Goal: Task Accomplishment & Management: Use online tool/utility

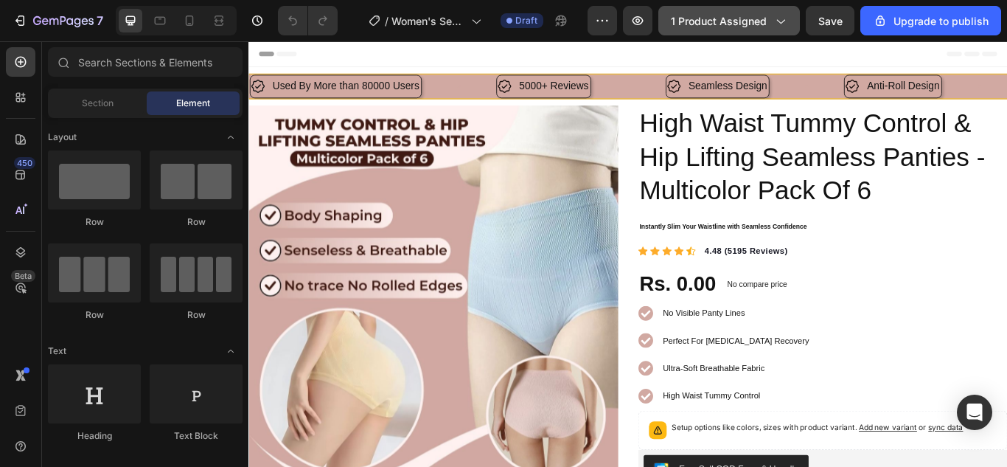
click at [778, 21] on icon "button" at bounding box center [780, 20] width 15 height 15
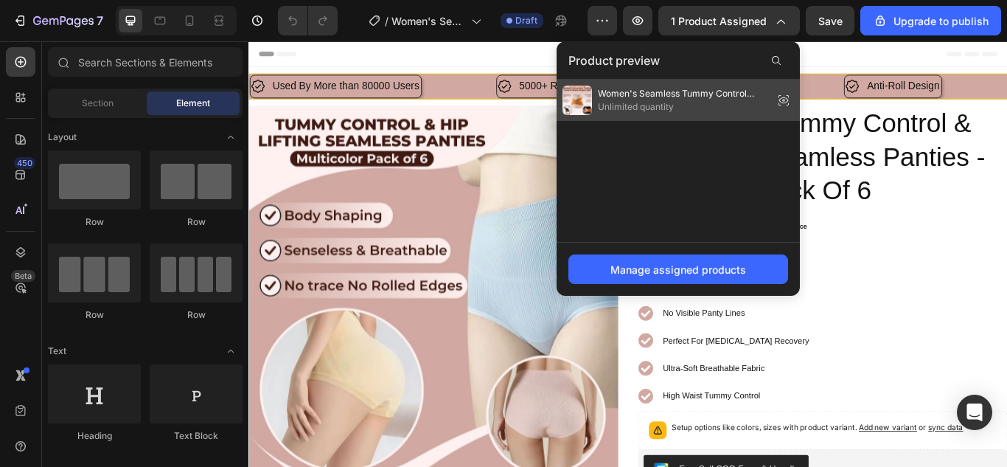
click at [785, 97] on icon at bounding box center [783, 100] width 21 height 21
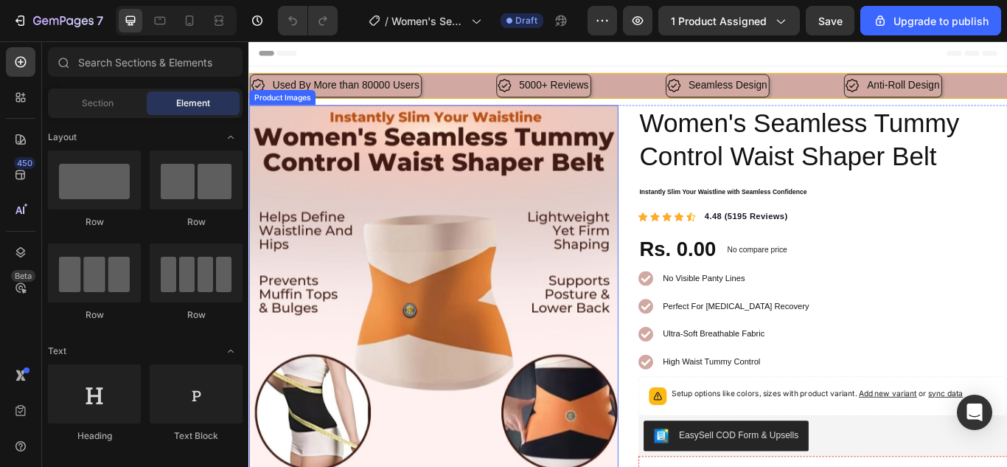
scroll to position [147, 0]
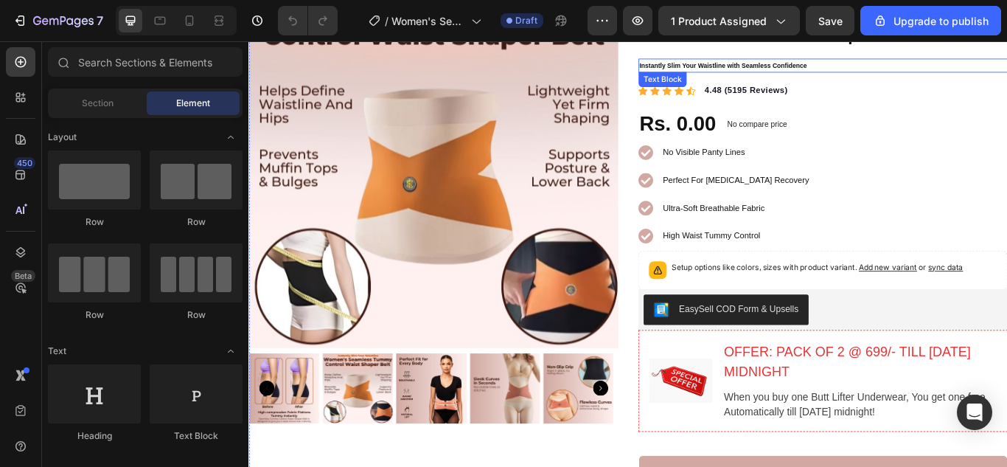
click at [866, 74] on p "Instantly Slim Your Waistline with Seamless Confidence" at bounding box center [918, 69] width 428 height 13
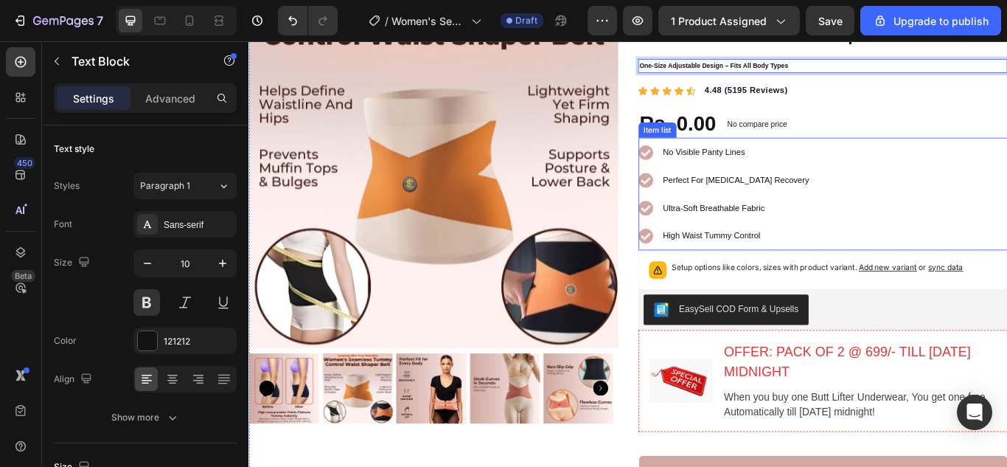
click at [772, 177] on p "No Visible Panty Lines" at bounding box center [816, 171] width 170 height 22
drag, startPoint x: 772, startPoint y: 177, endPoint x: 809, endPoint y: 168, distance: 38.6
click at [773, 177] on p "No Visible Panty Lines" at bounding box center [816, 171] width 170 height 22
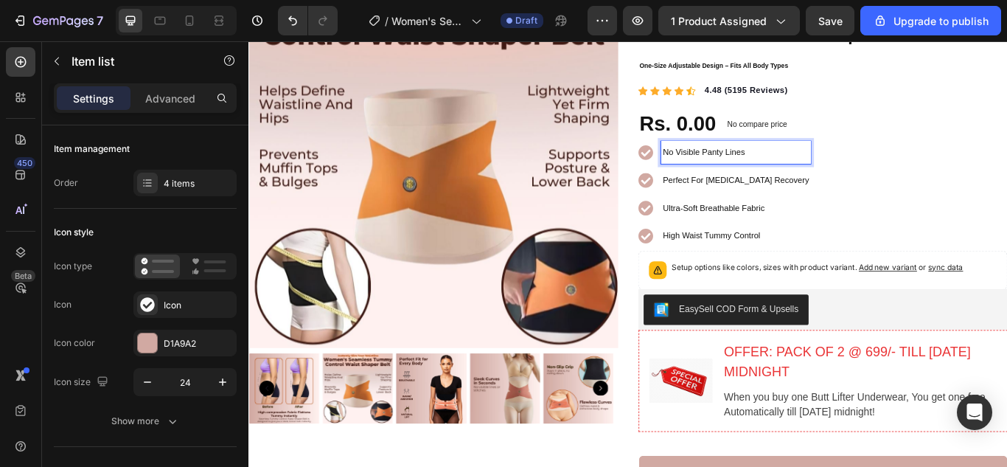
click at [809, 166] on span "No Visible Panty Lines" at bounding box center [779, 170] width 96 height 11
click at [790, 207] on span "Perfect For Postpartum Recovery" at bounding box center [816, 203] width 170 height 11
click at [777, 204] on span "Improves posture & spine support" at bounding box center [802, 203] width 143 height 11
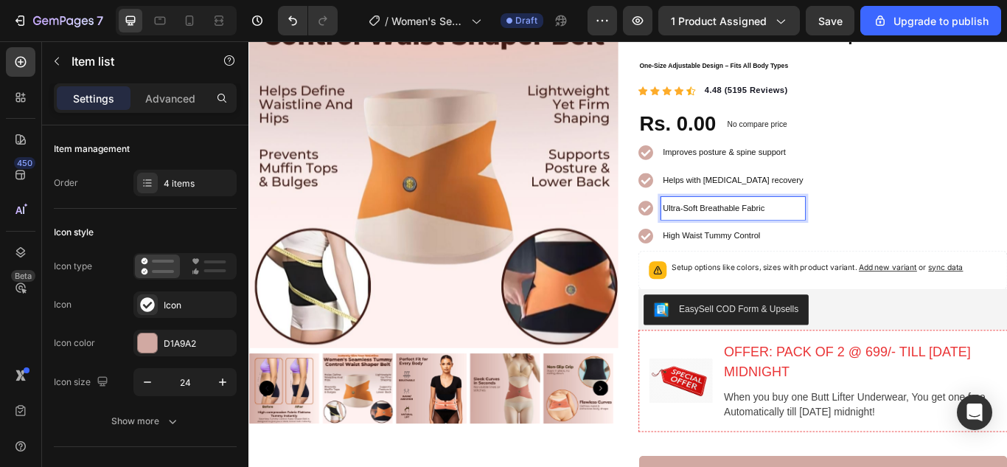
click at [779, 240] on span "Ultra-Soft Breathable Fabric" at bounding box center [790, 235] width 119 height 11
click at [775, 262] on span "High Waist Tummy Control" at bounding box center [788, 267] width 114 height 11
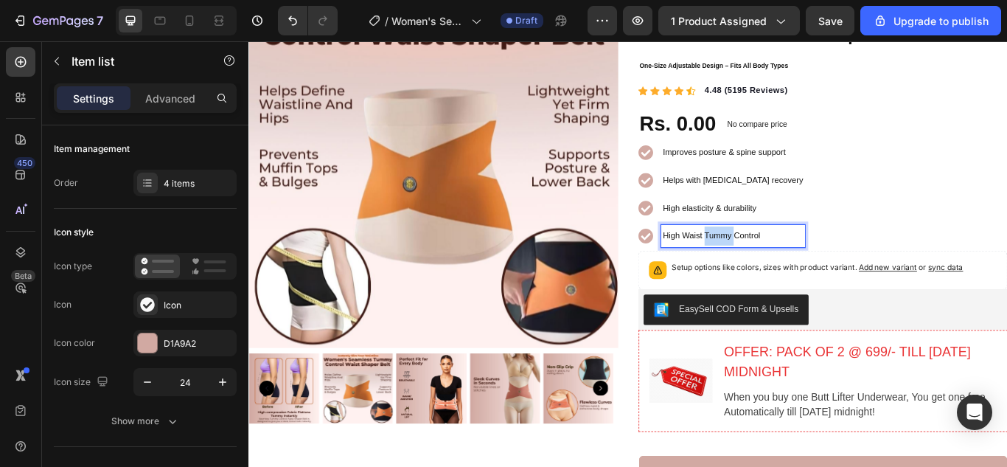
drag, startPoint x: 775, startPoint y: 262, endPoint x: 781, endPoint y: 267, distance: 8.4
click at [775, 262] on span "High Waist Tummy Control" at bounding box center [788, 267] width 114 height 11
click at [782, 271] on span "One-size fits all adjustable design" at bounding box center [802, 267] width 143 height 11
click at [782, 266] on span "One-size fits all adjustable design" at bounding box center [802, 267] width 143 height 11
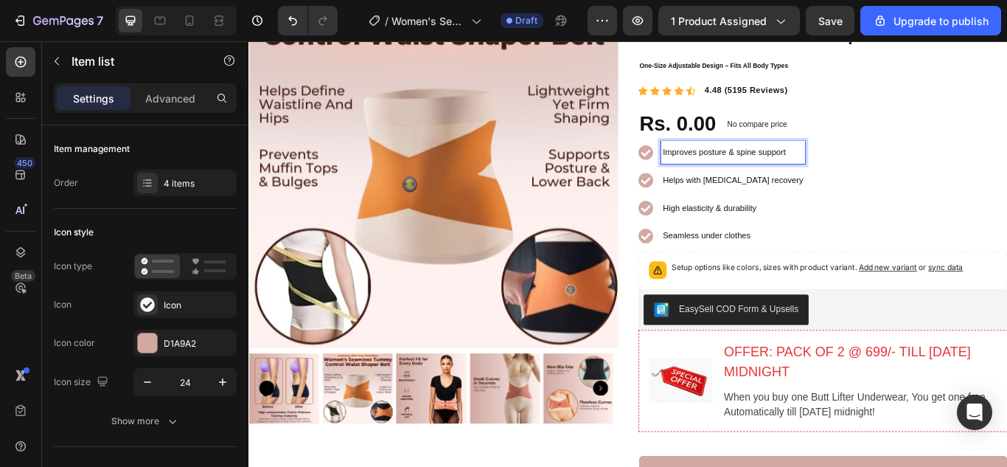
click at [782, 170] on span "Improves posture & spine support" at bounding box center [802, 170] width 143 height 11
click at [828, 209] on p "Helps with postpartum recovery" at bounding box center [813, 203] width 164 height 22
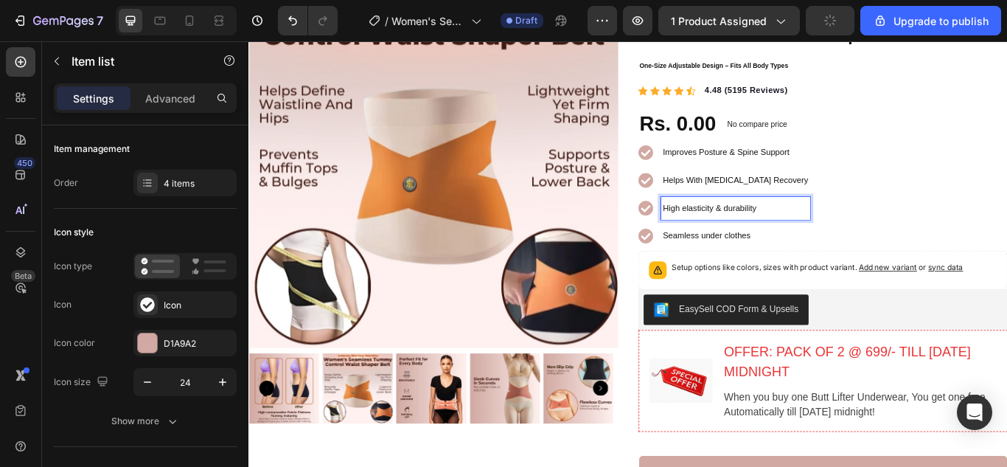
click at [816, 236] on span "High elasticity & durability" at bounding box center [785, 235] width 109 height 11
click at [843, 270] on p "Seamless under clothes" at bounding box center [816, 268] width 170 height 22
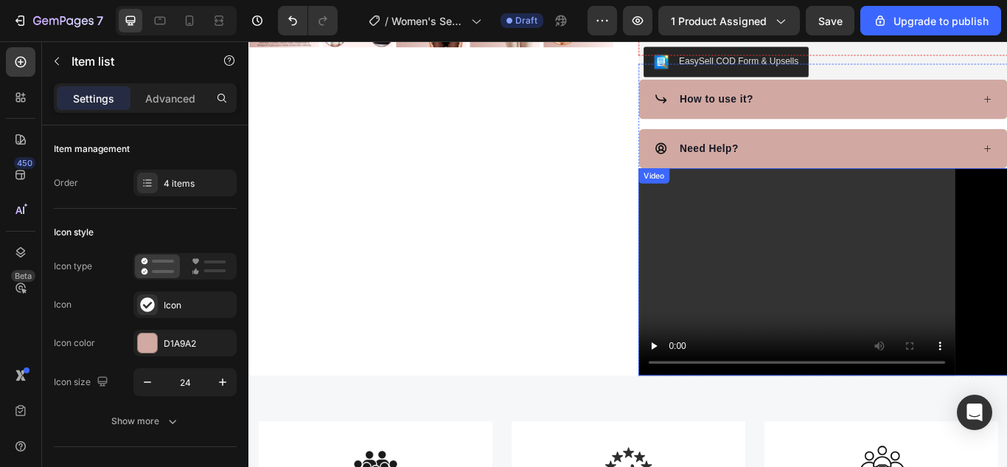
scroll to position [590, 0]
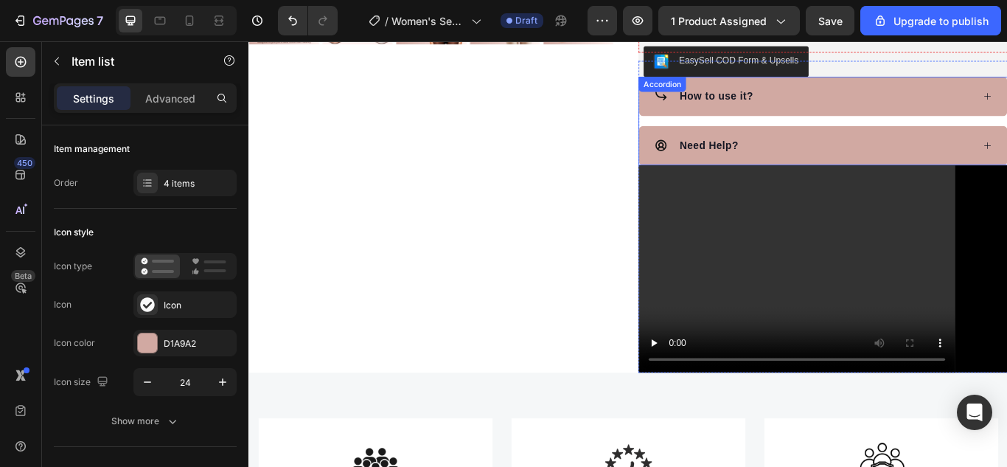
click at [938, 108] on div "How to use it?" at bounding box center [907, 105] width 372 height 22
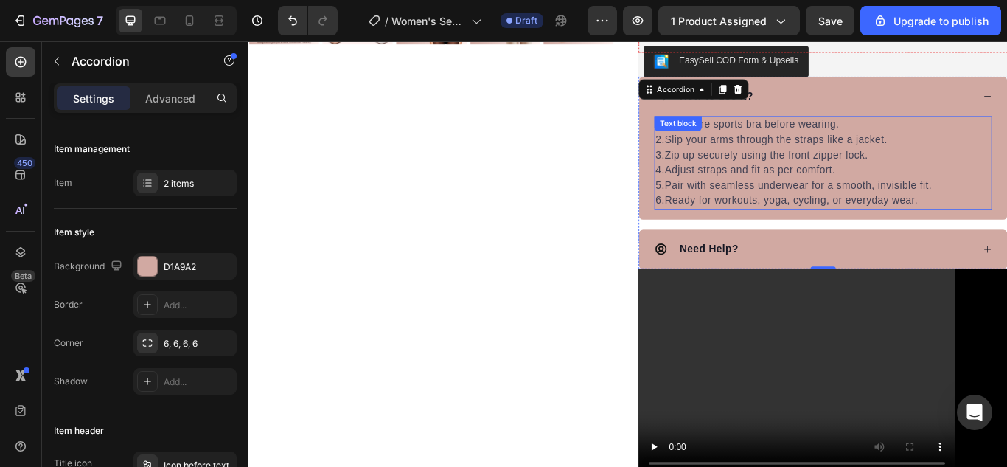
click at [888, 157] on p "2.Slip your arms through the straps like a jacket." at bounding box center [917, 156] width 391 height 18
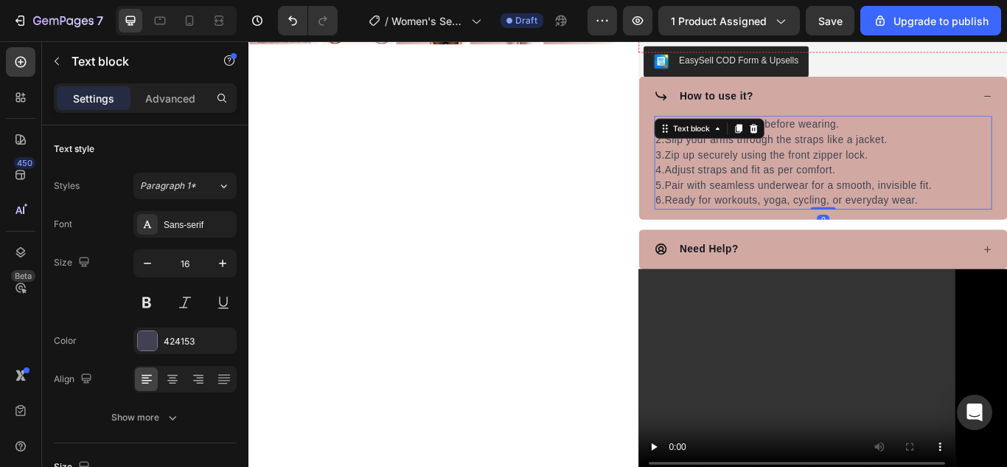
drag, startPoint x: 888, startPoint y: 157, endPoint x: 905, endPoint y: 172, distance: 21.9
click at [888, 159] on p "2.Slip your arms through the straps like a jacket." at bounding box center [917, 156] width 391 height 18
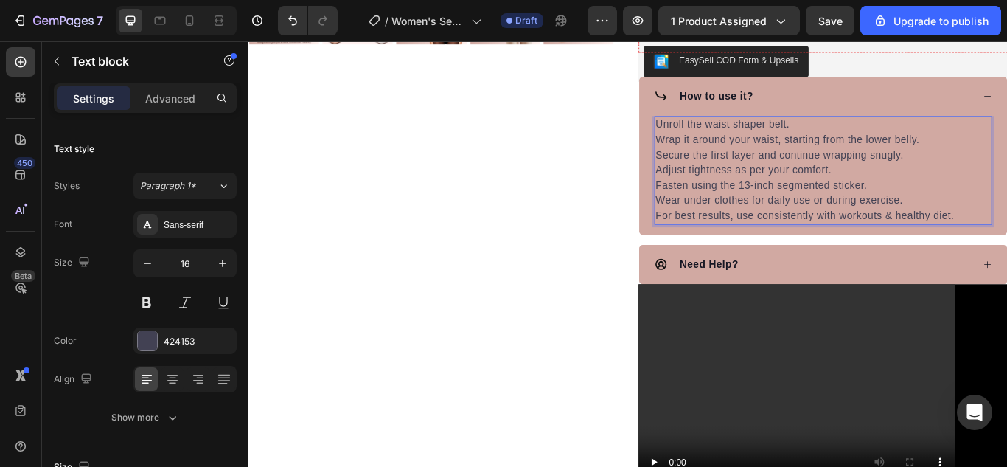
click at [735, 133] on p "Unroll the waist shaper belt." at bounding box center [917, 139] width 391 height 18
click at [981, 174] on p "3.Secure the first layer and continue wrapping snugly." at bounding box center [917, 174] width 391 height 18
click at [909, 109] on div "How to use it?" at bounding box center [907, 105] width 372 height 22
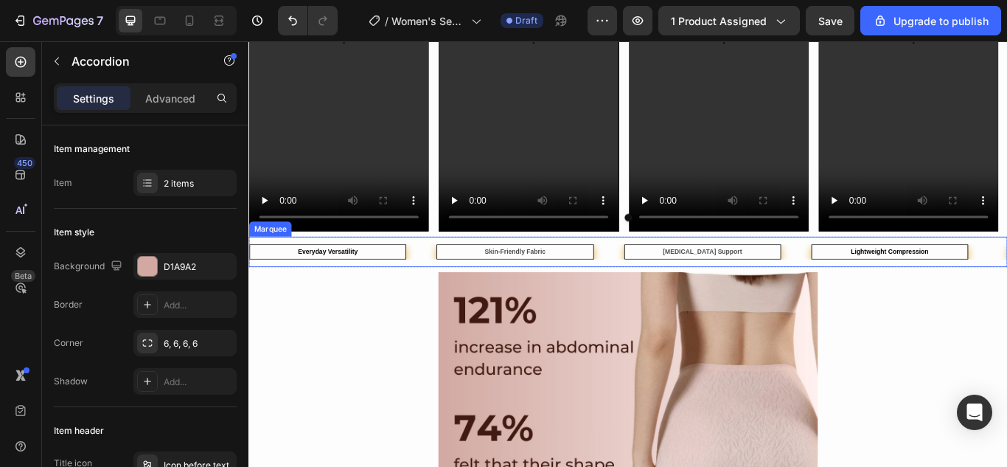
scroll to position [1622, 0]
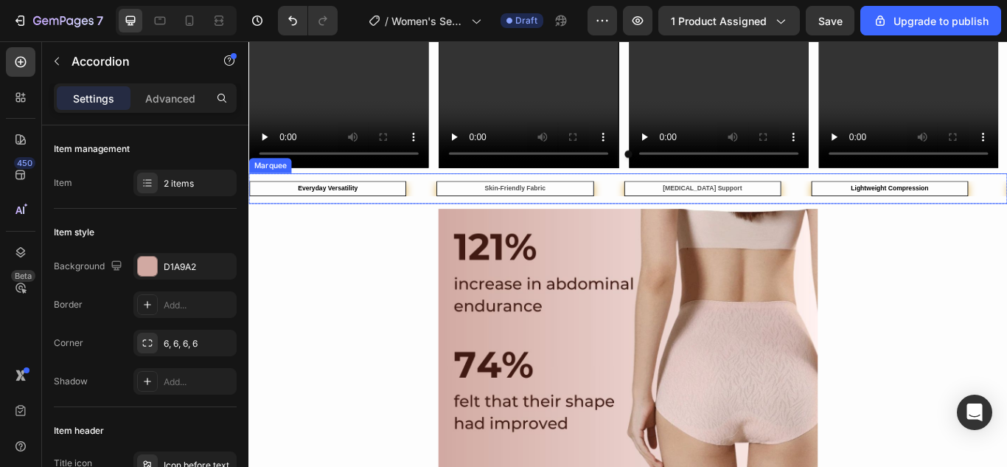
click at [375, 209] on strong "Everyday Versatility" at bounding box center [341, 213] width 70 height 8
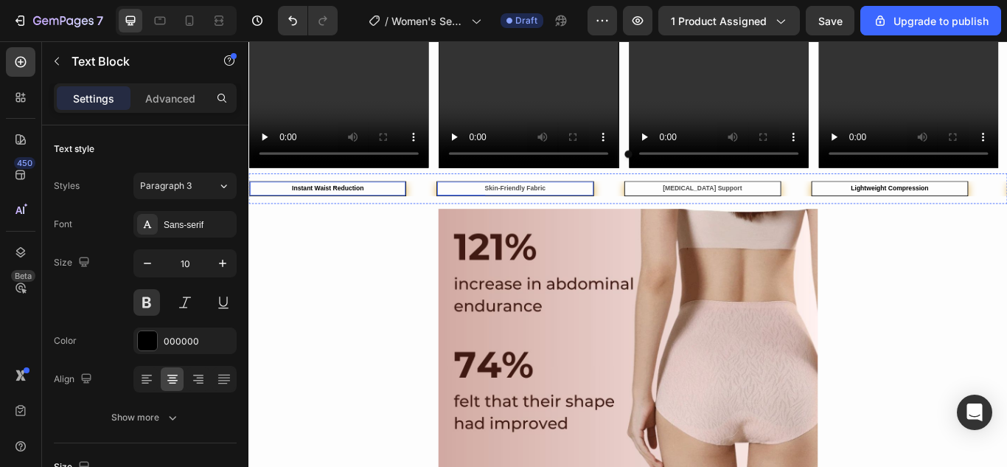
click at [552, 209] on strong "Skin-Friendly Fabric" at bounding box center [558, 213] width 71 height 8
click at [553, 209] on strong "Skin-Friendly Fabric" at bounding box center [558, 213] width 71 height 8
click at [759, 214] on strong "[MEDICAL_DATA] Support" at bounding box center [777, 213] width 92 height 8
click at [985, 215] on strong "Lightweight Compression" at bounding box center [995, 213] width 91 height 8
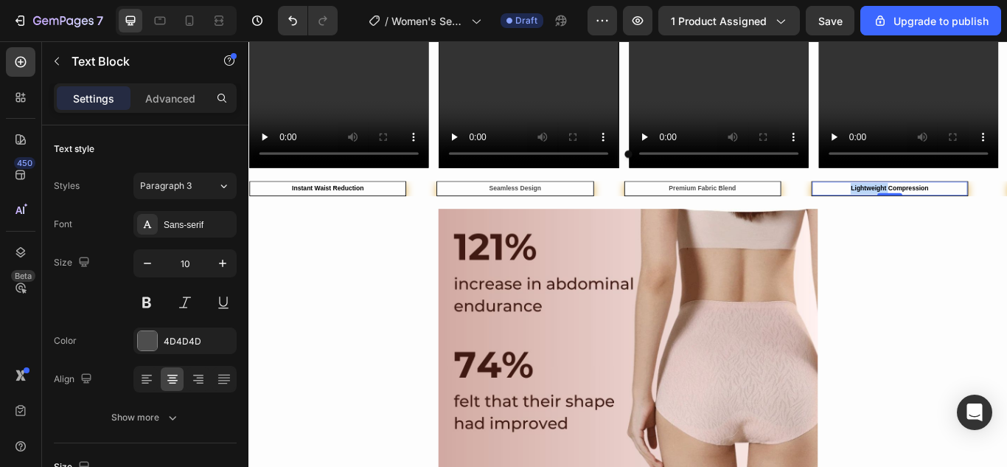
click at [985, 215] on strong "Lightweight Compression" at bounding box center [995, 213] width 91 height 8
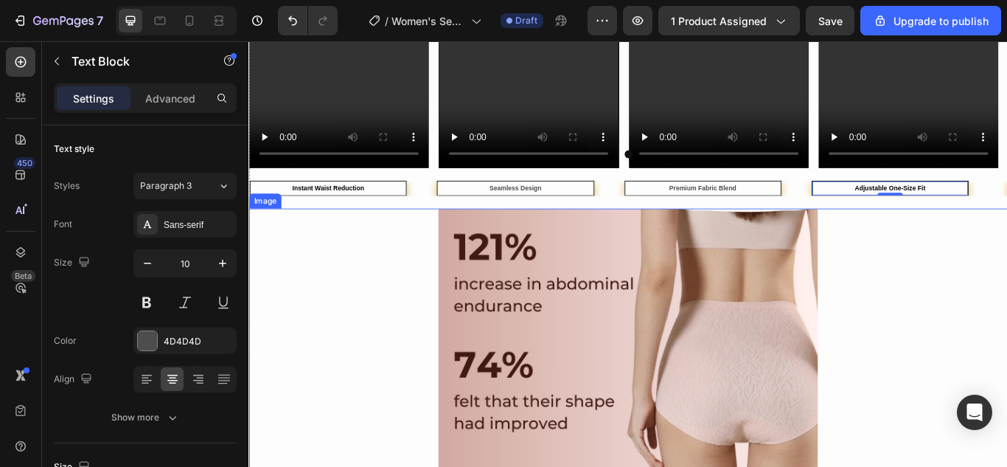
drag, startPoint x: 741, startPoint y: 391, endPoint x: 648, endPoint y: 302, distance: 128.3
click at [740, 392] on img at bounding box center [691, 458] width 442 height 442
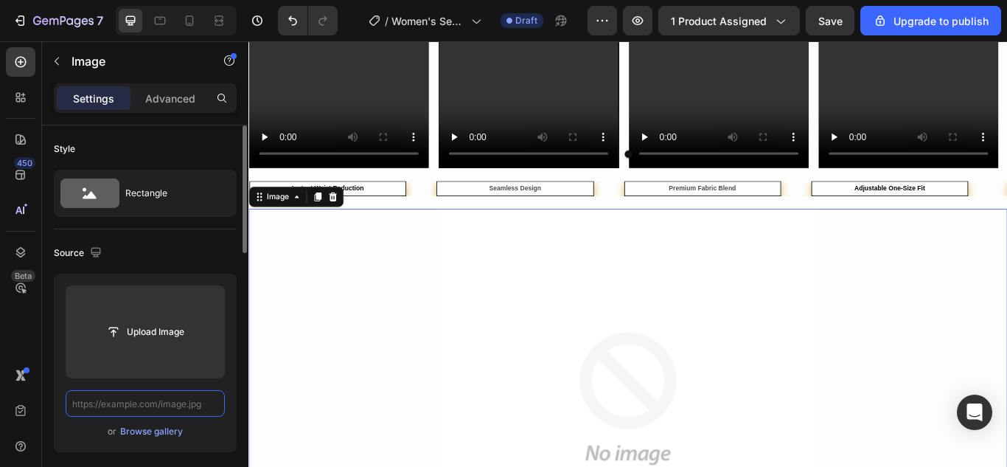
scroll to position [0, 0]
paste input "https://cdn.shopify.com/s/files/1/0675/6591/2251/files/2_d6ee3e38-8025-4883-959…"
type input "https://cdn.shopify.com/s/files/1/0675/6591/2251/files/2_d6ee3e38-8025-4883-959…"
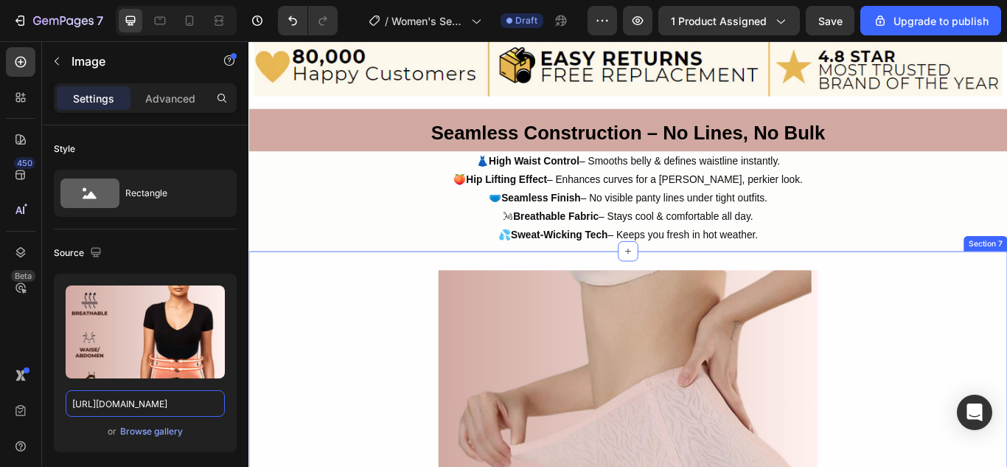
scroll to position [2359, 0]
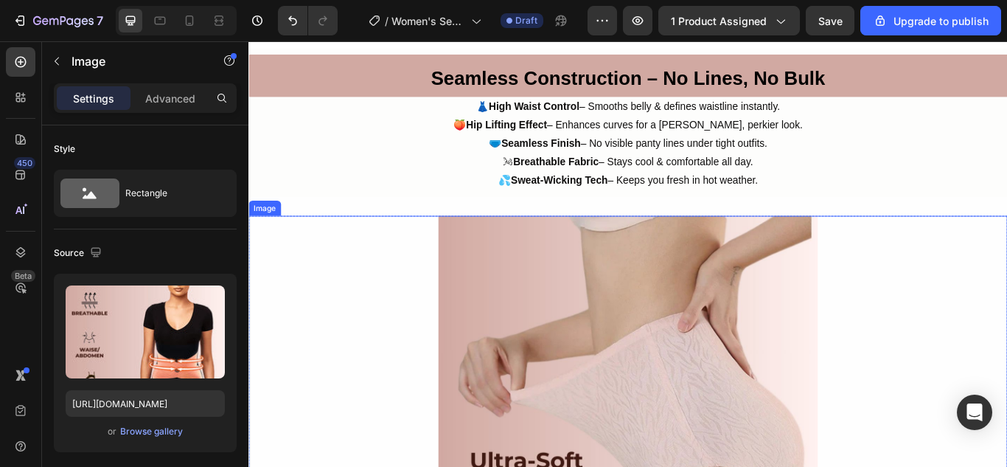
click at [639, 345] on img at bounding box center [691, 466] width 442 height 442
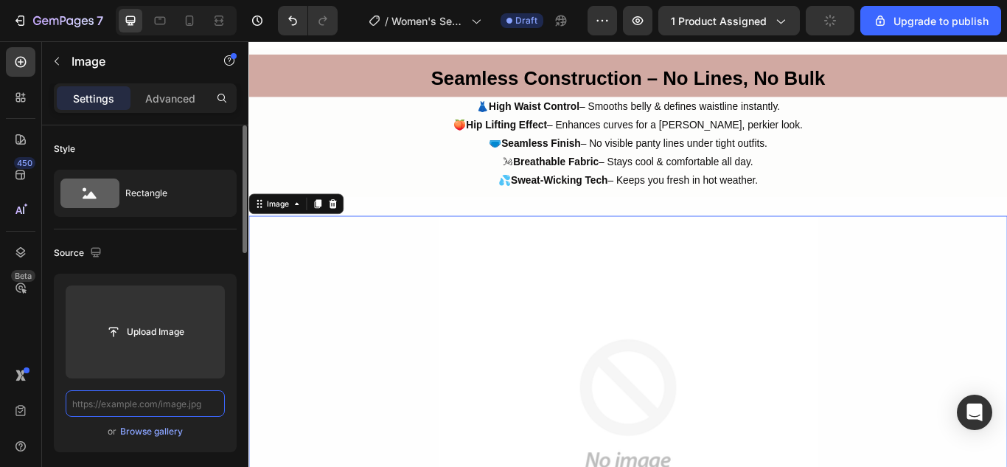
scroll to position [0, 0]
paste input "https://cdn.shopify.com/s/files/1/0675/6591/2251/files/3_0d760f31-66c6-4c14-8c2…"
type input "https://cdn.shopify.com/s/files/1/0675/6591/2251/files/3_0d760f31-66c6-4c14-8c2…"
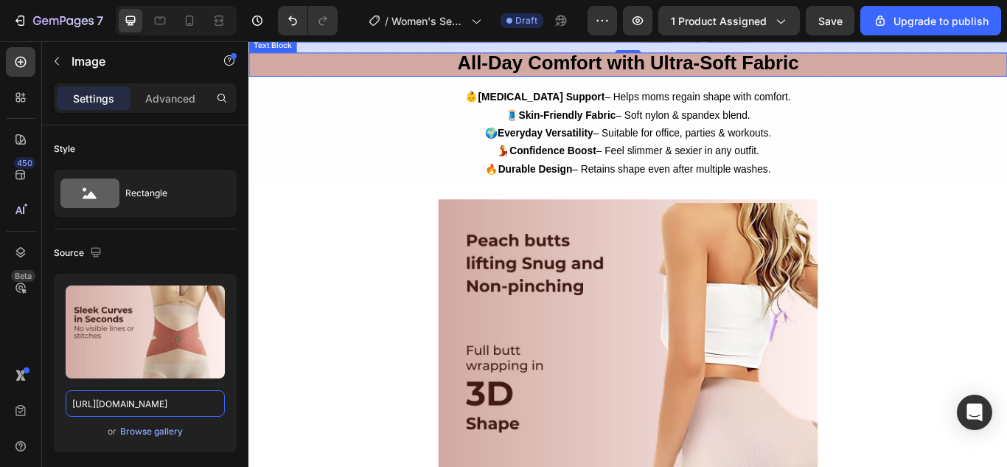
scroll to position [3023, 0]
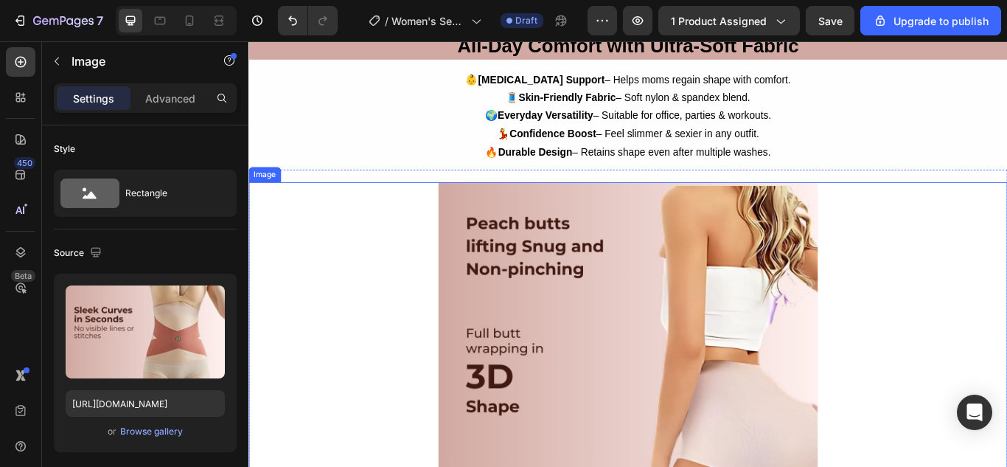
click at [747, 326] on img at bounding box center [691, 427] width 442 height 442
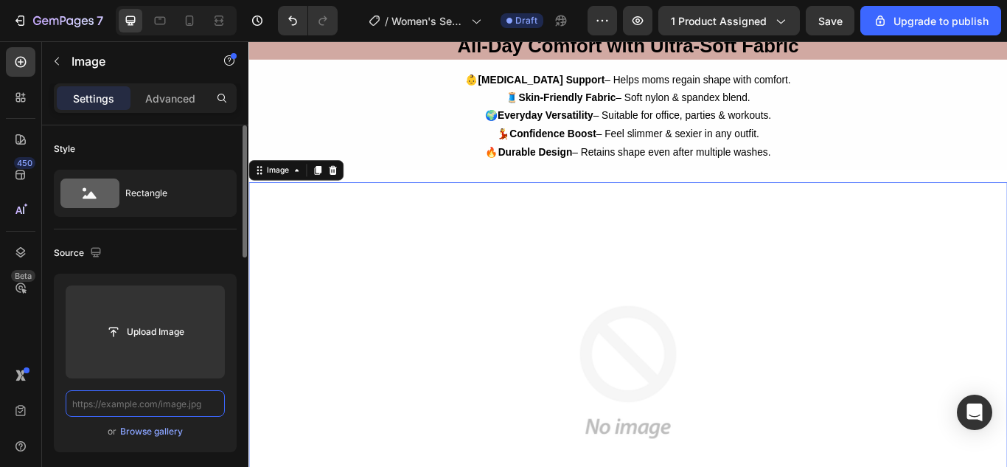
scroll to position [0, 0]
paste input "https://cdn.shopify.com/s/files/1/0675/6591/2251/files/4_90a59012-887c-425c-9ff…"
type input "https://cdn.shopify.com/s/files/1/0675/6591/2251/files/4_90a59012-887c-425c-9ff…"
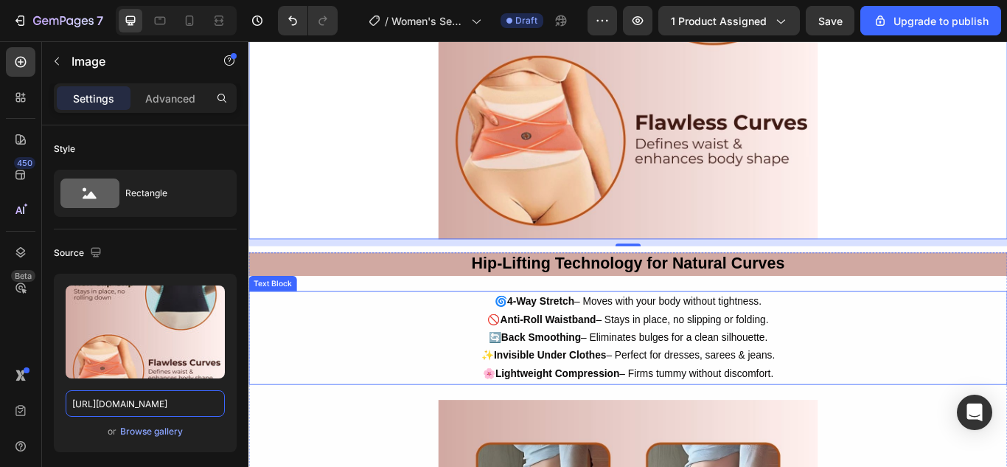
scroll to position [3612, 0]
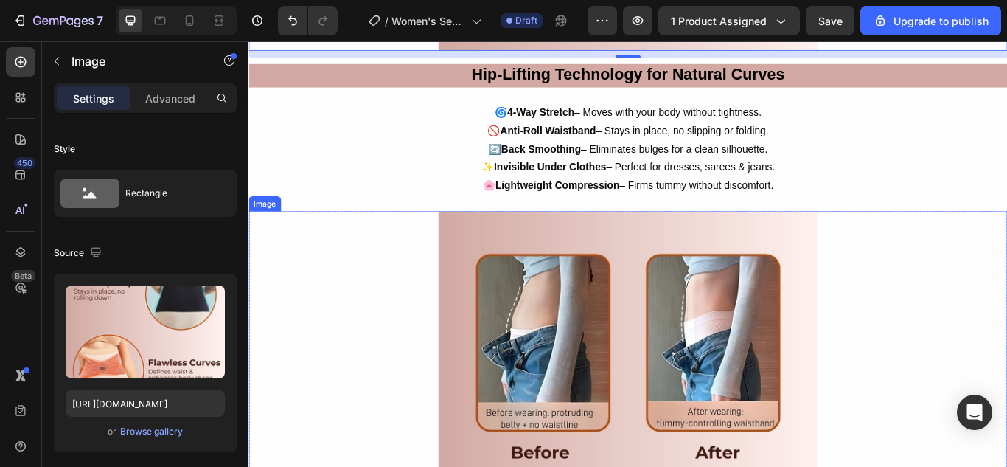
click at [692, 349] on img at bounding box center [691, 461] width 442 height 442
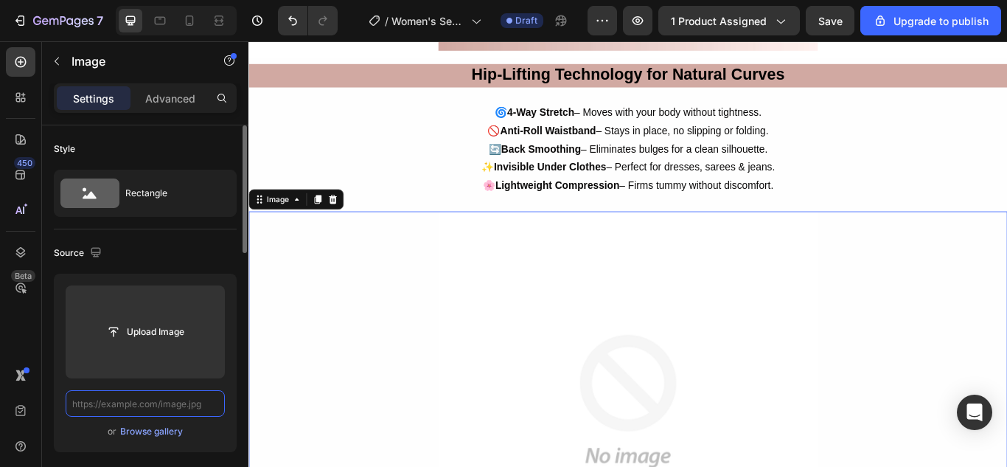
scroll to position [0, 0]
paste input "https://cdn.shopify.com/s/files/1/0675/6591/2251/files/5_1e5dd5b5-b51d-4cfc-b61…"
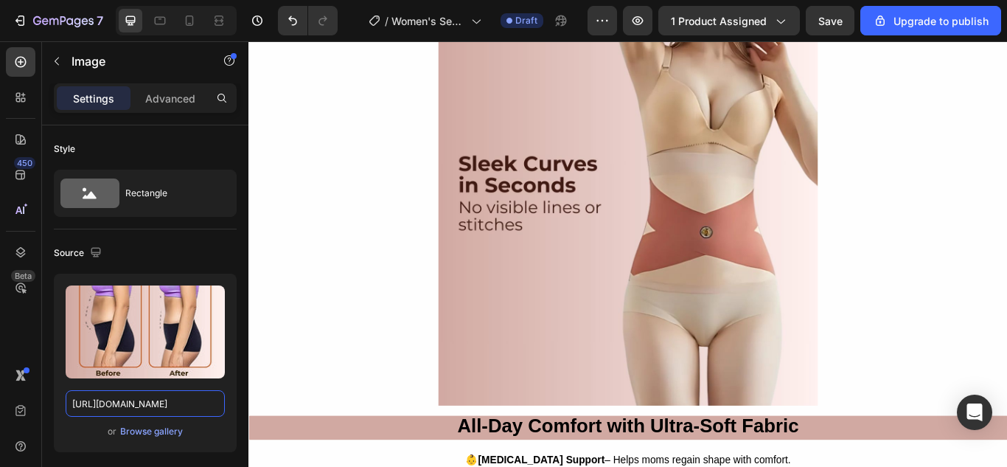
scroll to position [2359, 0]
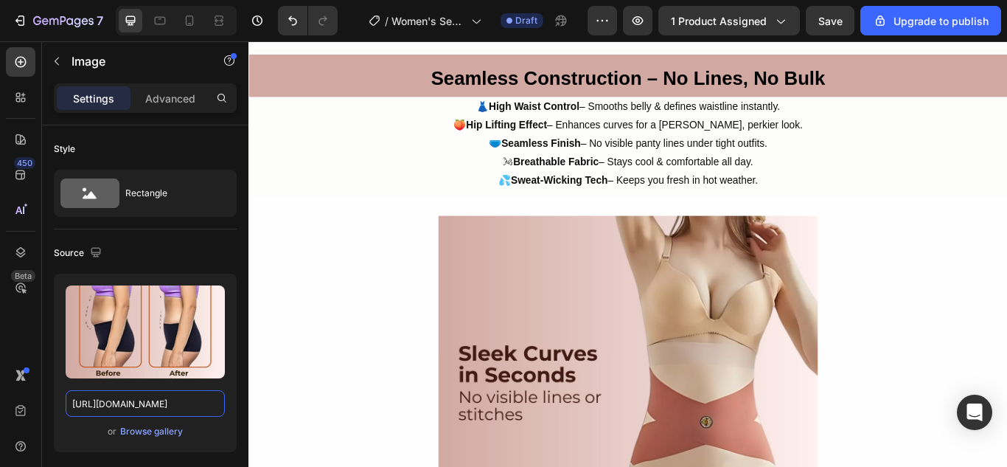
type input "https://cdn.shopify.com/s/files/1/0675/6591/2251/files/5_1e5dd5b5-b51d-4cfc-b61…"
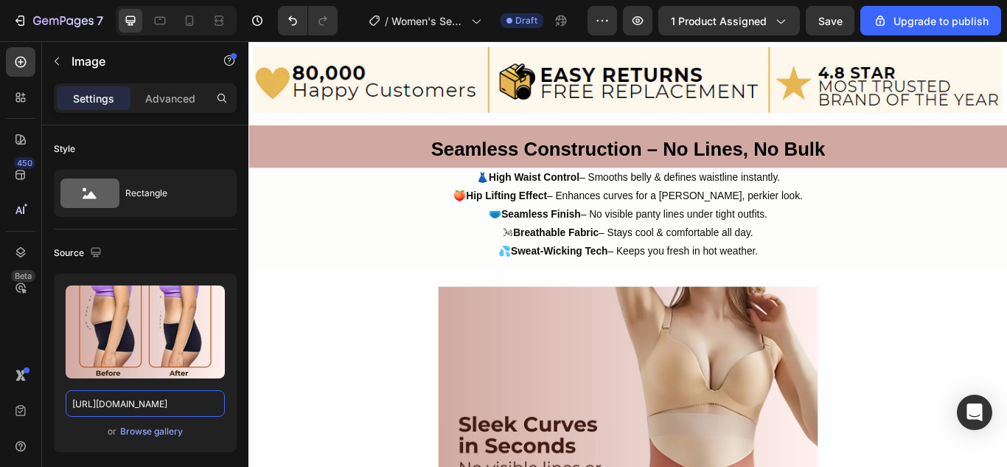
scroll to position [2285, 0]
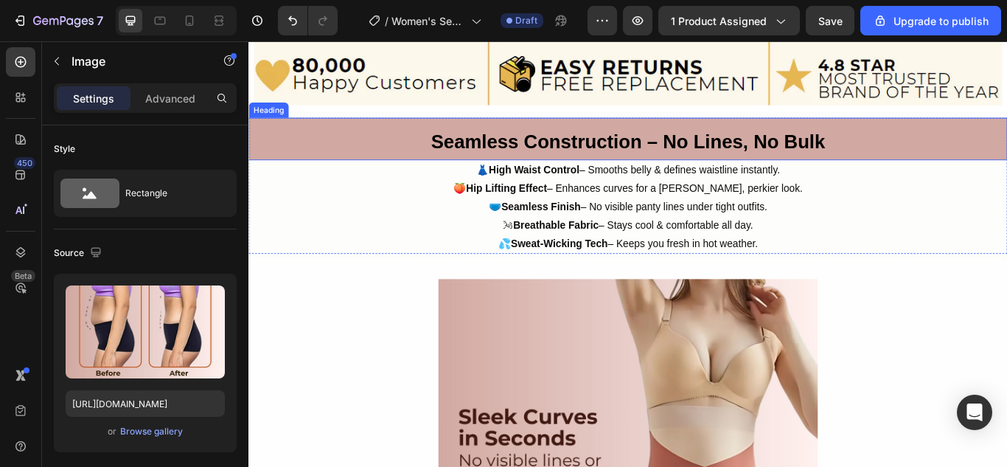
click at [644, 161] on strong "Seamless Construction – No Lines, No Bulk" at bounding box center [690, 158] width 459 height 24
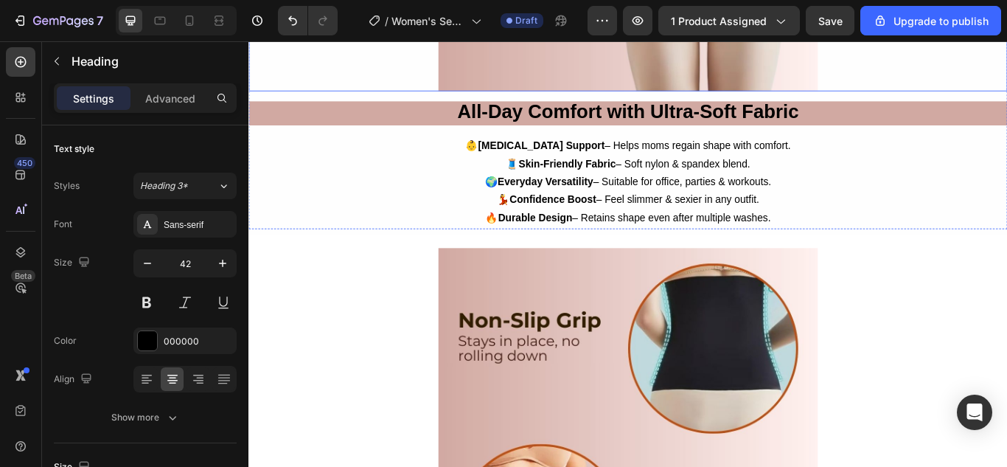
scroll to position [2949, 0]
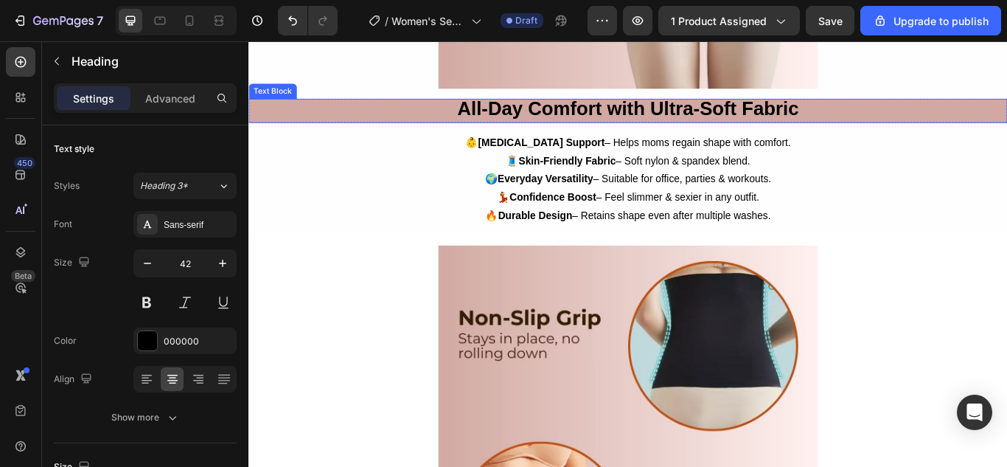
click at [655, 122] on strong "All-Day Comfort with Ultra-Soft Fabric" at bounding box center [691, 120] width 398 height 24
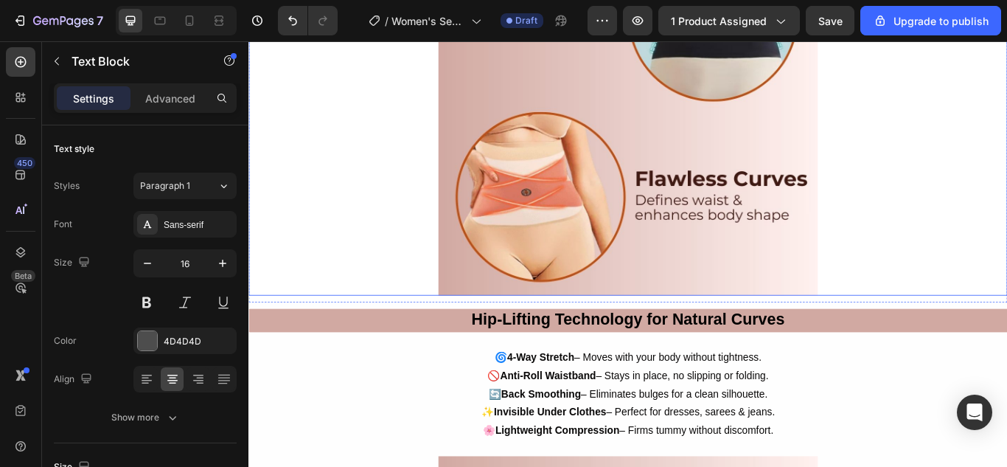
scroll to position [3391, 0]
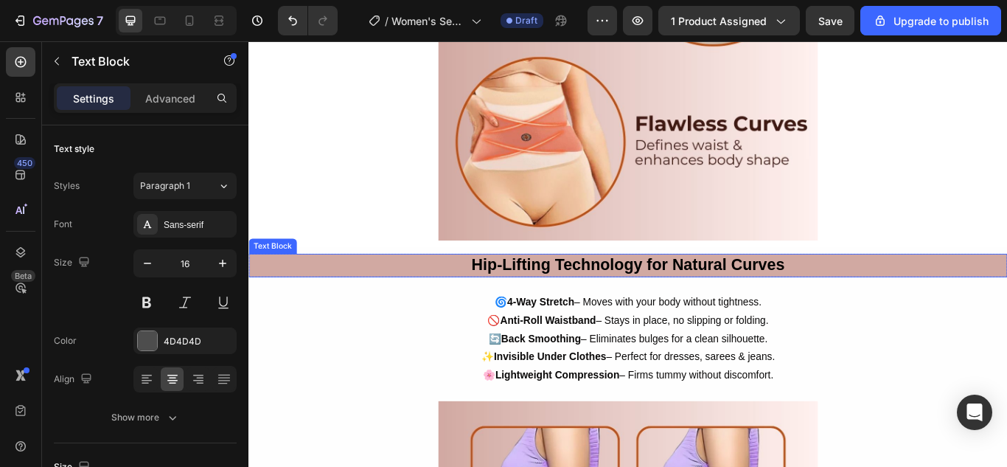
click at [713, 300] on strong "Hip-Lifting Technology for Natural Curves" at bounding box center [690, 300] width 365 height 21
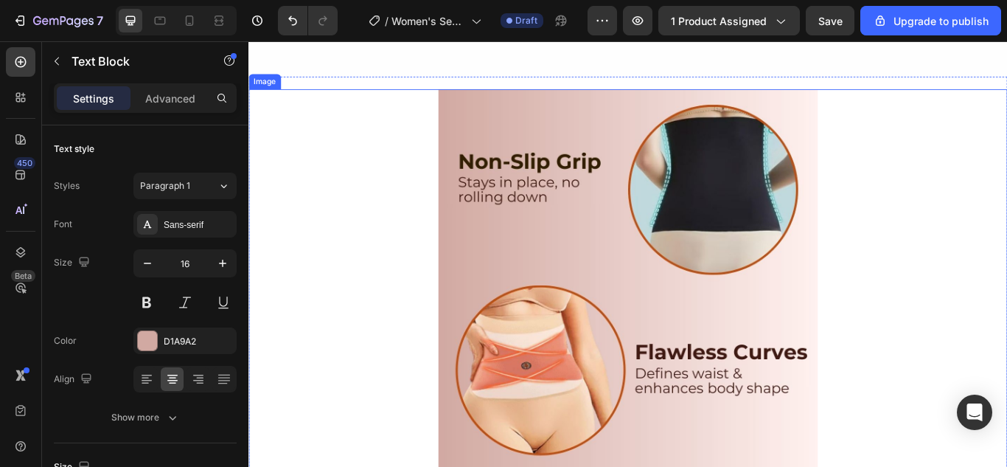
scroll to position [3170, 0]
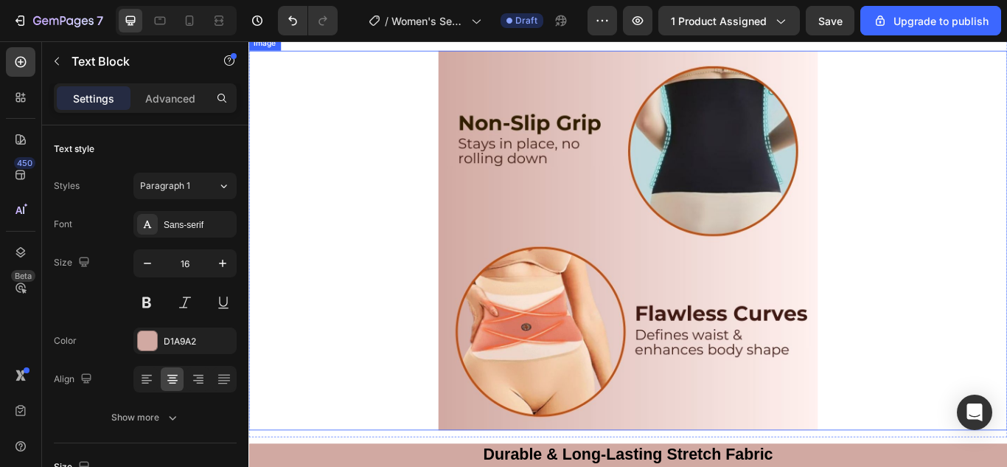
click at [702, 332] on img at bounding box center [691, 273] width 442 height 442
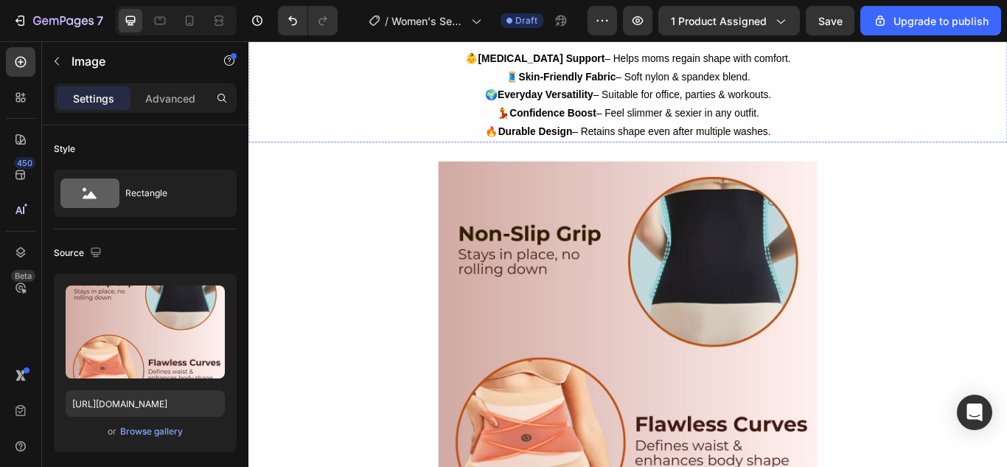
scroll to position [3096, 0]
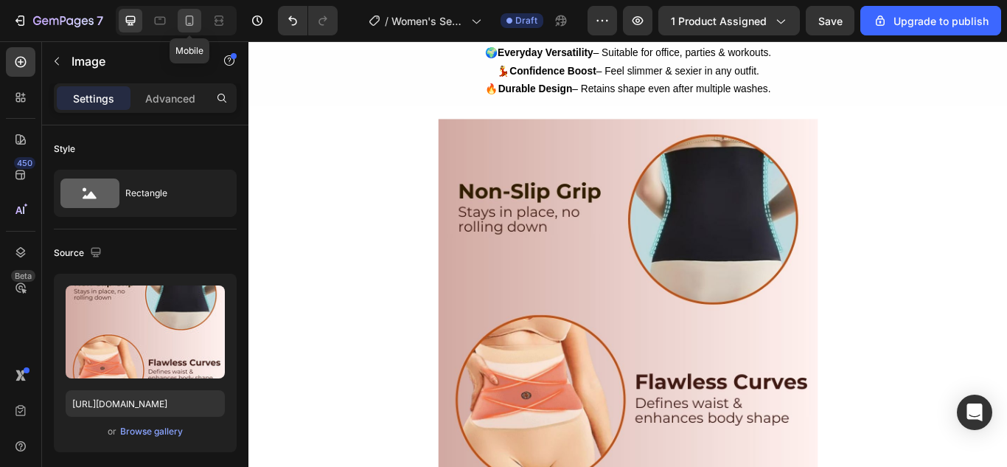
click at [198, 18] on div at bounding box center [190, 21] width 24 height 24
type input "https://cdn.shopify.com/s/files/1/0675/6591/2251/files/5_d871c4f6-310c-48ec-843…"
type input "100"
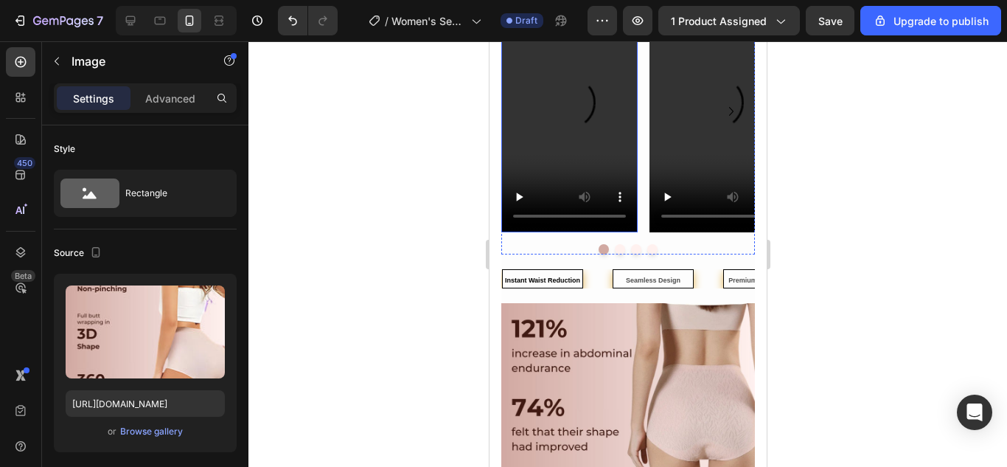
scroll to position [2605, 0]
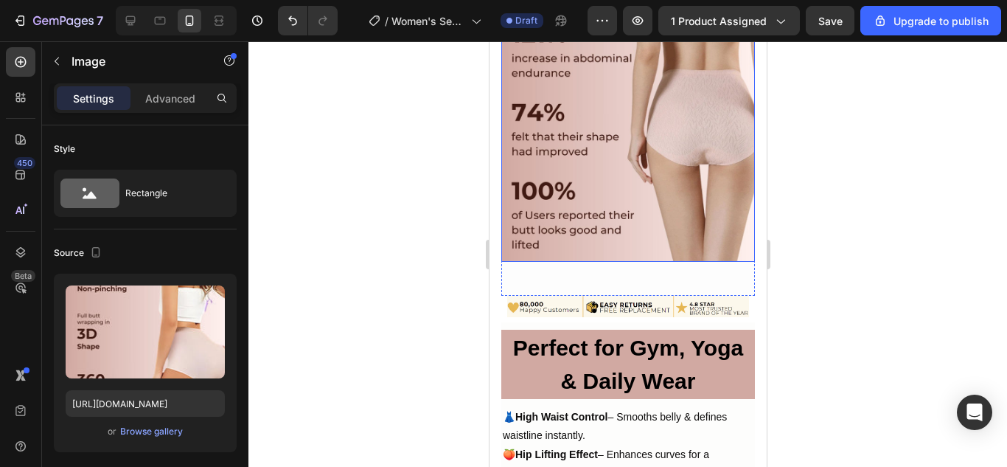
click at [627, 222] on img at bounding box center [628, 135] width 254 height 254
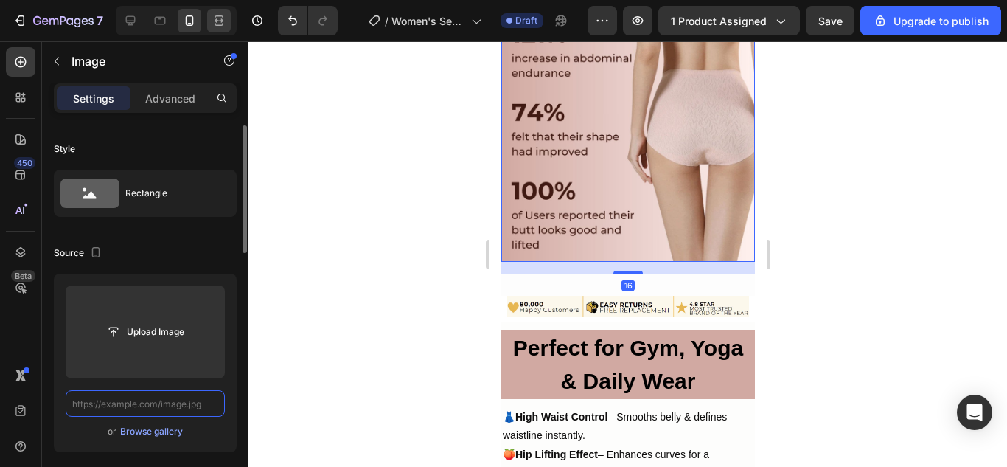
scroll to position [0, 0]
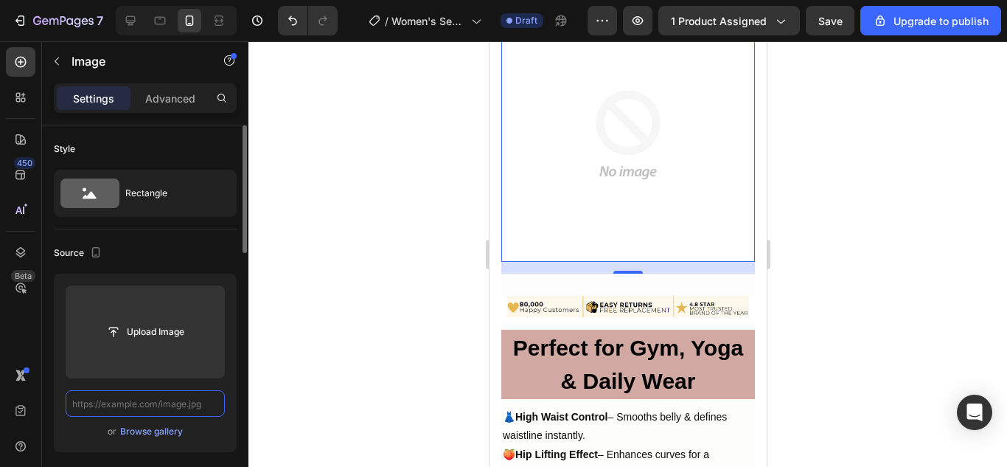
paste input "https://cdn.shopify.com/s/files/1/0675/6591/2251/files/2_d6ee3e38-8025-4883-959…"
type input "https://cdn.shopify.com/s/files/1/0675/6591/2251/files/2_d6ee3e38-8025-4883-959…"
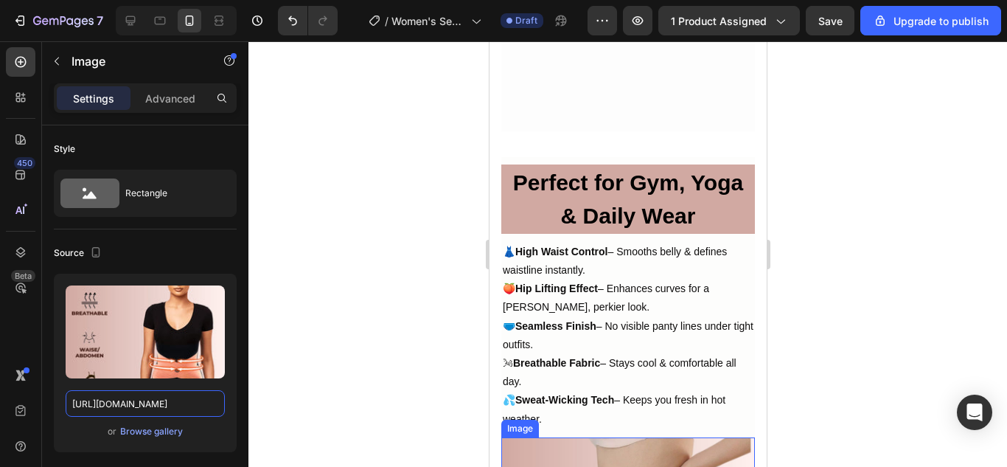
scroll to position [2974, 0]
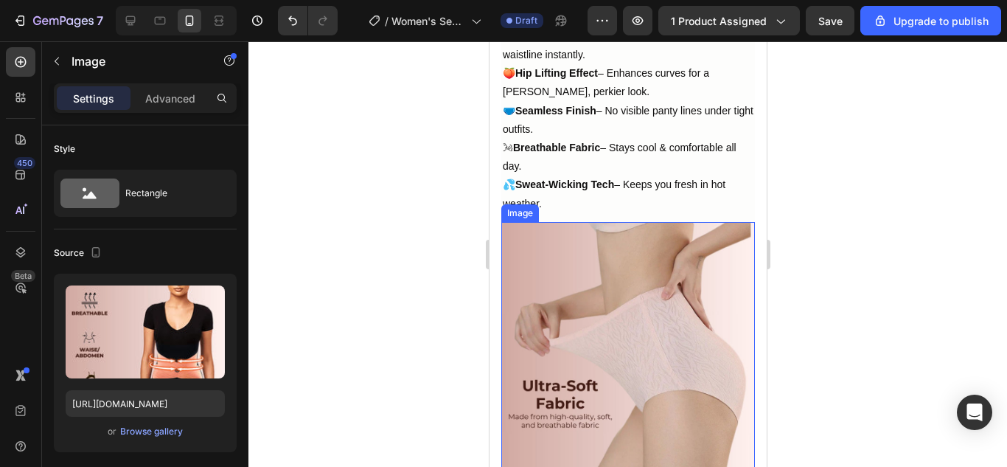
click at [637, 265] on img at bounding box center [628, 349] width 254 height 254
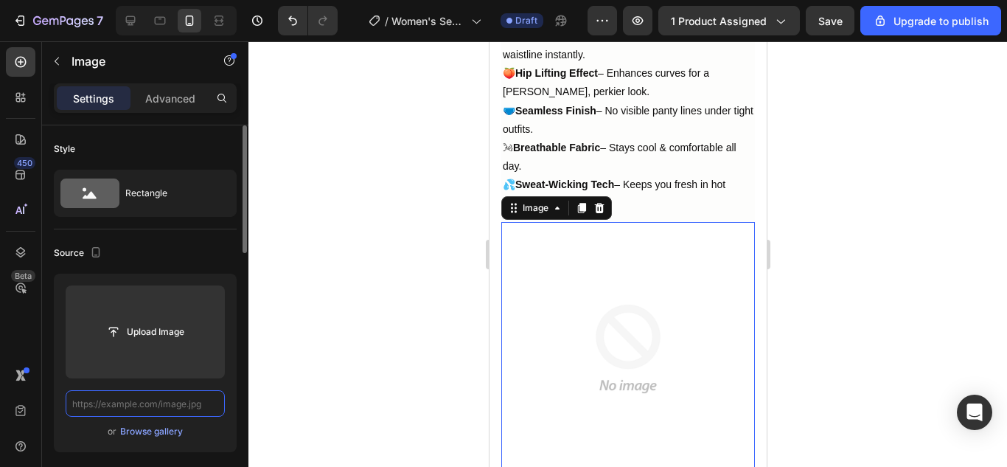
scroll to position [0, 0]
paste input "https://cdn.shopify.com/s/files/1/0675/6591/2251/files/3_0d760f31-66c6-4c14-8c2…"
type input "https://cdn.shopify.com/s/files/1/0675/6591/2251/files/3_0d760f31-66c6-4c14-8c2…"
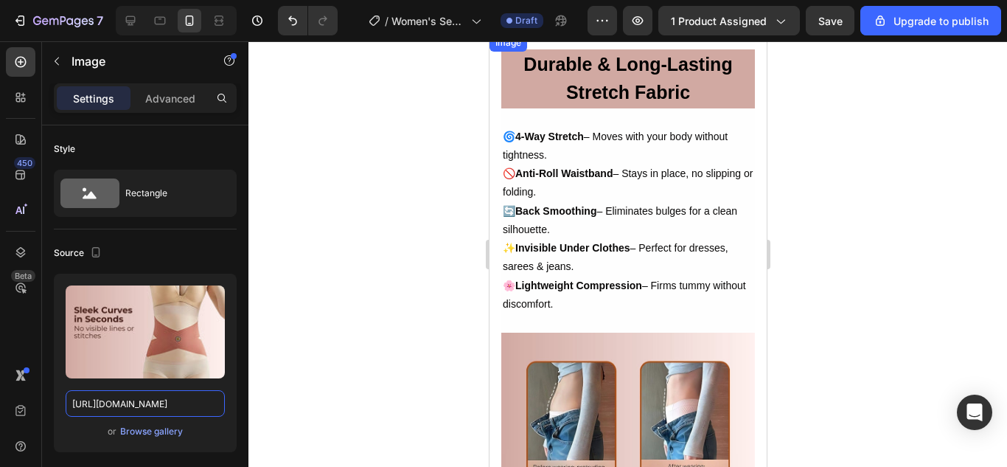
scroll to position [3711, 0]
click at [653, 33] on img at bounding box center [627, 33] width 277 height 0
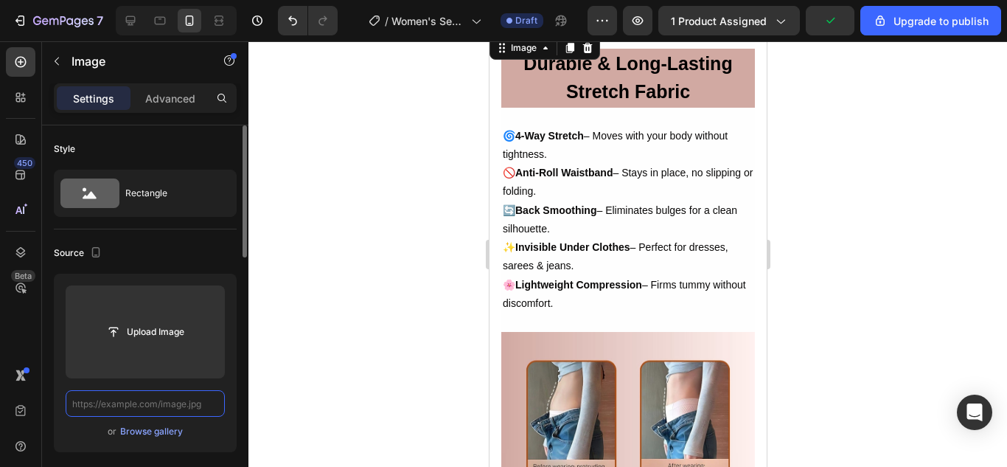
scroll to position [0, 0]
paste input "https://cdn.shopify.com/s/files/1/0675/6591/2251/files/4_90a59012-887c-425c-9ff…"
type input "https://cdn.shopify.com/s/files/1/0675/6591/2251/files/4_90a59012-887c-425c-9ff…"
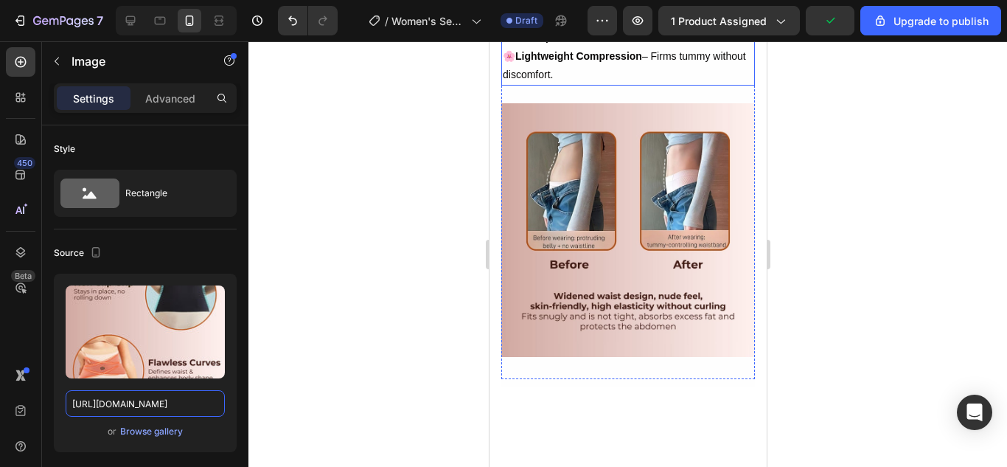
scroll to position [4080, 0]
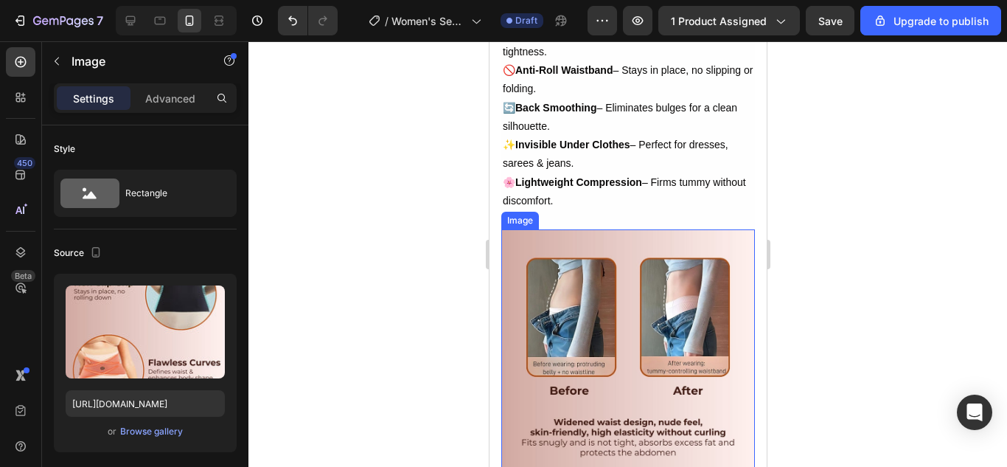
click at [651, 285] on img at bounding box center [628, 356] width 254 height 254
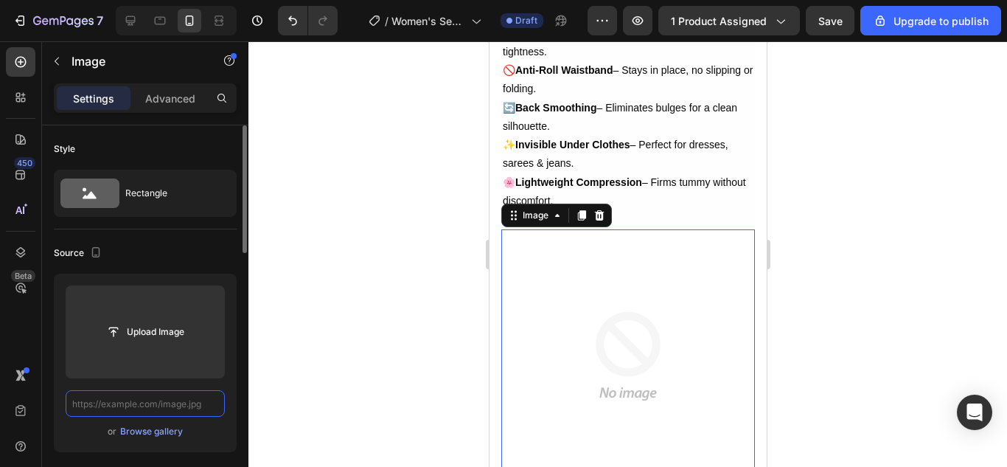
scroll to position [0, 0]
paste input "https://cdn.shopify.com/s/files/1/0675/6591/2251/files/5_1e5dd5b5-b51d-4cfc-b61…"
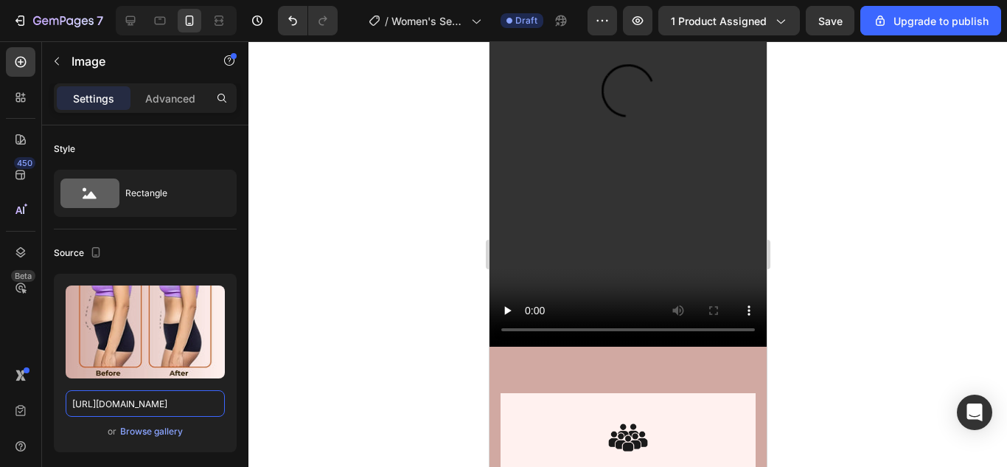
scroll to position [1249, 0]
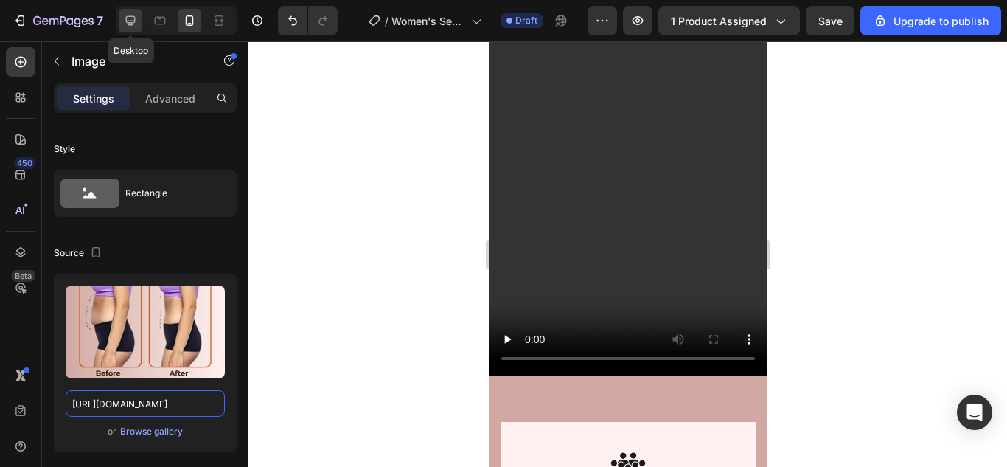
type input "https://cdn.shopify.com/s/files/1/0675/6591/2251/files/5_1e5dd5b5-b51d-4cfc-b61…"
click at [136, 17] on icon at bounding box center [130, 20] width 15 height 15
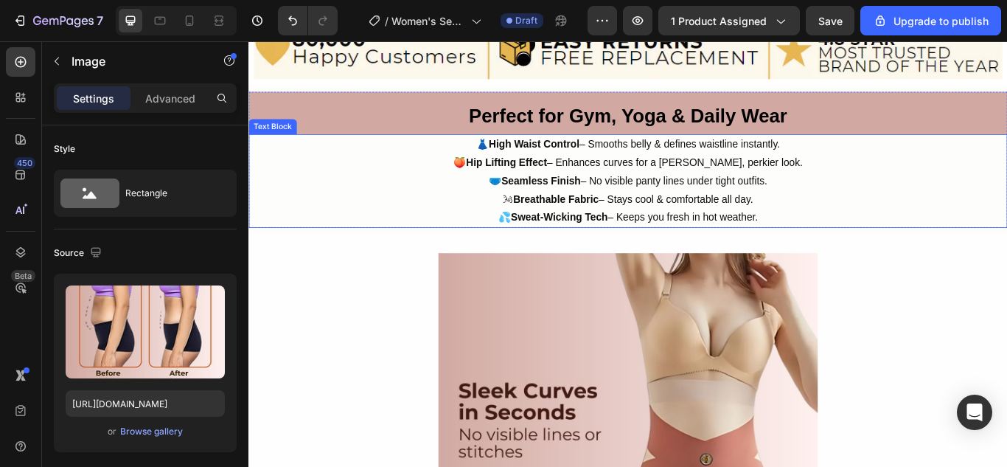
scroll to position [2294, 0]
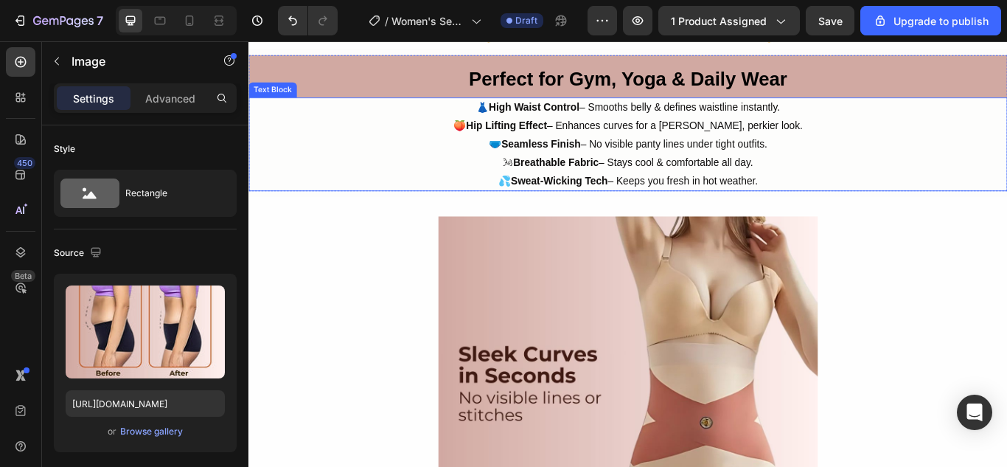
click at [665, 159] on span "🩲 Seamless Finish – No visible panty lines under tight outfits." at bounding box center [691, 161] width 325 height 13
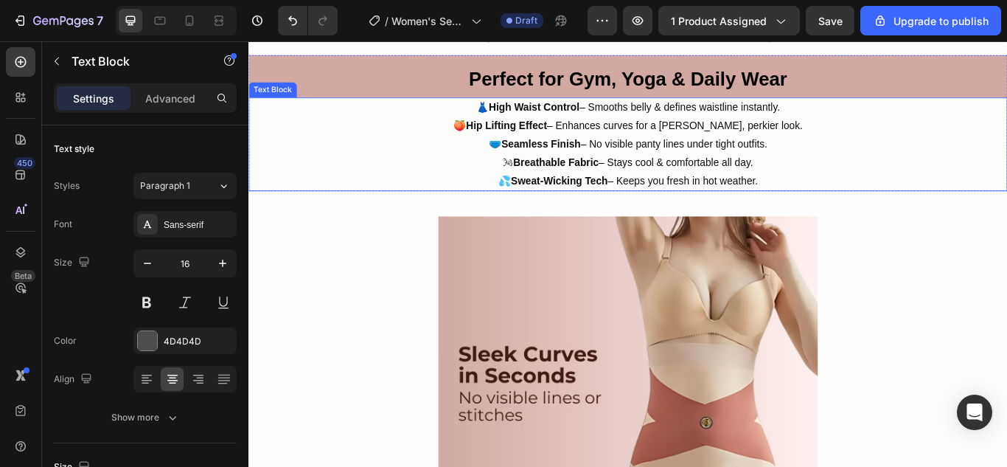
click at [666, 161] on span "🩲 Seamless Finish – No visible panty lines under tight outfits." at bounding box center [691, 161] width 325 height 13
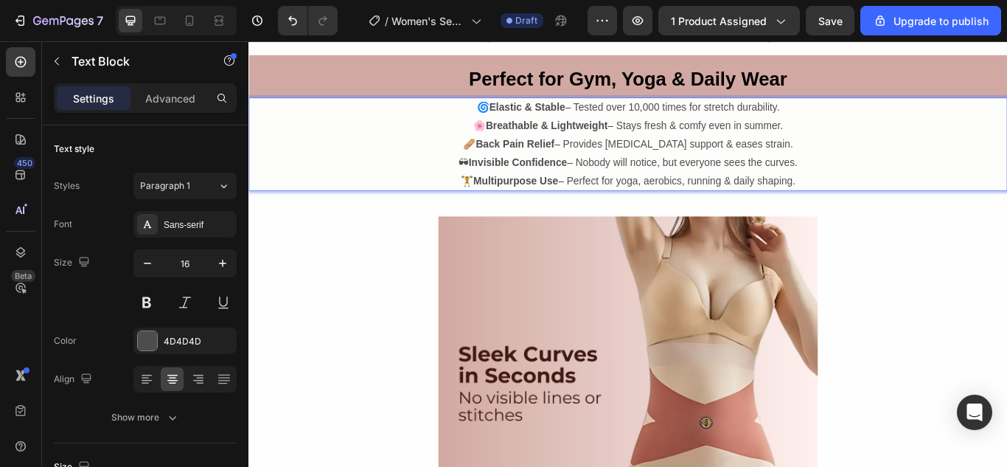
click at [675, 153] on p "🩹 Back Pain Relief – Provides lumbar support & eases strain." at bounding box center [691, 161] width 882 height 21
click at [728, 159] on p "🩹 Back Pain Relief – Provides lumbar support & eases strain." at bounding box center [691, 161] width 882 height 21
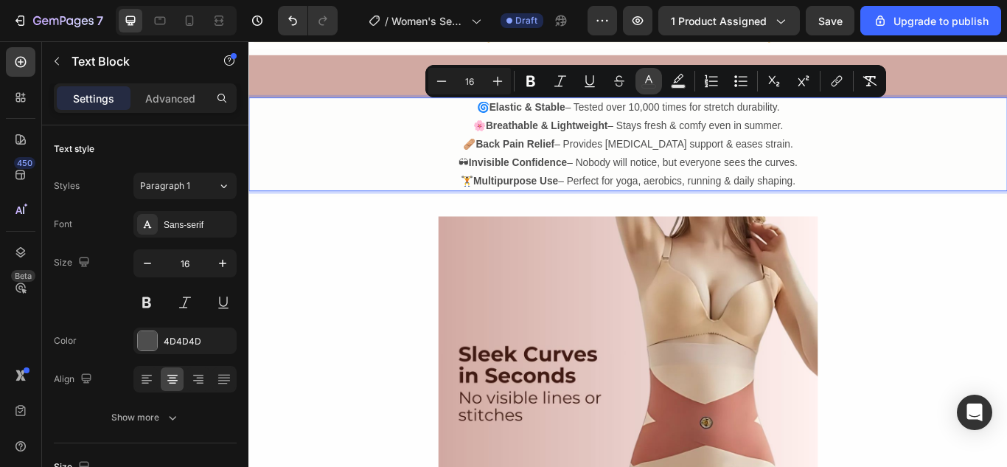
click at [655, 79] on icon "Editor contextual toolbar" at bounding box center [648, 81] width 15 height 15
type input "4D4D4D"
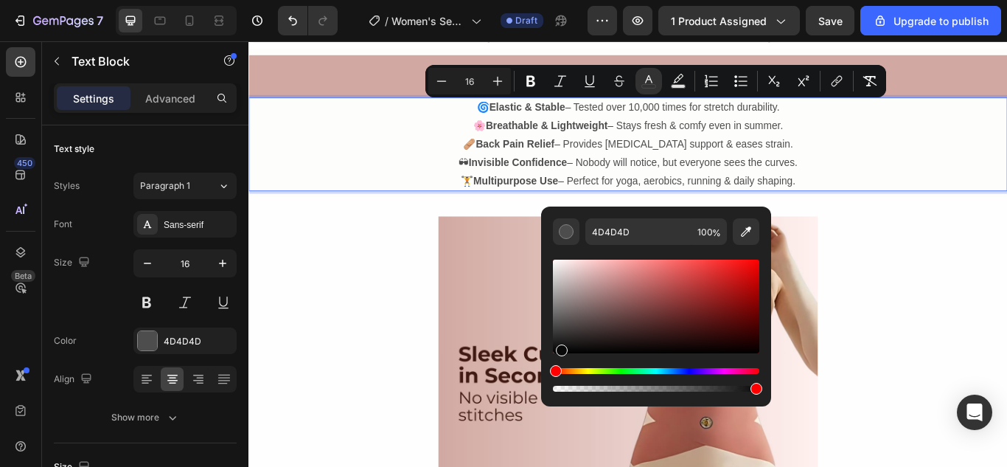
click at [559, 349] on div "Editor contextual toolbar" at bounding box center [656, 307] width 206 height 94
type input "0A0909"
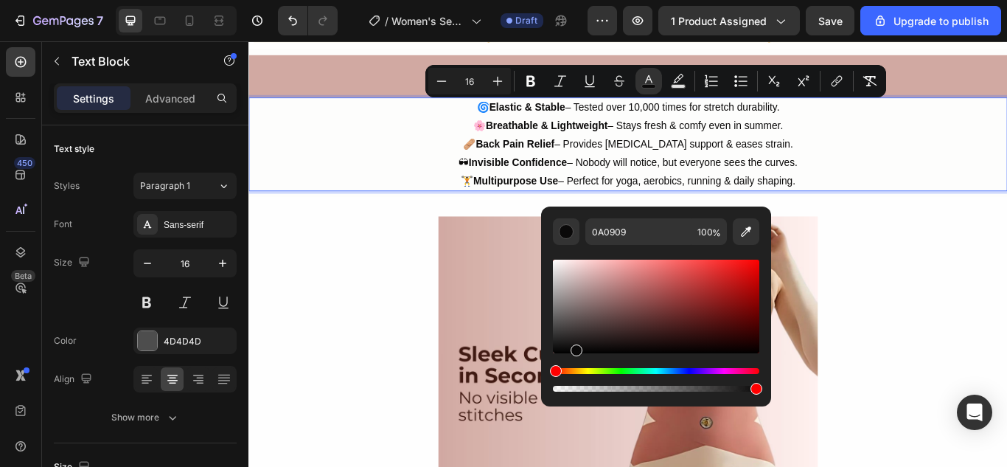
click at [655, 122] on span "🌀 Elastic & Stable – Tested over 10,000 times for stretch durability." at bounding box center [690, 118] width 353 height 13
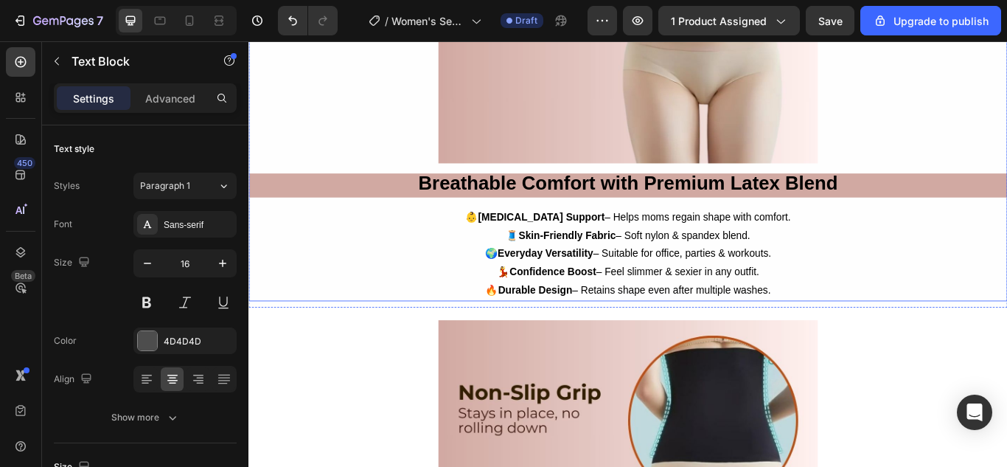
scroll to position [2810, 0]
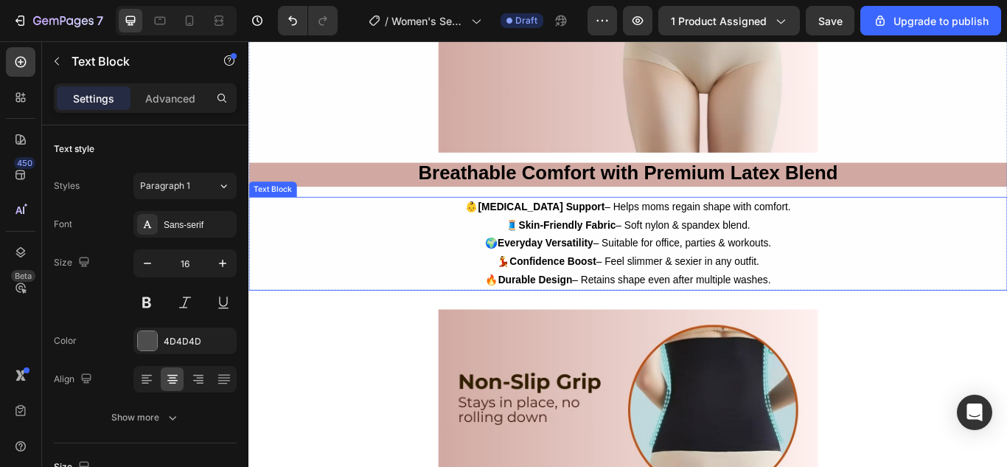
click at [651, 249] on strong "Skin-Friendly Fabric" at bounding box center [620, 255] width 114 height 13
click at [653, 251] on strong "Skin-Friendly Fabric" at bounding box center [620, 255] width 114 height 13
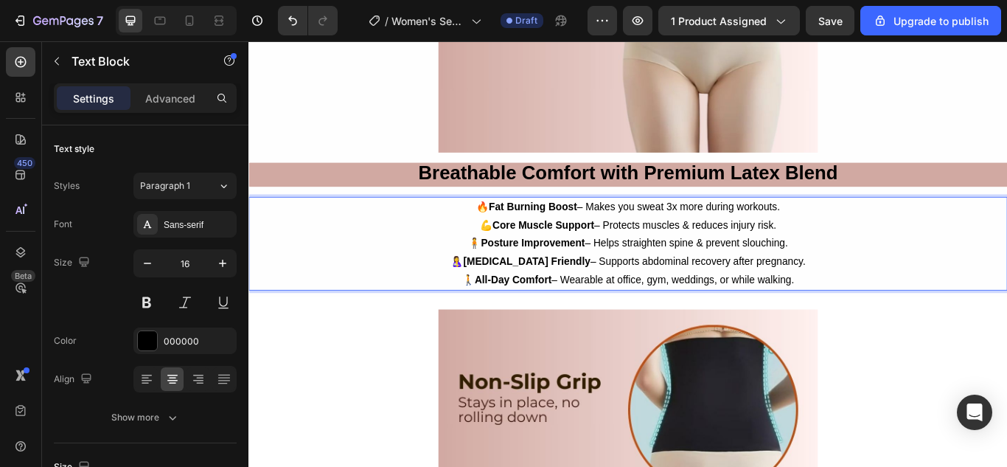
click at [690, 275] on p "🧍 Posture Improvement – Helps straighten spine & prevent slouching." at bounding box center [691, 276] width 882 height 21
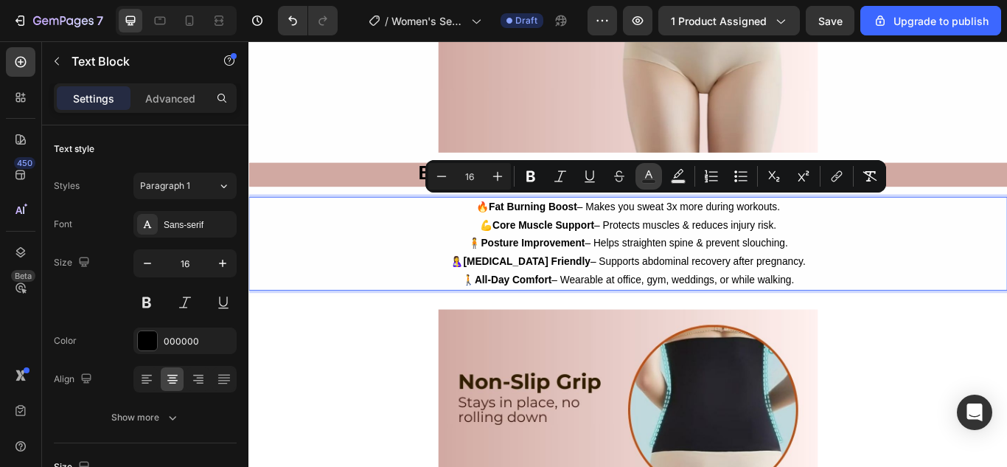
click at [643, 180] on icon "Editor contextual toolbar" at bounding box center [648, 176] width 15 height 15
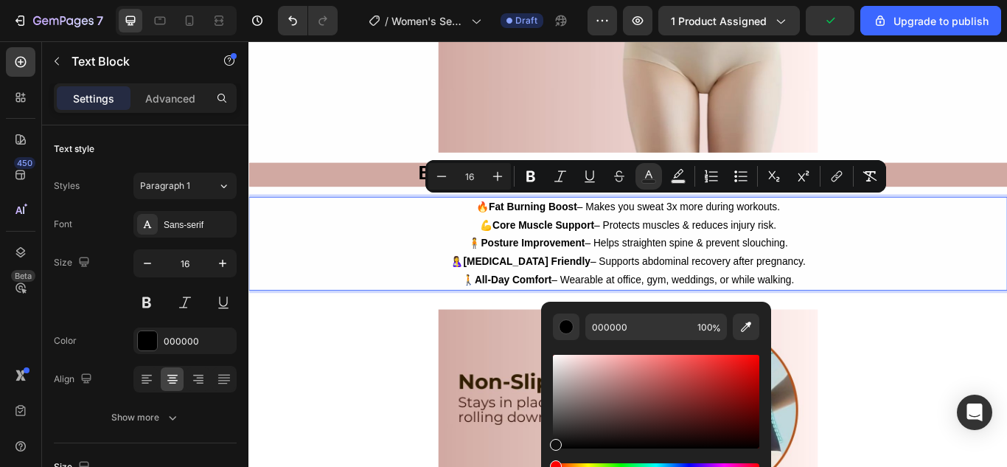
click at [551, 442] on div "Editor contextual toolbar" at bounding box center [556, 445] width 12 height 12
type input "111111"
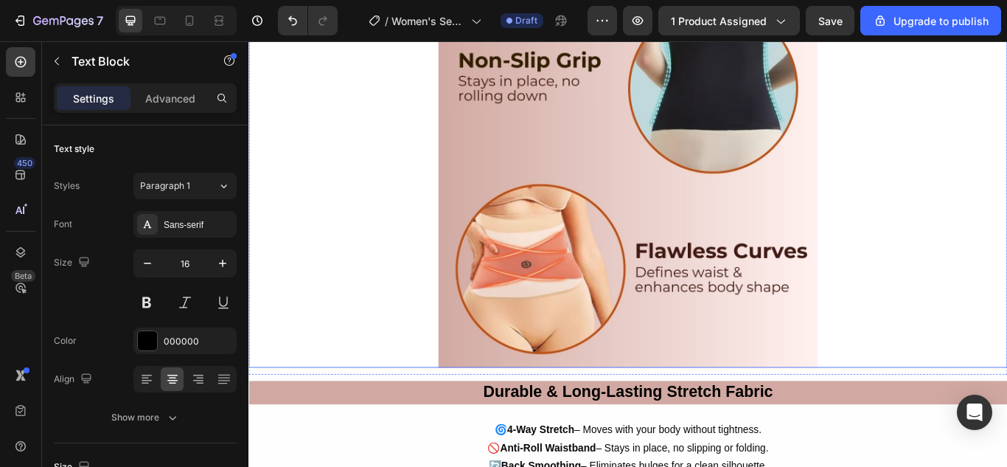
scroll to position [3473, 0]
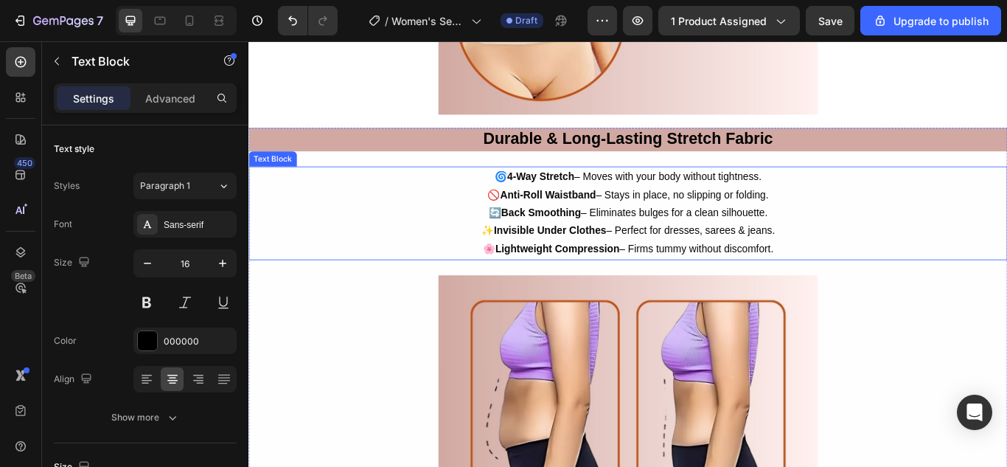
click at [702, 244] on p "🔄 Back Smoothing – Eliminates bulges for a clean silhouette." at bounding box center [691, 241] width 882 height 21
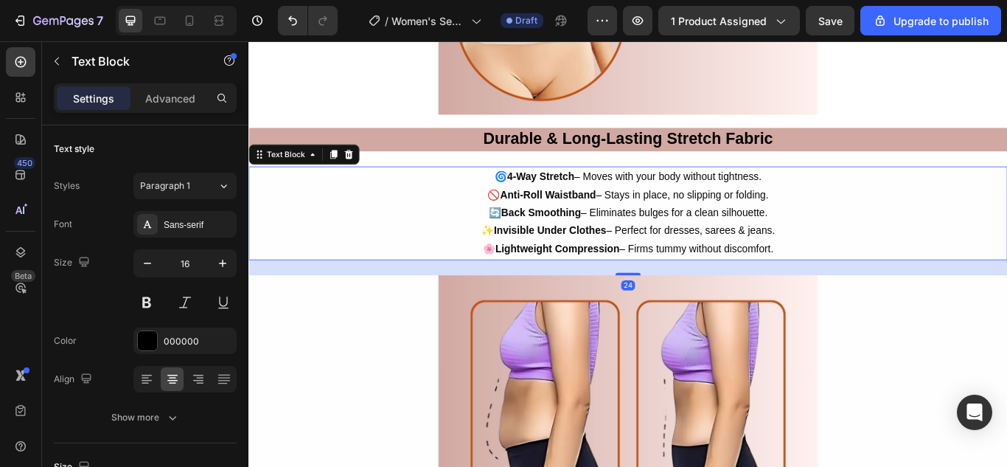
click at [703, 245] on p "🔄 Back Smoothing – Eliminates bulges for a clean silhouette." at bounding box center [691, 241] width 882 height 21
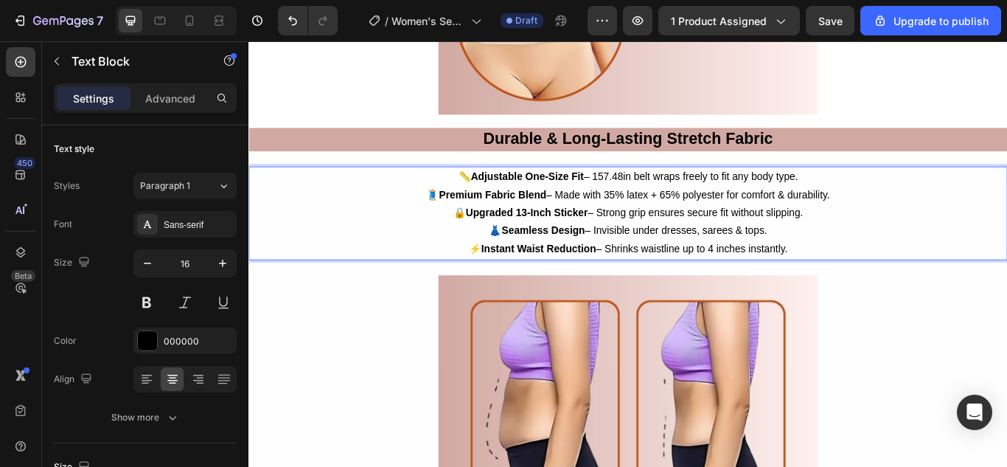
click at [678, 252] on p "👗 Seamless Design – Invisible under dresses, sarees & tops." at bounding box center [691, 262] width 882 height 21
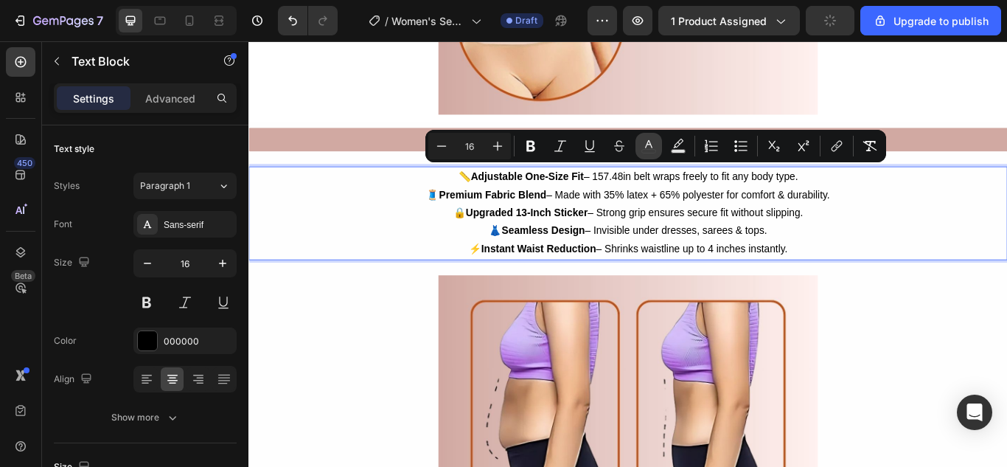
click at [649, 146] on icon "Editor contextual toolbar" at bounding box center [648, 146] width 15 height 15
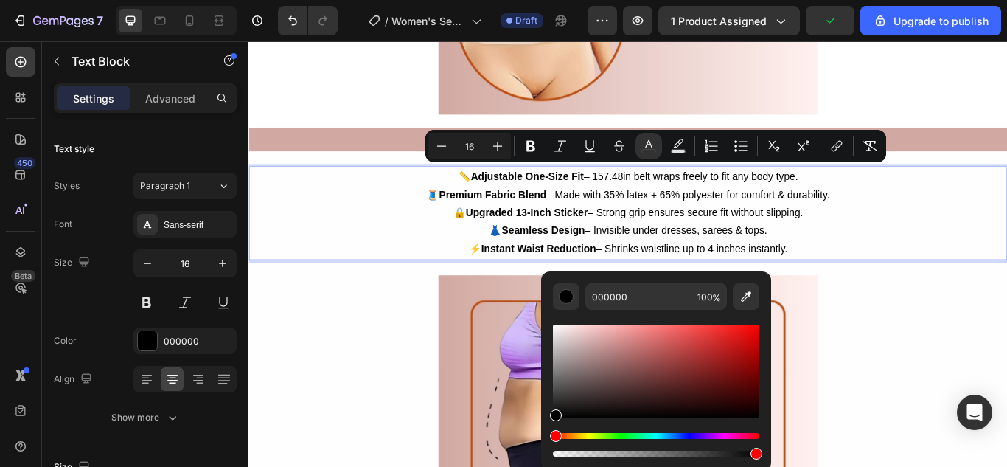
click at [560, 415] on div "Editor contextual toolbar" at bounding box center [556, 415] width 12 height 12
type input "070707"
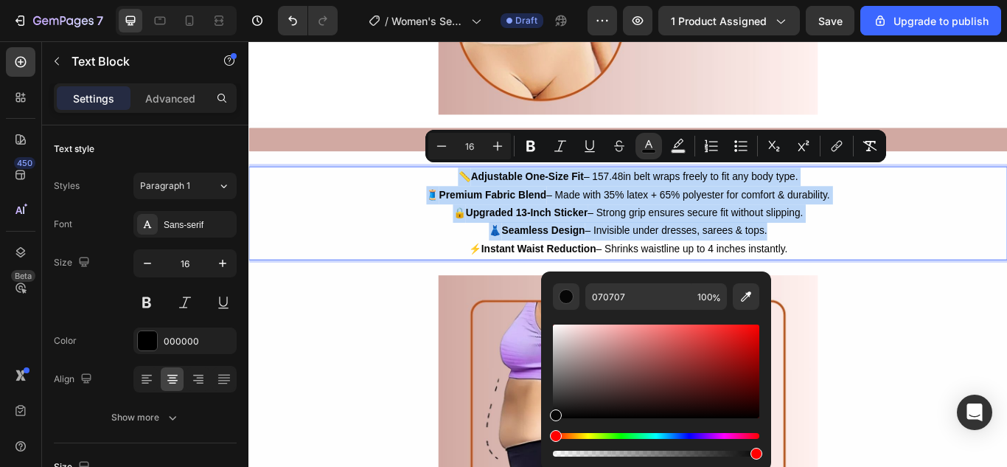
click at [704, 220] on p "🧵 Premium Fabric Blend – Made with 35% latex + 65% polyester for comfort & dura…" at bounding box center [691, 220] width 882 height 21
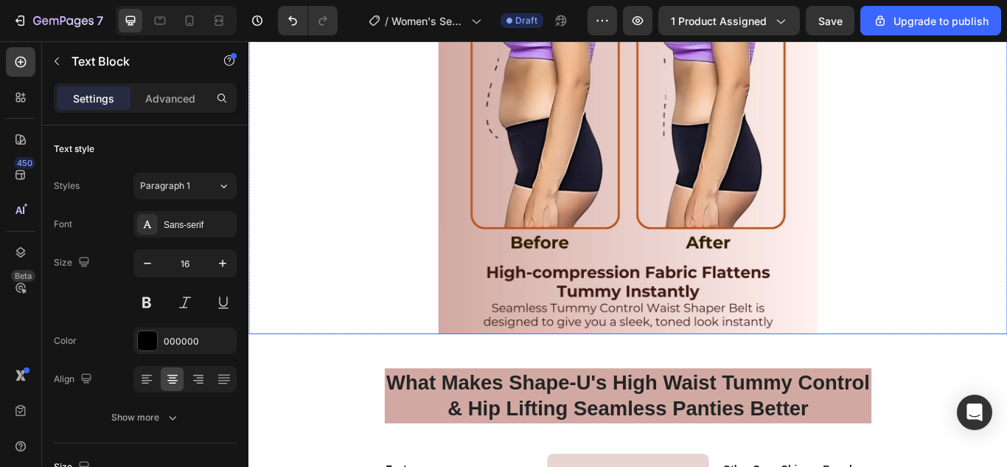
scroll to position [4210, 0]
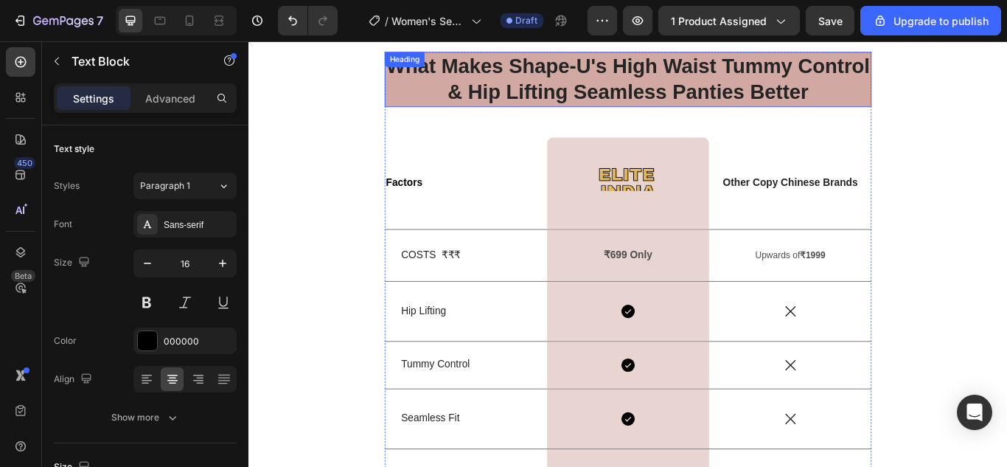
click at [680, 61] on strong "What Makes Shape-U's High Waist Tummy Control & Hip Lifting Seamless Panties Be…" at bounding box center [690, 86] width 564 height 58
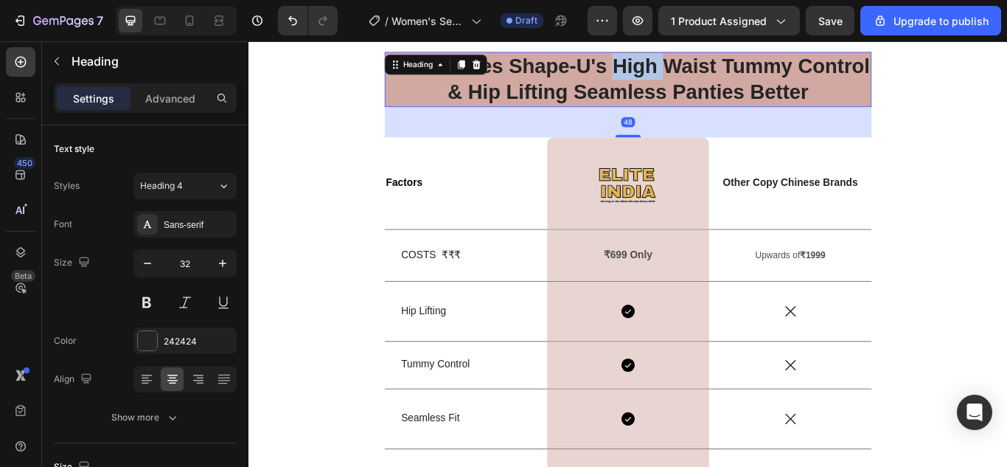
click at [669, 63] on strong "What Makes Shape-U's High Waist Tummy Control & Hip Lifting Seamless Panties Be…" at bounding box center [690, 86] width 564 height 58
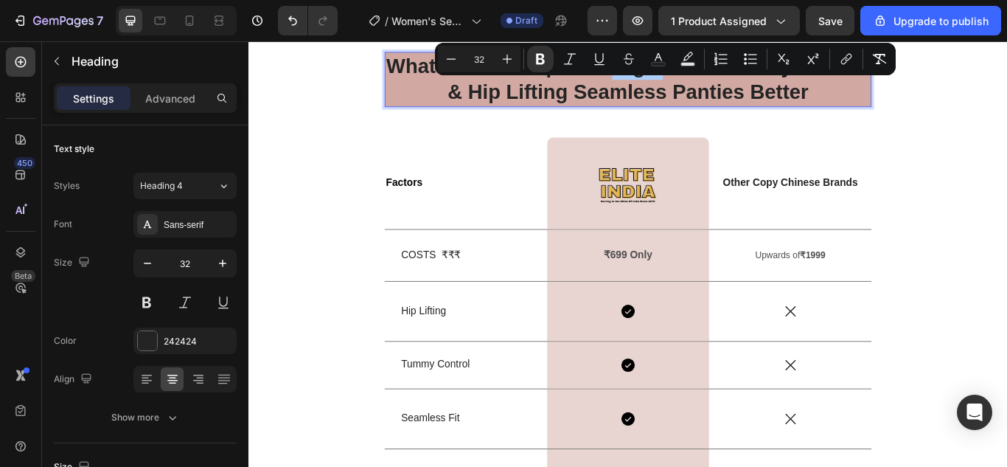
click at [610, 60] on button "Underline" at bounding box center [599, 59] width 27 height 27
click at [673, 86] on p "What Makes Shape-U's High Waist Tummy Control & Hip Lifting Seamless Panties Be…" at bounding box center [690, 85] width 565 height 61
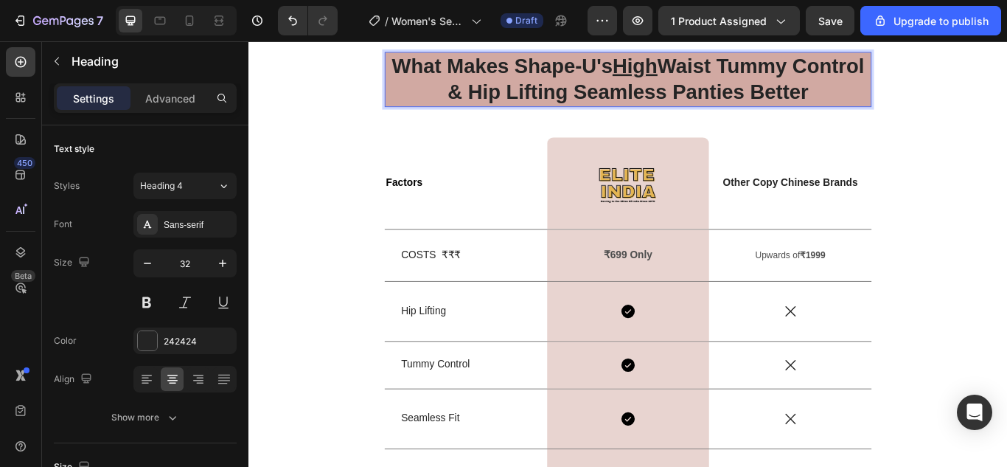
click at [675, 60] on u "High" at bounding box center [698, 70] width 52 height 27
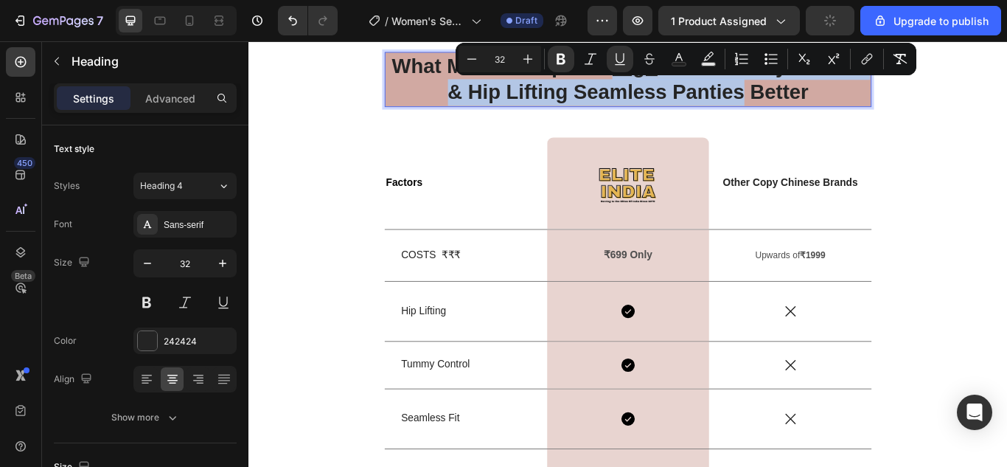
drag, startPoint x: 669, startPoint y: 60, endPoint x: 818, endPoint y: 94, distance: 152.7
click at [818, 94] on strong "What Makes Shape-U's High Waist Tummy Control & Hip Lifting Seamless Panties Be…" at bounding box center [690, 86] width 551 height 58
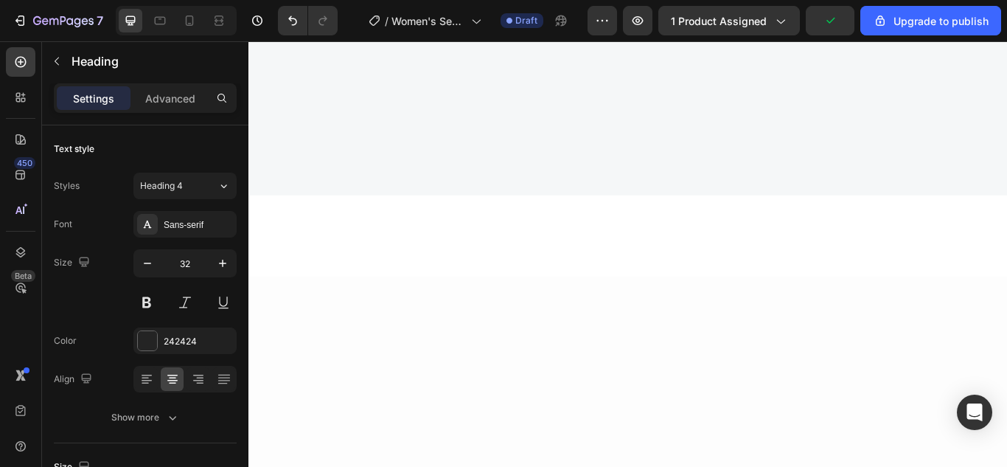
scroll to position [0, 0]
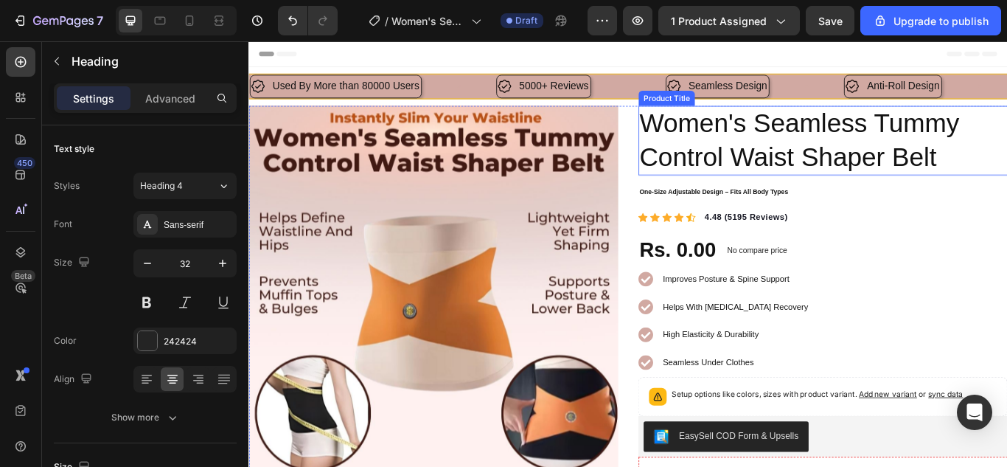
click at [725, 148] on h1 "Women's Seamless Tummy Control Waist Shaper Belt" at bounding box center [918, 157] width 431 height 82
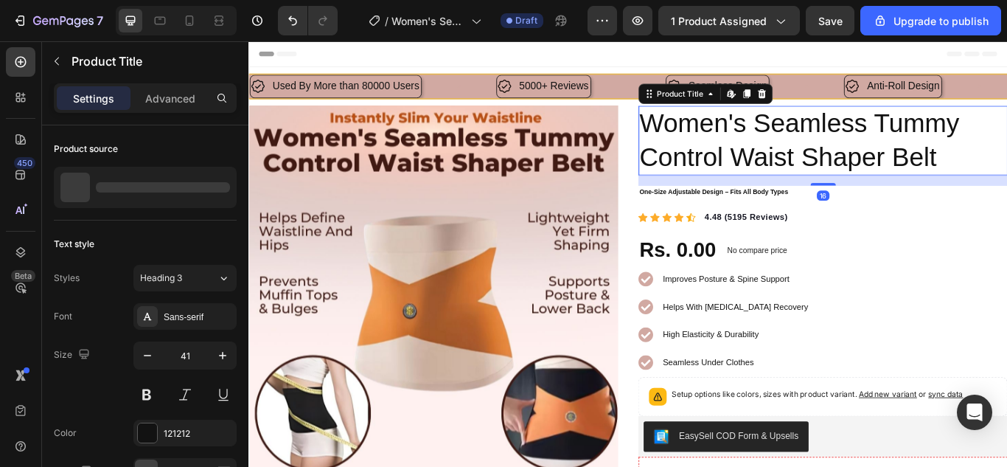
click at [725, 148] on h1 "Women's Seamless Tummy Control Waist Shaper Belt" at bounding box center [918, 157] width 431 height 82
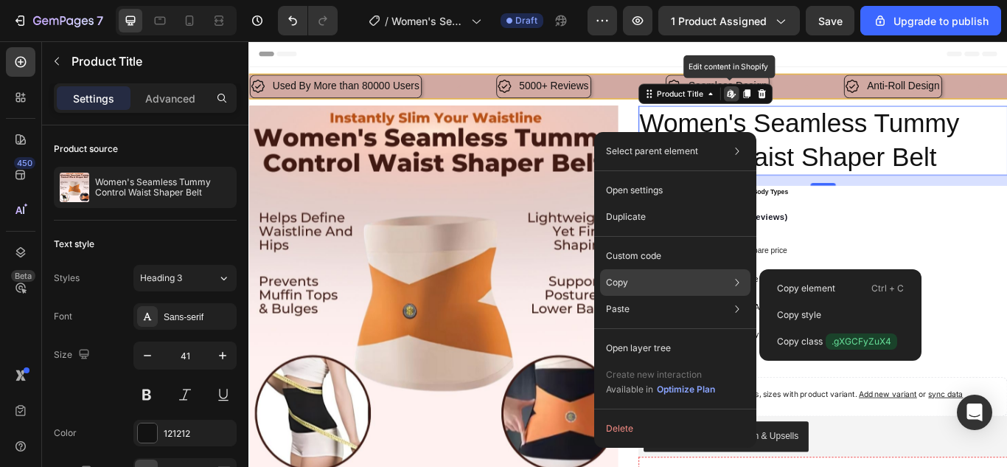
click at [651, 274] on div "Copy Copy element Ctrl + C Copy style Copy class .gXGCFyZuX4" at bounding box center [675, 282] width 150 height 27
click at [678, 286] on div "Copy Copy element Ctrl + C Copy style Copy class .gXGCFyZuX4" at bounding box center [675, 282] width 150 height 27
click at [734, 286] on icon at bounding box center [737, 282] width 15 height 15
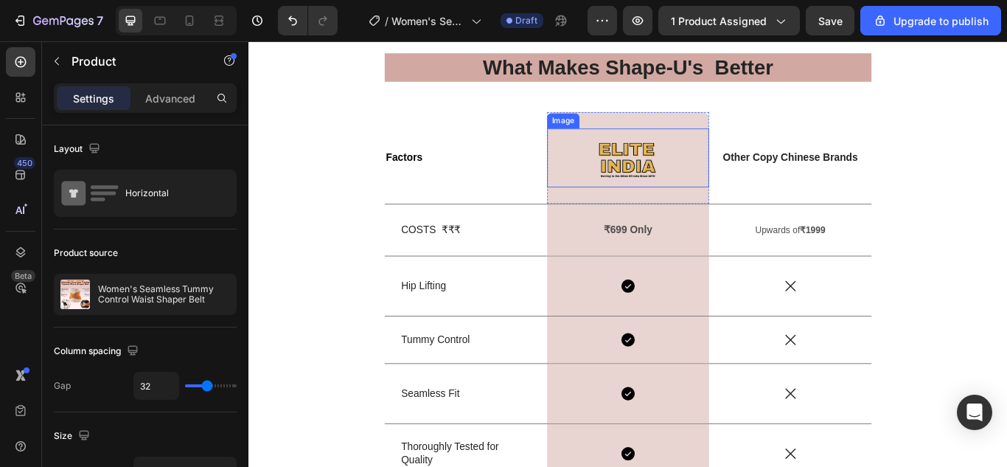
scroll to position [4042, 0]
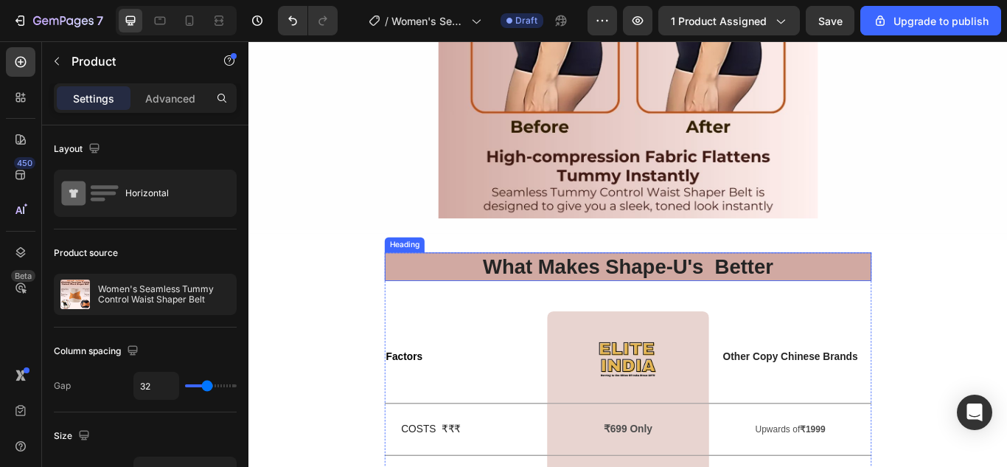
click at [782, 312] on strong "What Makes Shape-U's Better" at bounding box center [690, 303] width 338 height 27
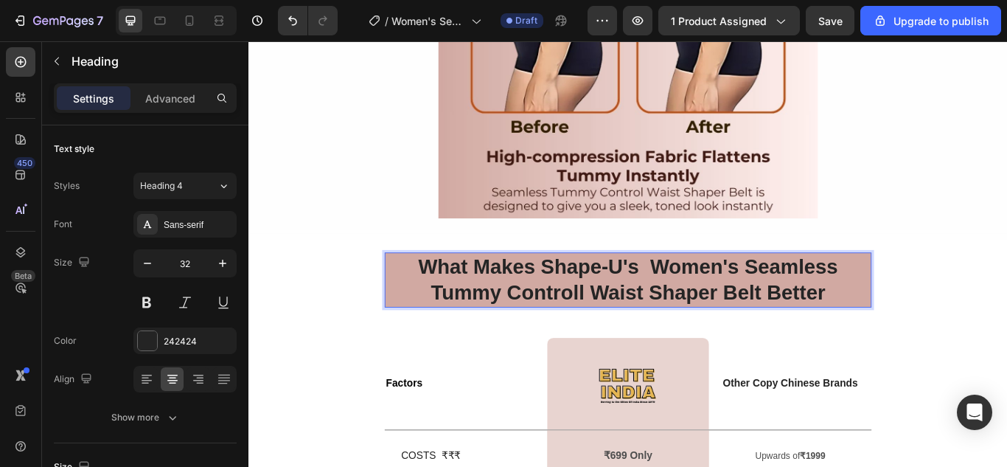
click at [632, 335] on strong "What Makes Shape-U's Women's Seamless Tummy Controll Waist Shaper Belt Better" at bounding box center [691, 319] width 490 height 58
click at [663, 338] on strong "What Makes Shape-U's Women's Seamless Tummy Control Waist Shaper Belt Better" at bounding box center [691, 319] width 490 height 58
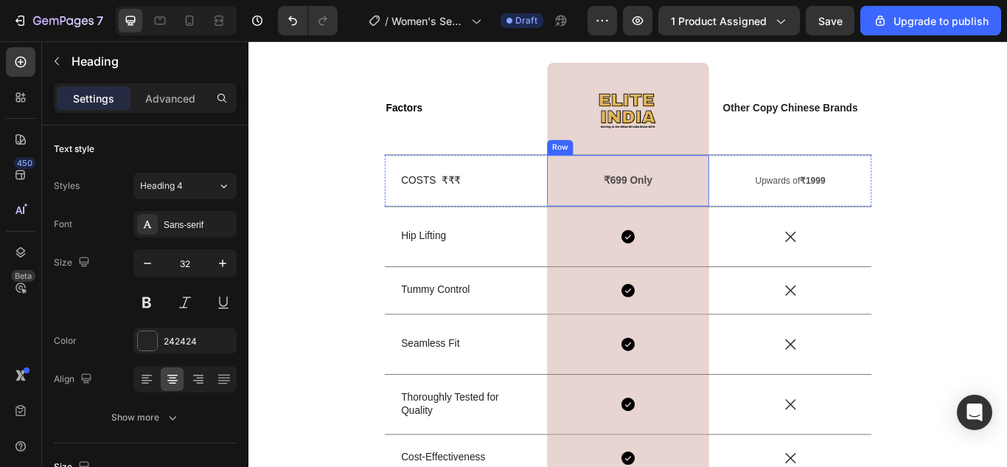
scroll to position [4410, 0]
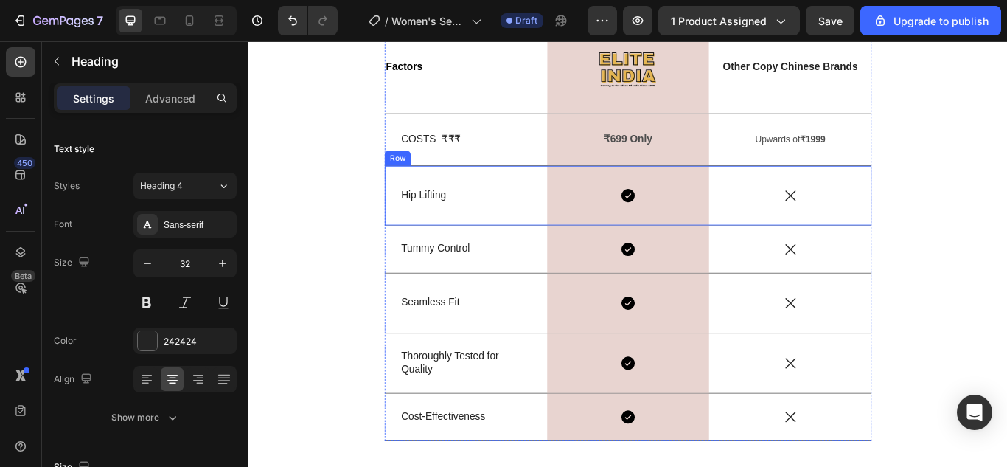
click at [462, 221] on p "Hip Lifting" at bounding box center [501, 220] width 151 height 21
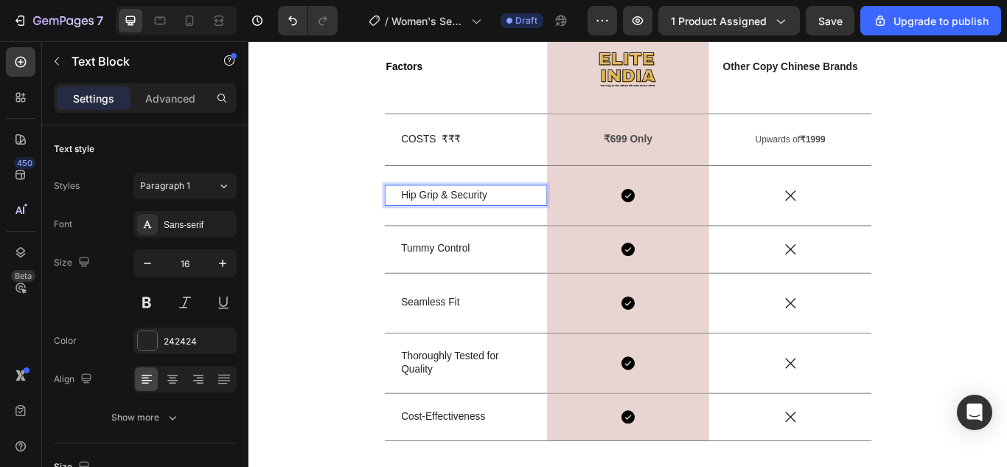
click at [480, 218] on p "Hip Grip & Security" at bounding box center [501, 220] width 151 height 21
click at [476, 282] on p "Tummy Control" at bounding box center [501, 283] width 151 height 15
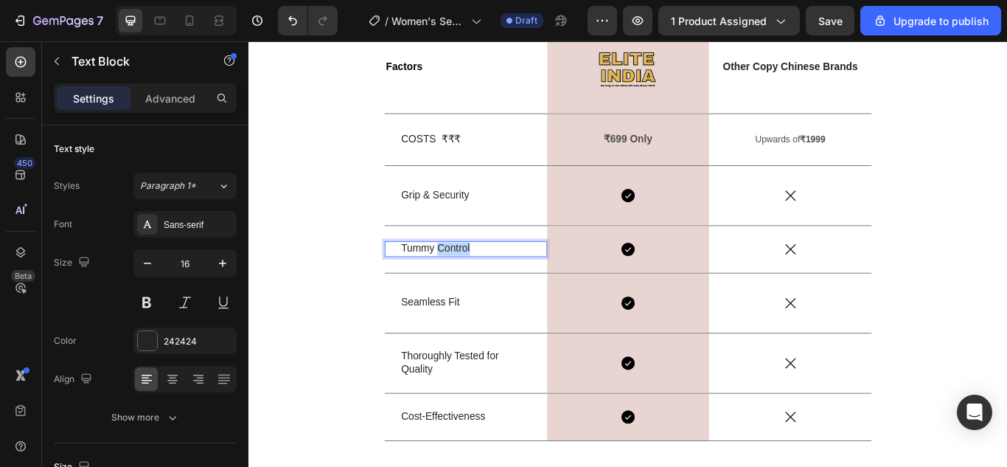
click at [476, 282] on p "Tummy Control" at bounding box center [501, 283] width 151 height 15
click at [467, 339] on p "Seamless Fit" at bounding box center [501, 345] width 151 height 15
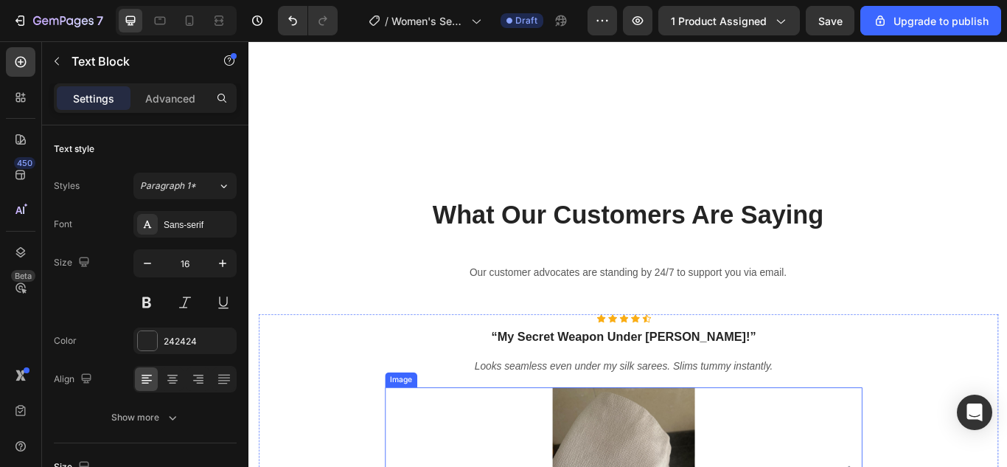
scroll to position [5000, 0]
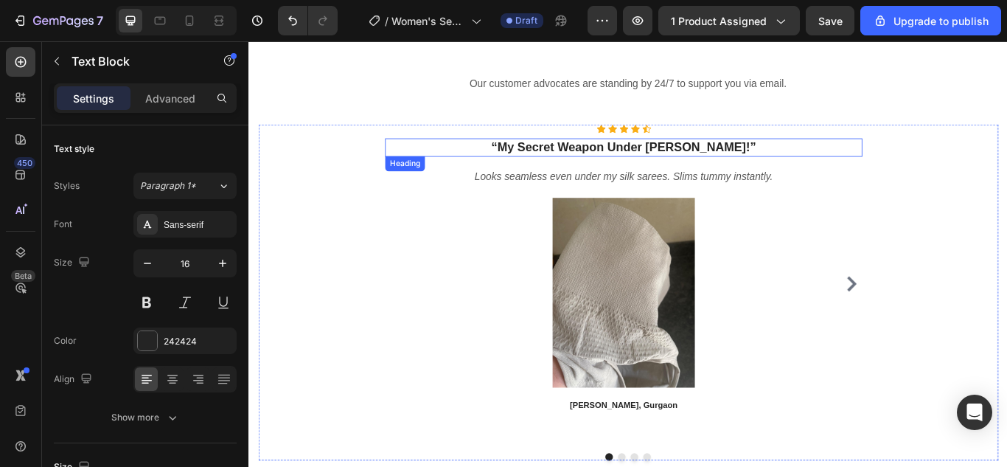
click at [609, 171] on strong "“My Secret Weapon Under Sarees!”" at bounding box center [685, 164] width 309 height 15
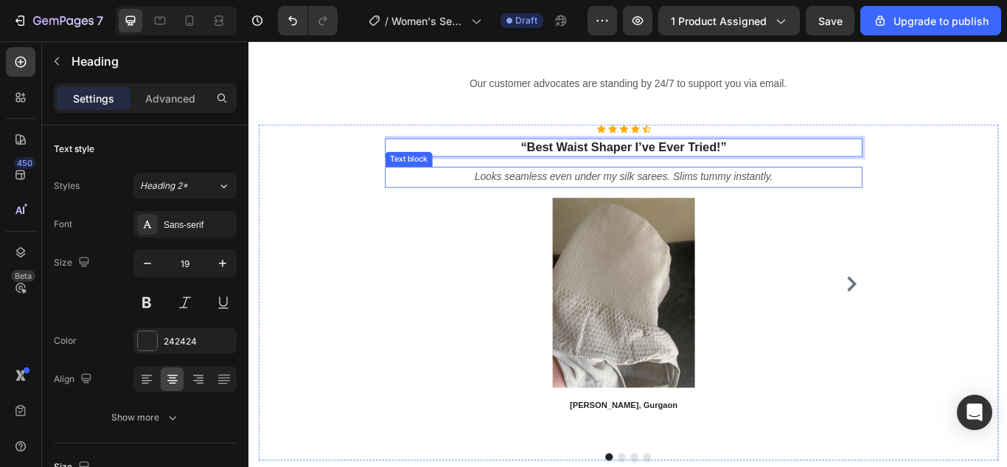
click at [637, 198] on icon "Looks seamless even under my silk sarees. Slims tummy instantly." at bounding box center [686, 199] width 348 height 13
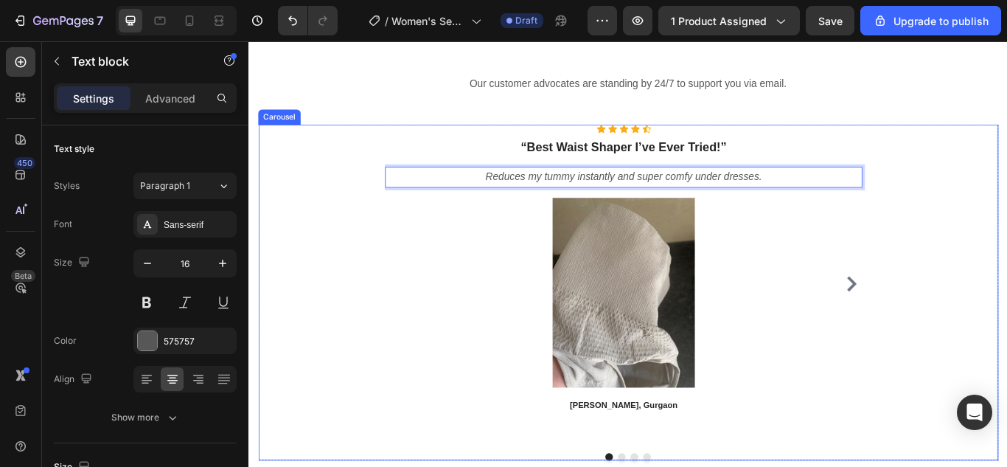
click at [942, 324] on icon "Carousel Next Arrow" at bounding box center [951, 325] width 18 height 18
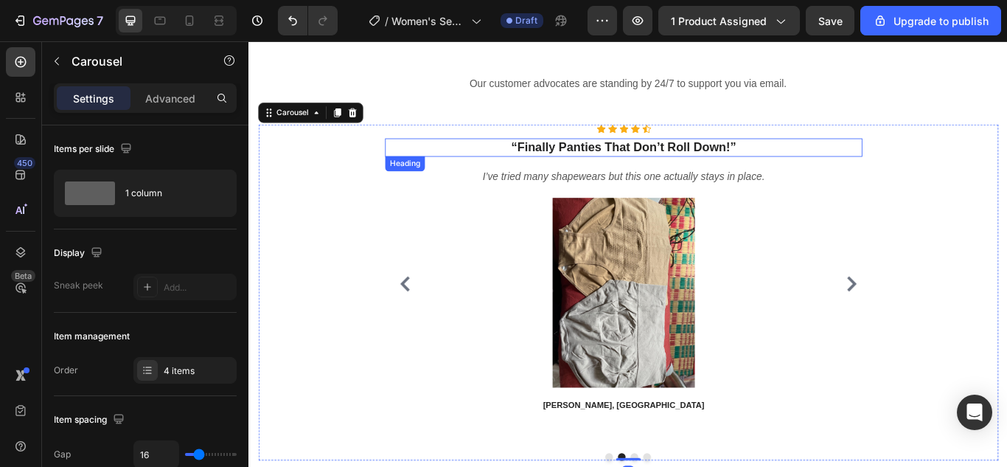
click at [601, 158] on strong "“Finally Panties That Don’t Roll Down!”" at bounding box center [685, 164] width 262 height 15
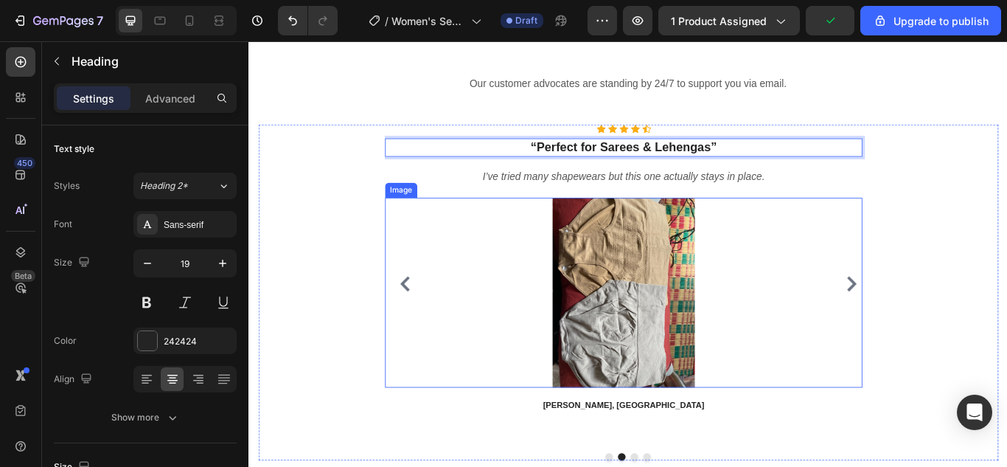
click at [428, 341] on div at bounding box center [685, 334] width 557 height 221
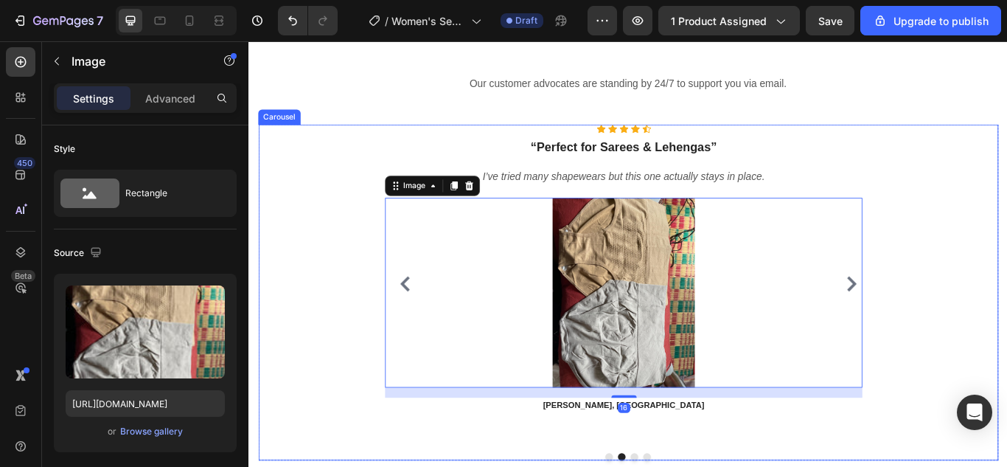
click at [425, 324] on icon "Carousel Back Arrow" at bounding box center [430, 325] width 11 height 18
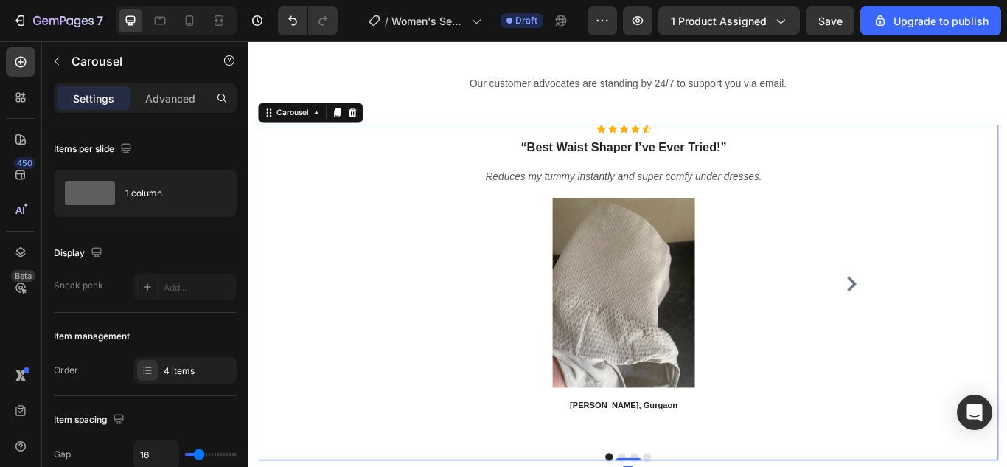
click at [942, 321] on icon "Carousel Next Arrow" at bounding box center [951, 325] width 18 height 18
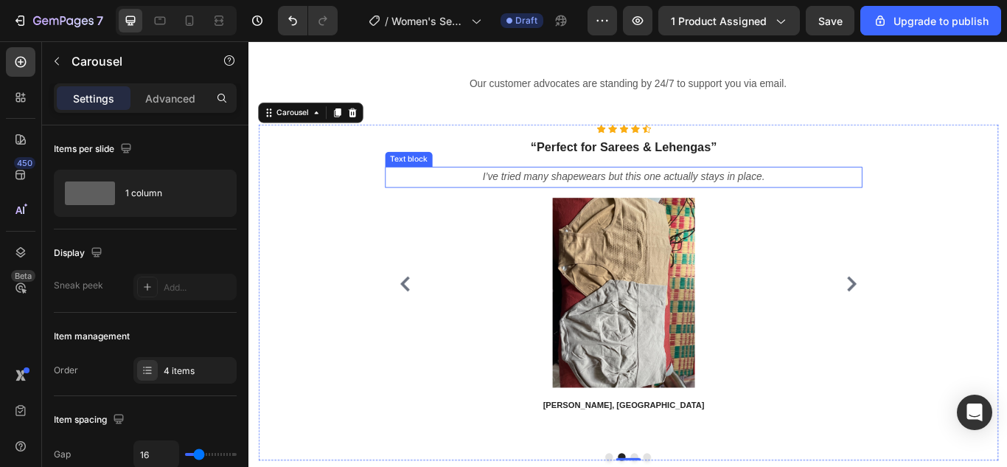
click at [731, 194] on icon "I’ve tried many shapewears but this one actually stays in place." at bounding box center [684, 199] width 329 height 13
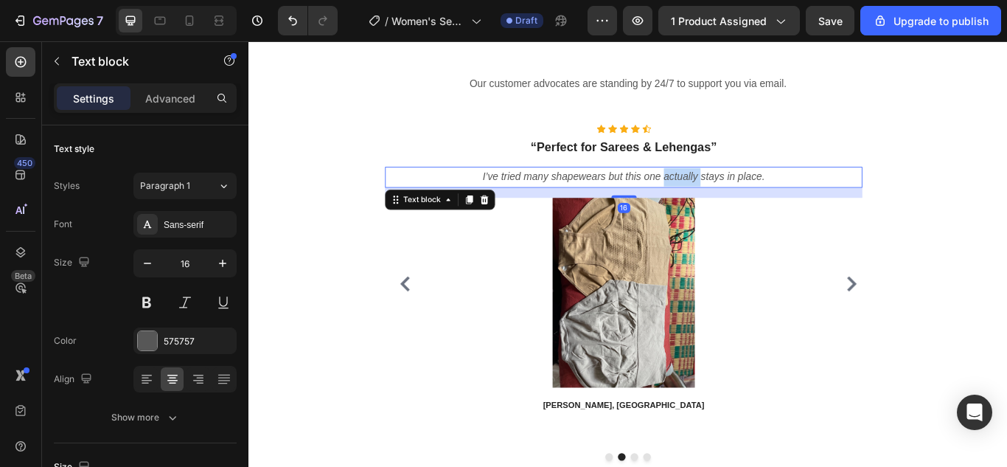
click at [731, 194] on icon "I’ve tried many shapewears but this one actually stays in place." at bounding box center [684, 199] width 329 height 13
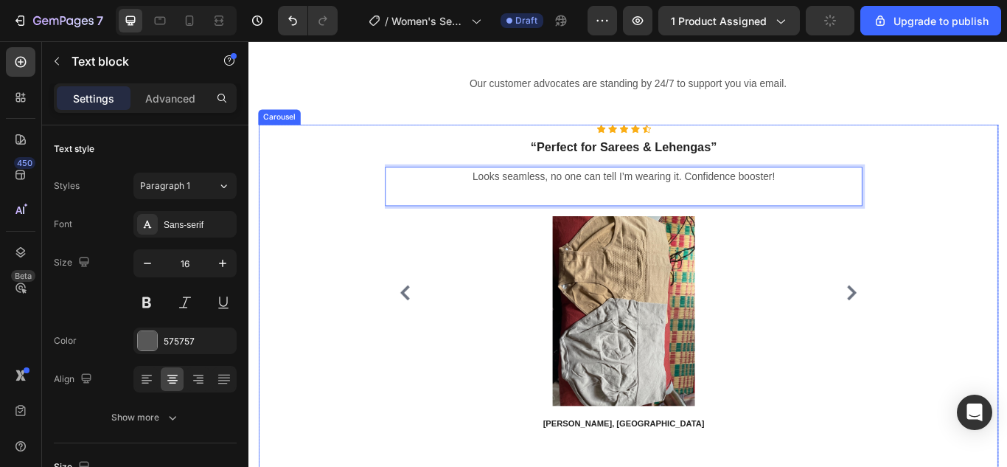
drag, startPoint x: 937, startPoint y: 330, endPoint x: 892, endPoint y: 296, distance: 56.8
click at [942, 330] on icon "Carousel Next Arrow" at bounding box center [951, 335] width 18 height 18
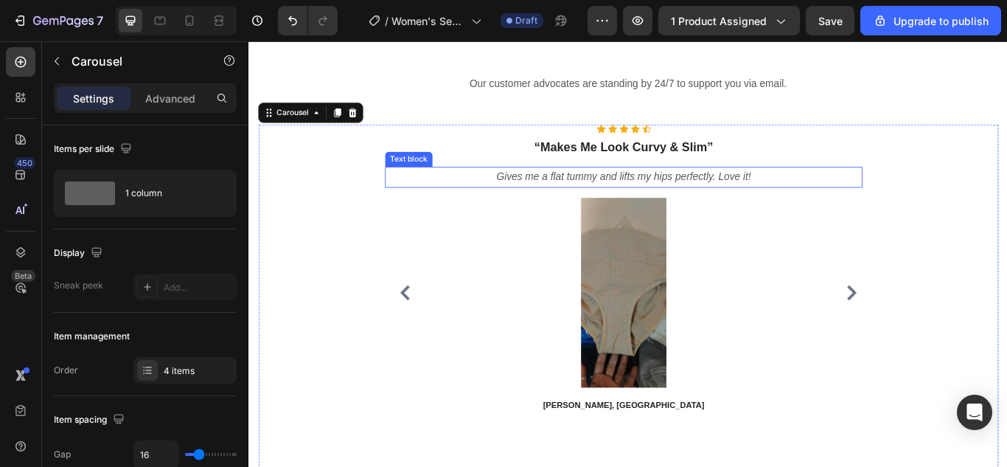
click at [720, 202] on icon "Gives me a flat tummy and lifts my hips perfectly. Love it!" at bounding box center [685, 199] width 297 height 13
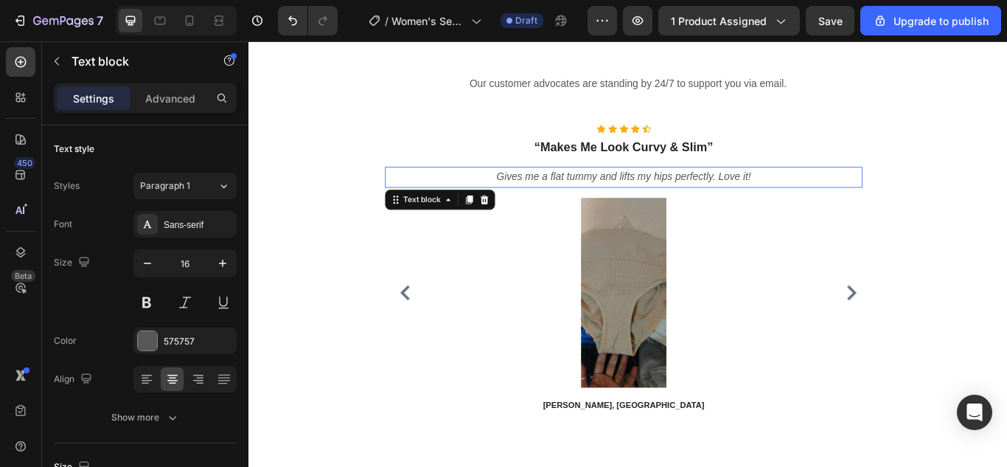
click at [720, 202] on icon "Gives me a flat tummy and lifts my hips perfectly. Love it!" at bounding box center [685, 199] width 297 height 13
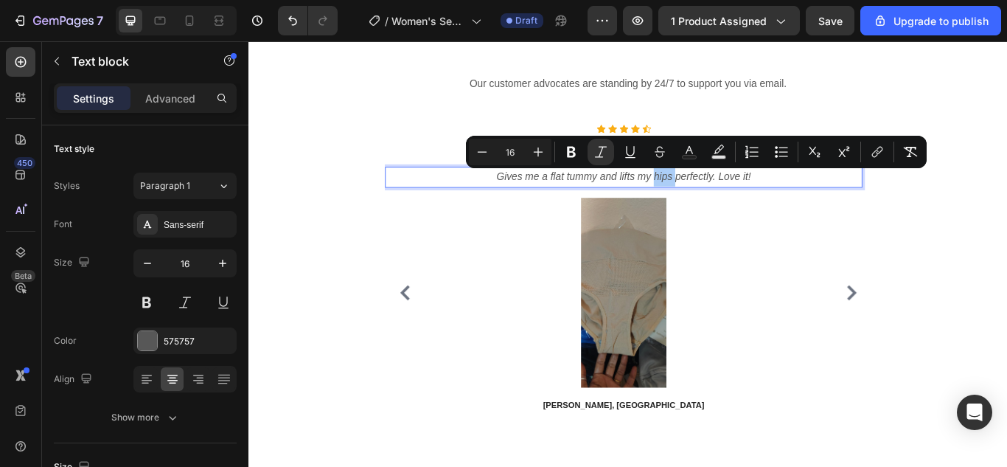
click at [635, 150] on icon "Editor contextual toolbar" at bounding box center [630, 151] width 15 height 15
click at [621, 153] on button "Underline" at bounding box center [630, 152] width 27 height 27
click at [436, 335] on icon "Carousel Back Arrow" at bounding box center [431, 335] width 18 height 18
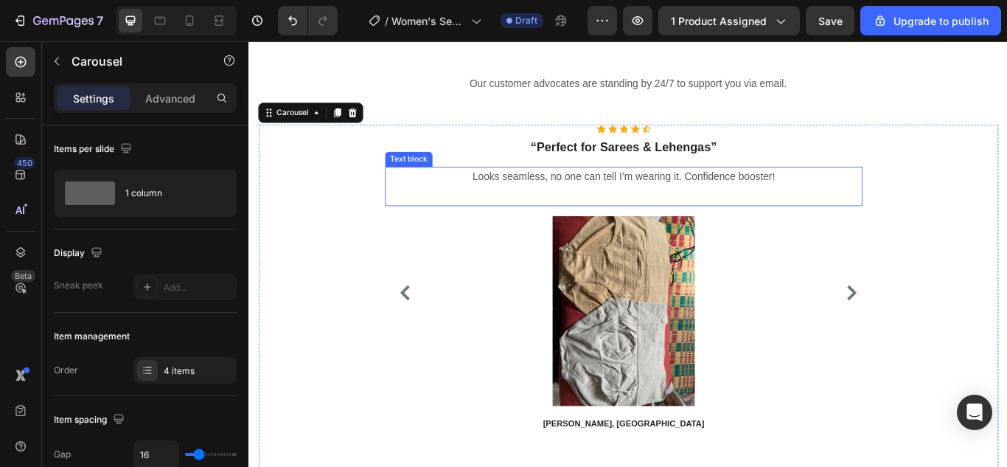
click at [694, 198] on p "Looks seamless, no one can tell I’m wearing it. Confidence booster!" at bounding box center [685, 199] width 554 height 21
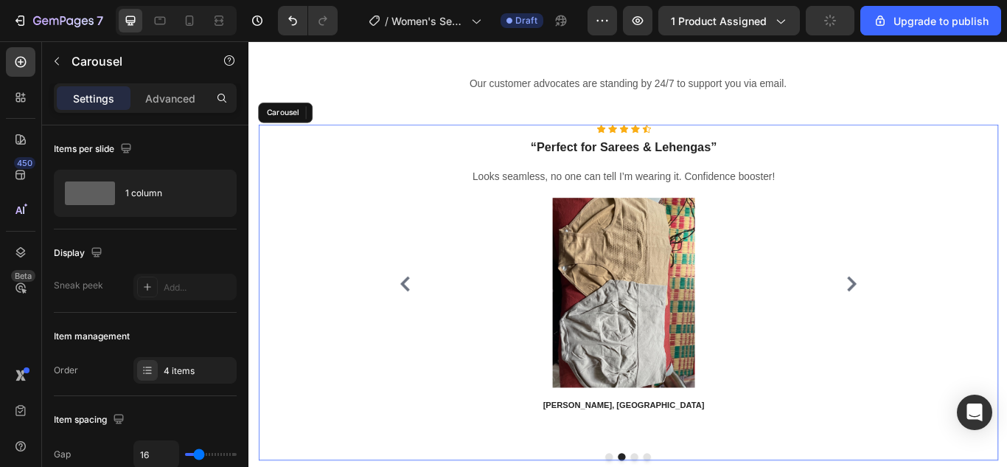
click at [946, 333] on button "Carousel Next Arrow" at bounding box center [951, 325] width 24 height 24
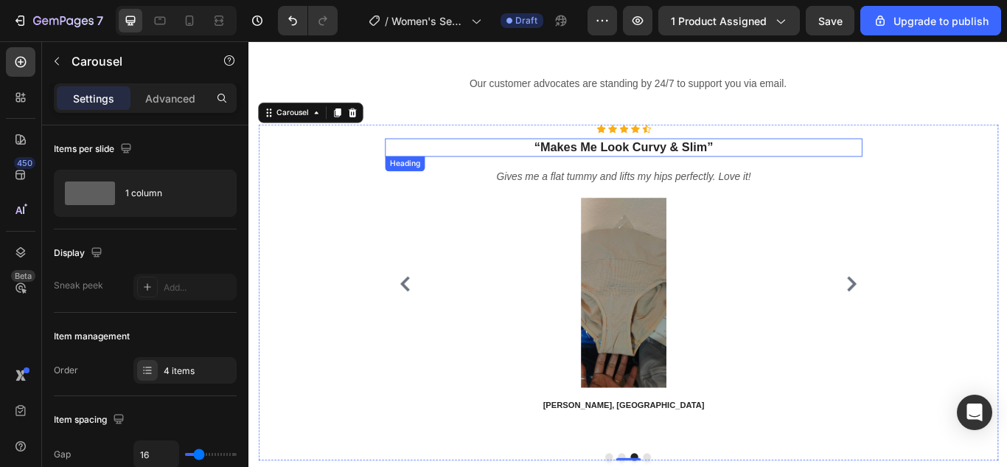
click at [723, 167] on strong "“Makes Me Look Curvy & Slim”" at bounding box center [685, 164] width 209 height 15
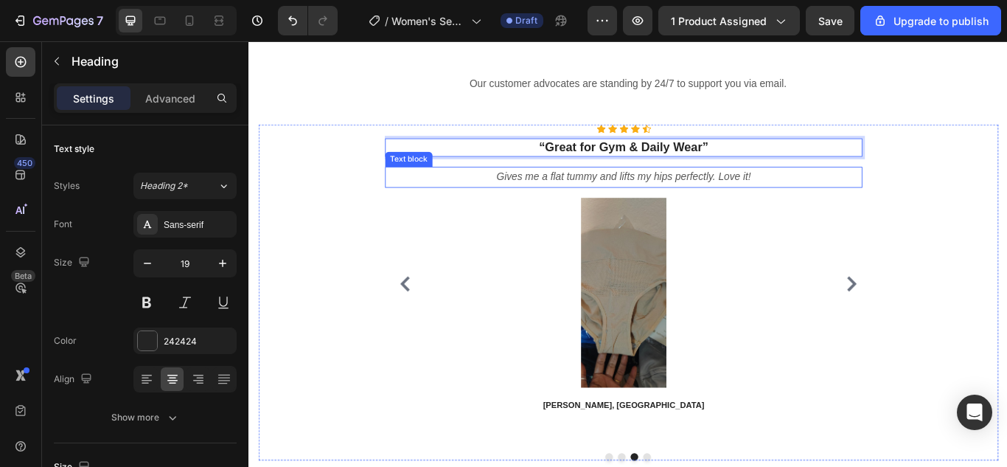
click at [795, 190] on p "Gives me a flat tummy and lifts my hips perfectly. Love it!" at bounding box center [685, 199] width 554 height 21
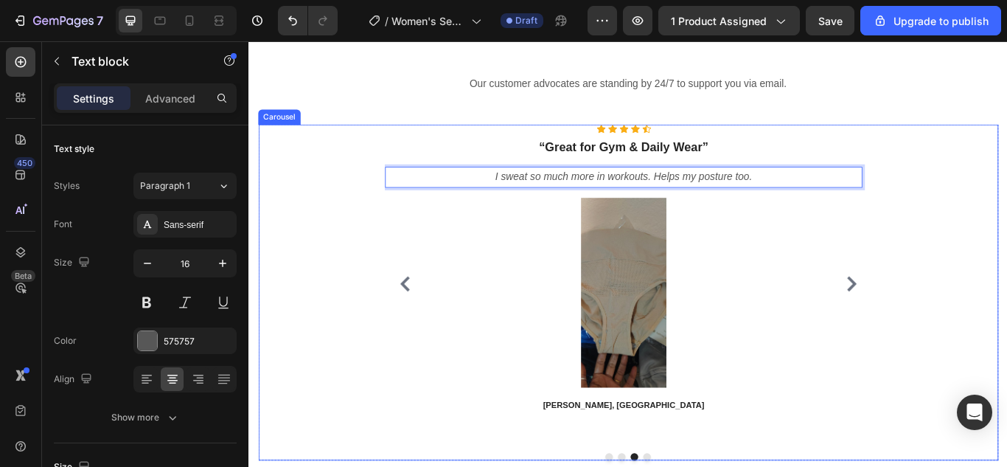
click at [946, 321] on icon "Carousel Next Arrow" at bounding box center [951, 325] width 11 height 18
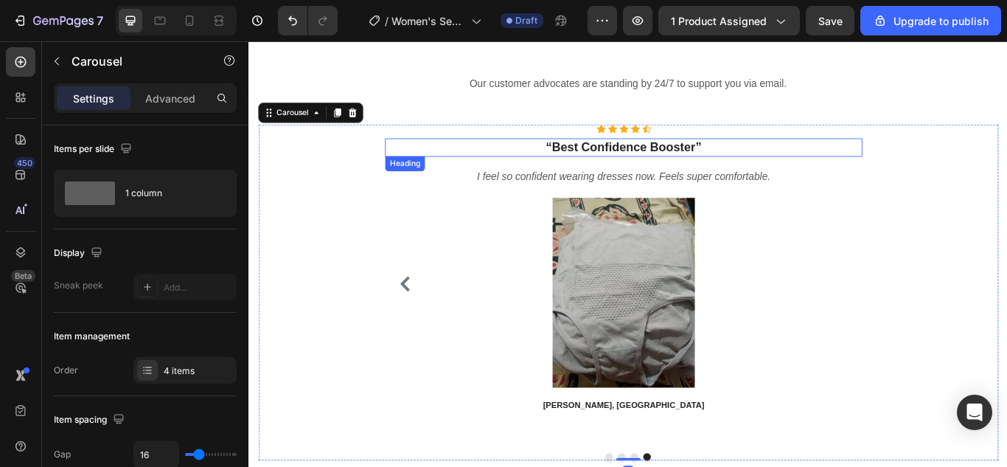
click at [701, 161] on strong "“Best Confidence Booster”" at bounding box center [685, 164] width 181 height 15
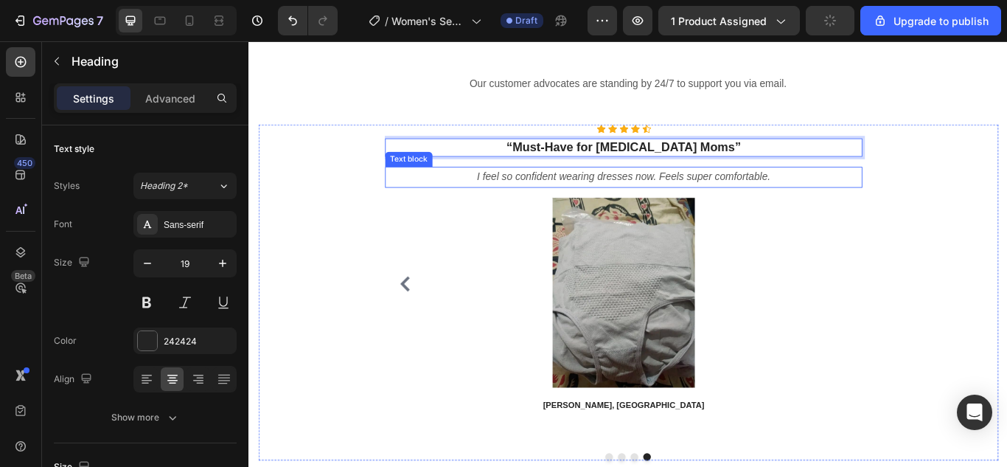
click at [677, 206] on p "I feel so confident wearing dresses now. Feels super comfortable." at bounding box center [685, 199] width 554 height 21
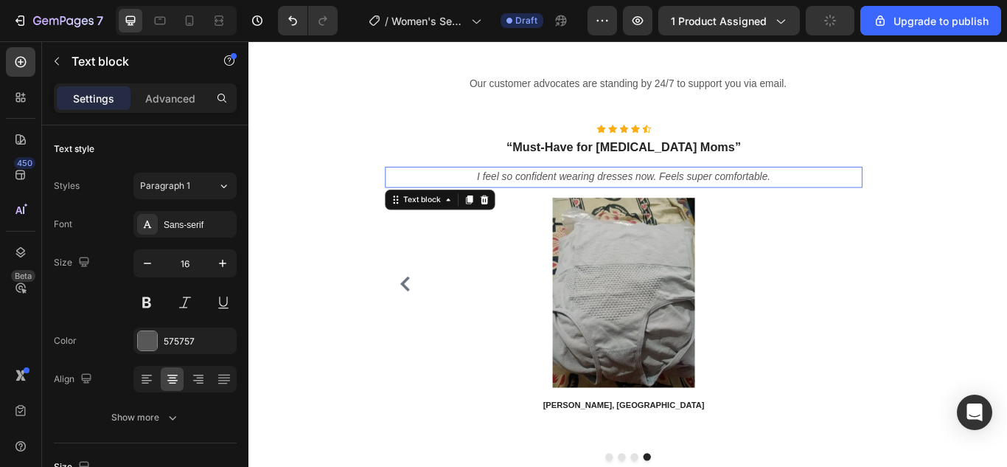
click at [677, 206] on p "I feel so confident wearing dresses now. Feels super comfortable." at bounding box center [685, 199] width 554 height 21
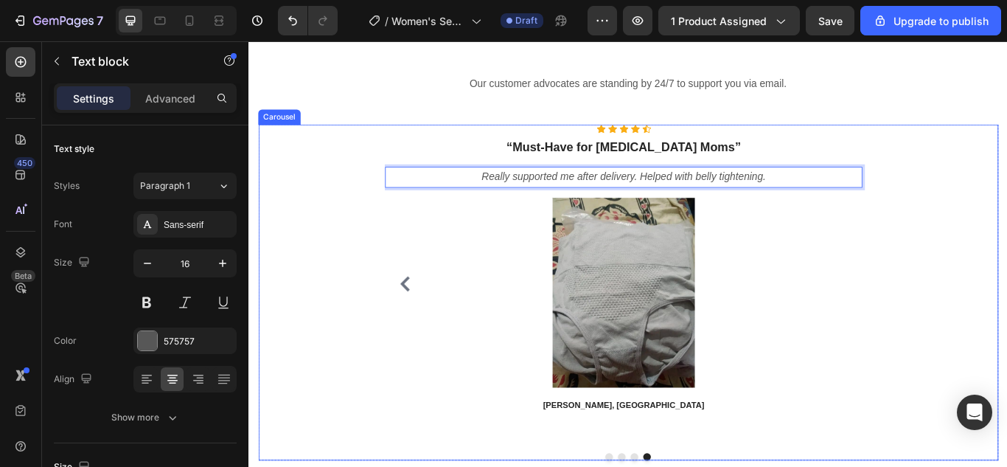
click at [433, 327] on icon "Carousel Back Arrow" at bounding box center [431, 325] width 18 height 18
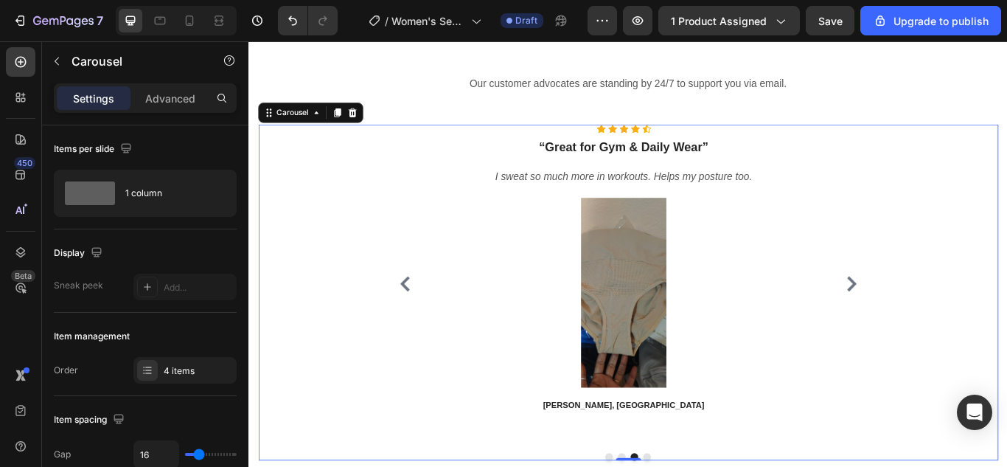
click at [946, 324] on icon "Carousel Next Arrow" at bounding box center [951, 325] width 11 height 18
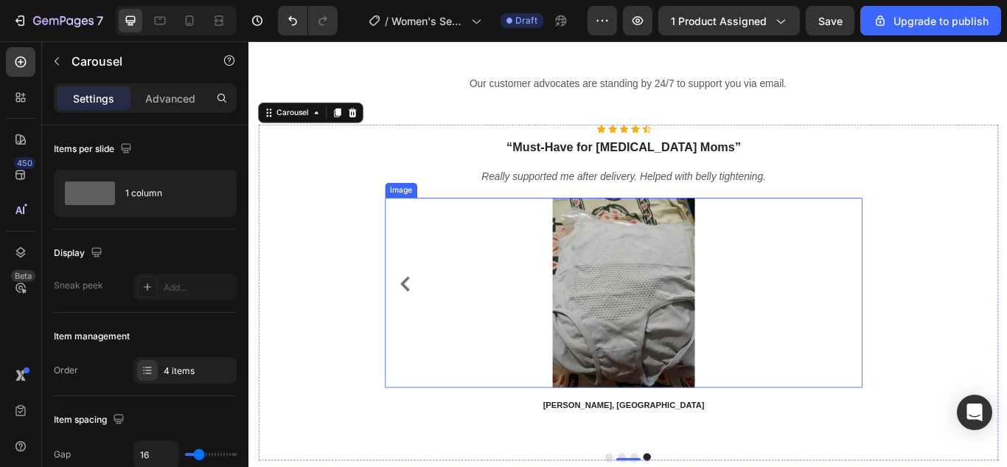
click at [726, 272] on img at bounding box center [685, 334] width 221 height 221
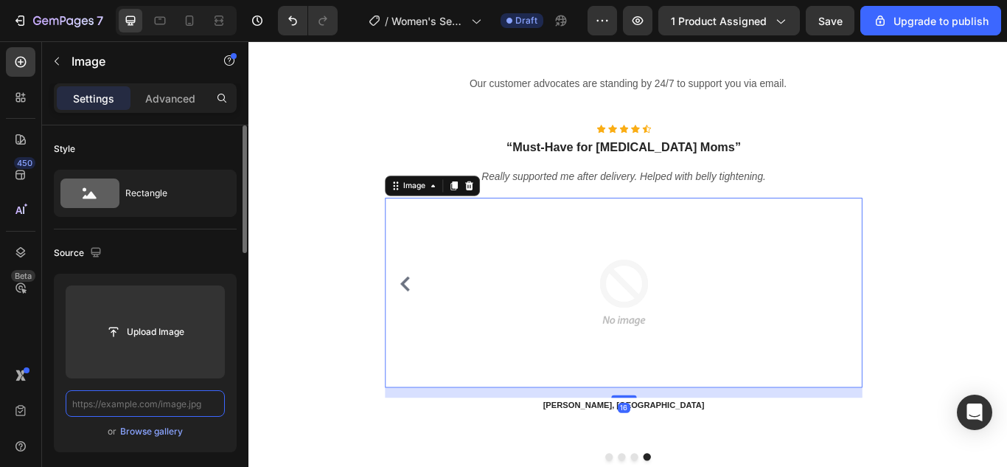
scroll to position [0, 0]
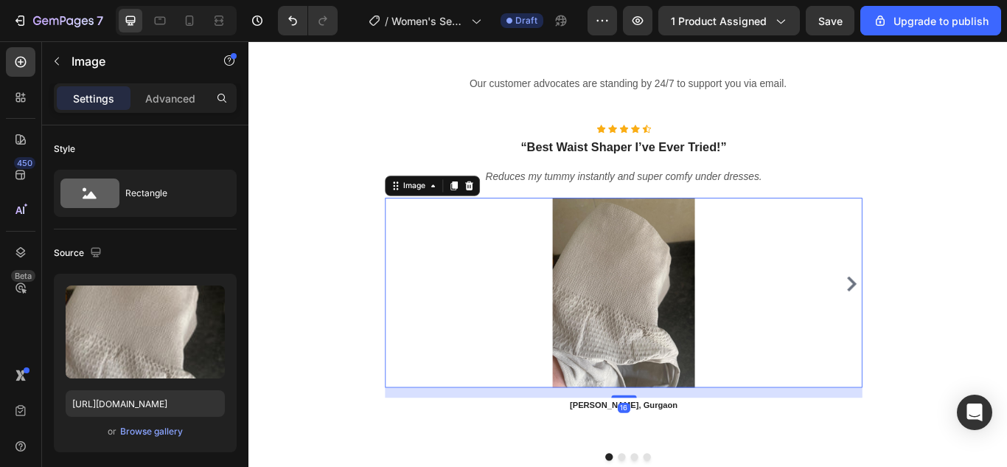
click at [649, 338] on img at bounding box center [685, 334] width 221 height 221
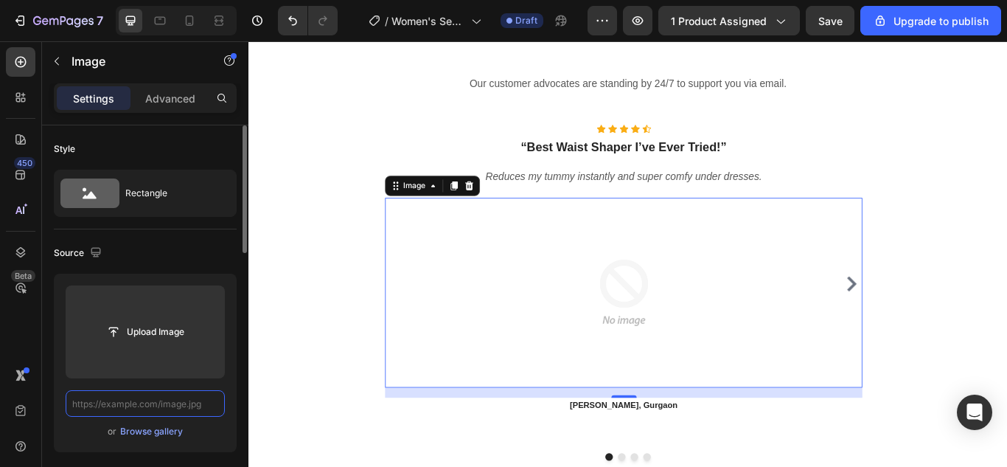
paste input "https://cdn.shopify.com/s/files/1/0675/6591/2251/files/IMG_20250822_225315.webp…"
type input "https://cdn.shopify.com/s/files/1/0675/6591/2251/files/IMG_20250822_225315.webp…"
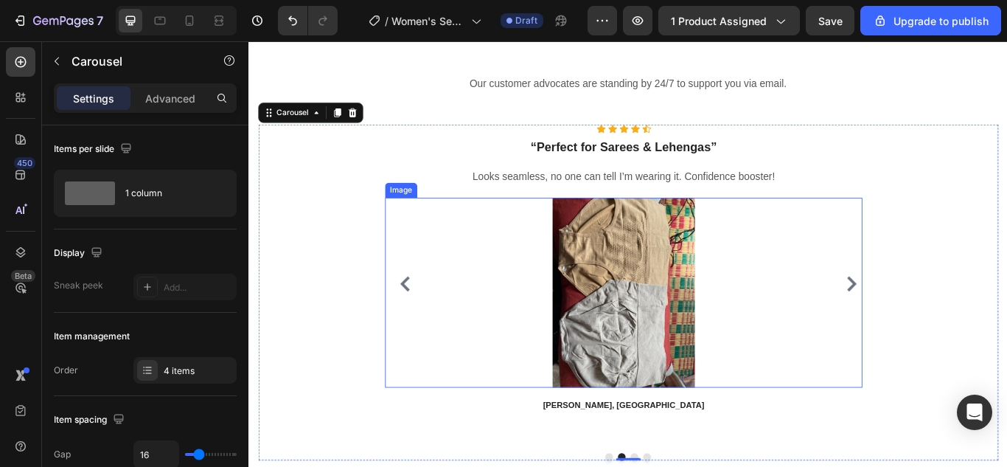
click at [741, 343] on img at bounding box center [685, 334] width 221 height 221
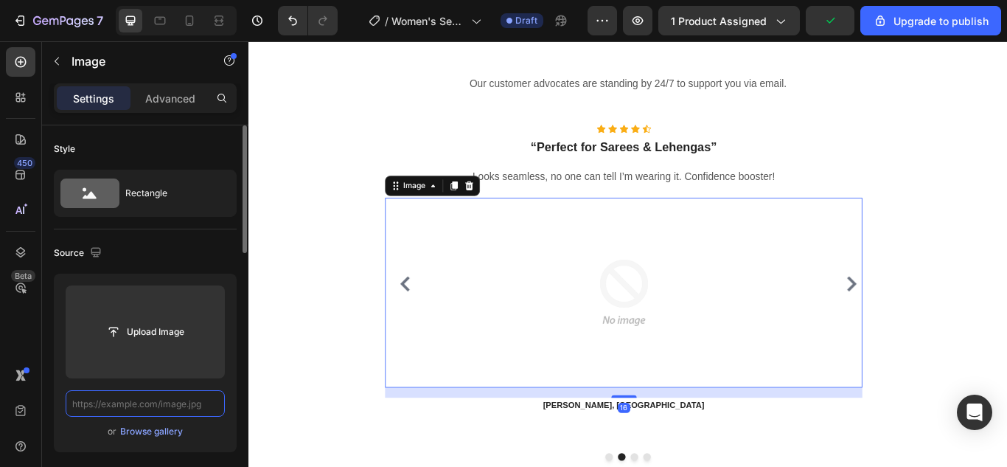
scroll to position [0, 0]
paste input "https://cdn.shopify.com/s/files/1/0675/6591/2251/files/IMG_20250822_225326.webp…"
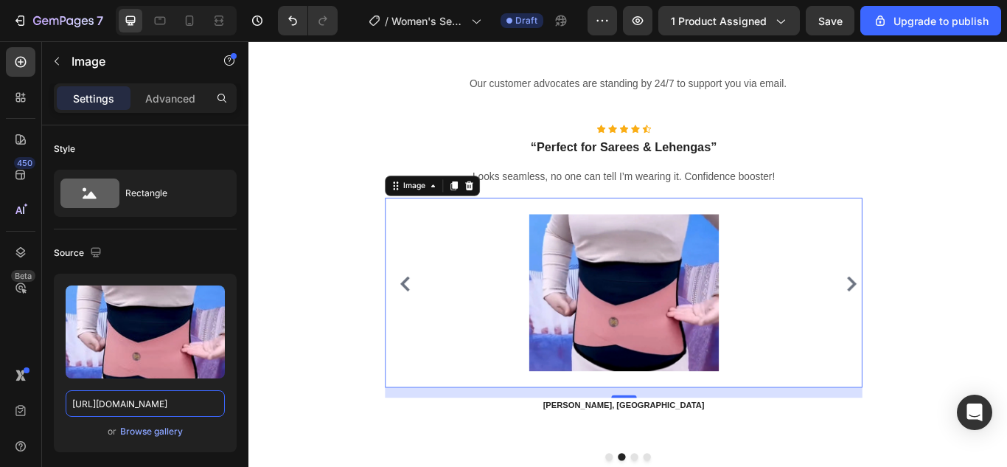
type input "https://cdn.shopify.com/s/files/1/0675/6591/2251/files/IMG_20250822_225326.webp…"
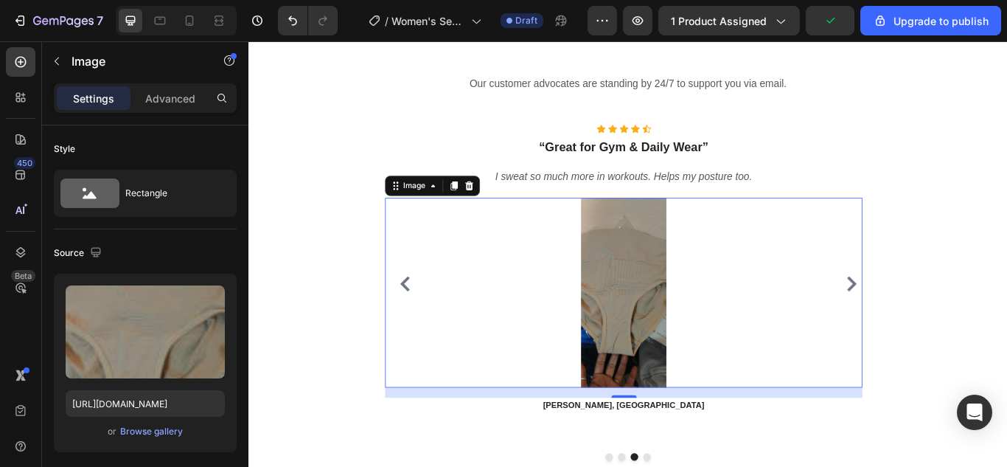
click at [674, 363] on img at bounding box center [685, 334] width 221 height 221
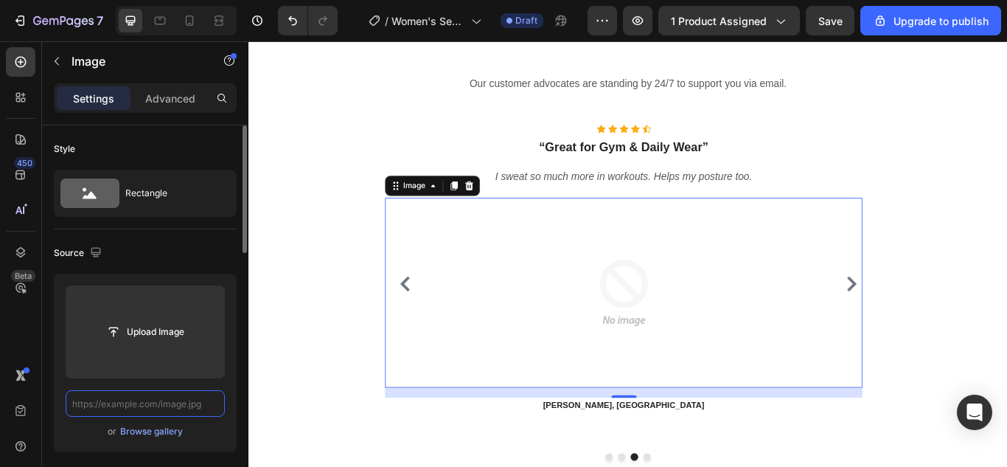
paste input "https://cdn.shopify.com/s/files/1/0675/6591/2251/files/IMG_20250822_225347.webp…"
type input "https://cdn.shopify.com/s/files/1/0675/6591/2251/files/IMG_20250822_225347.webp…"
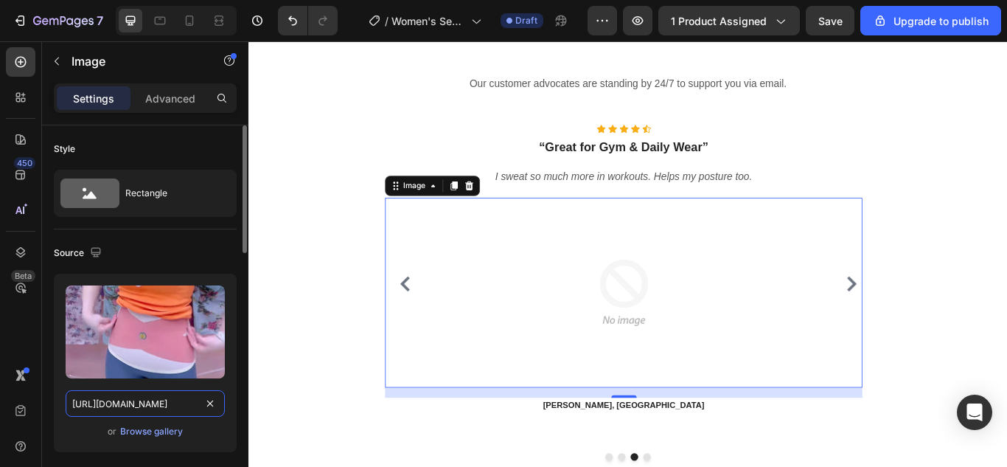
scroll to position [0, 296]
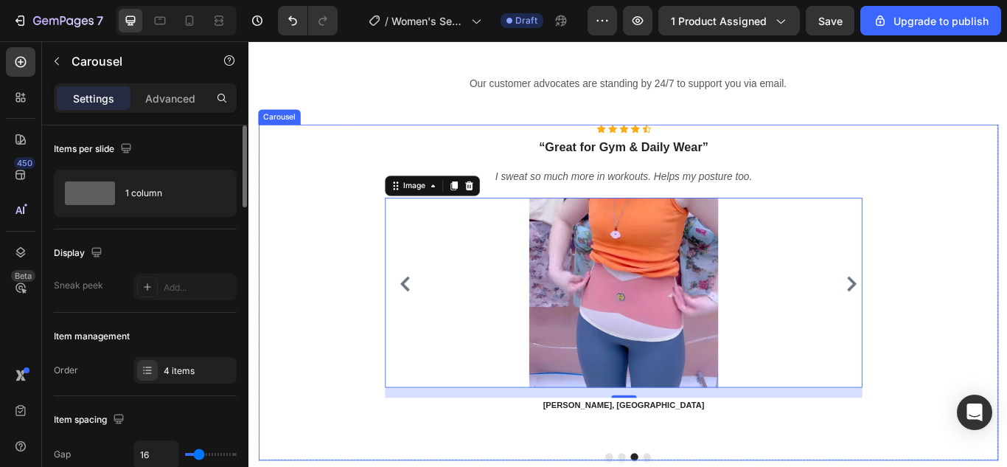
click at [431, 324] on icon "Carousel Back Arrow" at bounding box center [431, 325] width 18 height 18
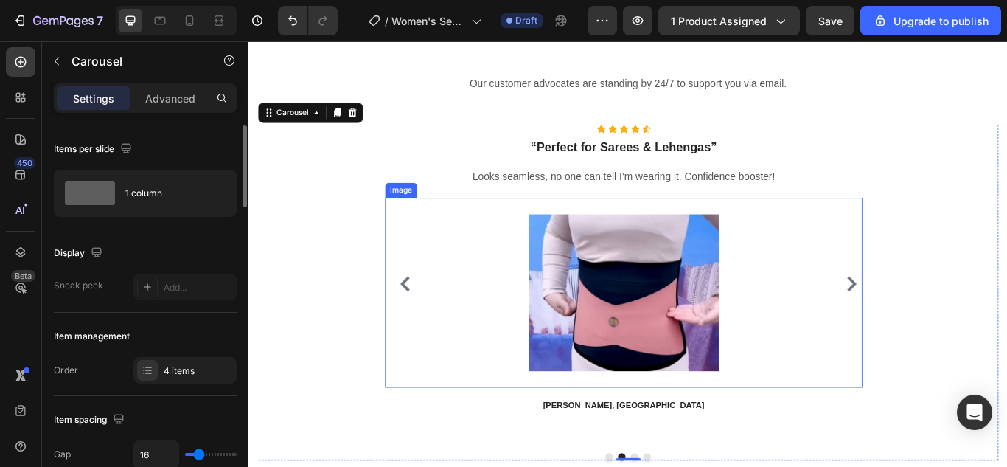
scroll to position [5074, 0]
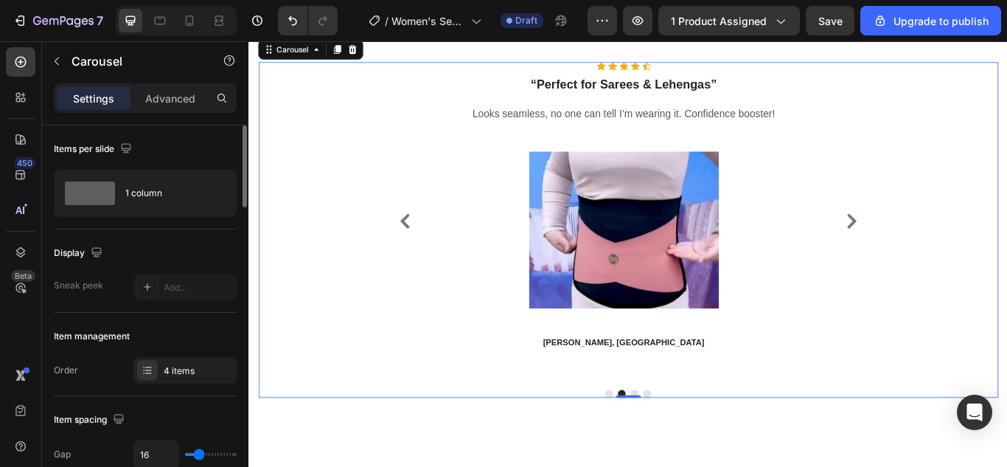
click at [708, 456] on button "Dot" at bounding box center [712, 452] width 9 height 9
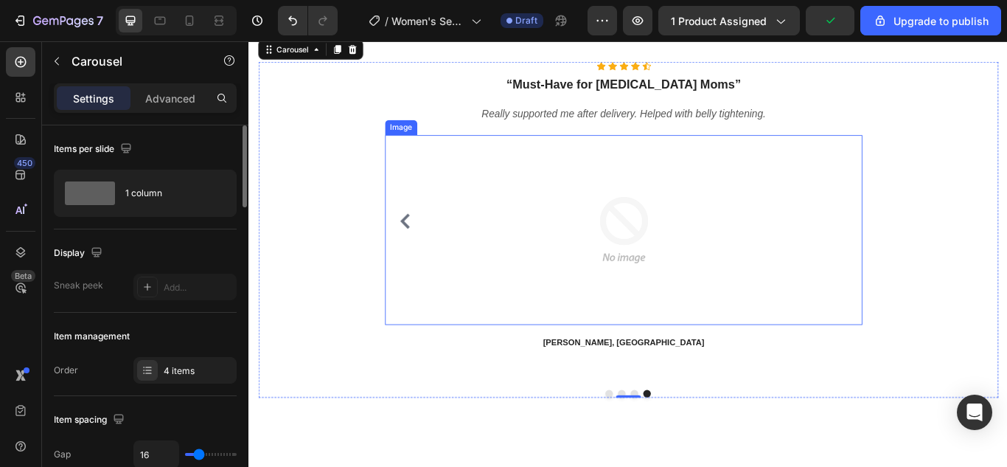
click at [596, 262] on img at bounding box center [685, 260] width 221 height 221
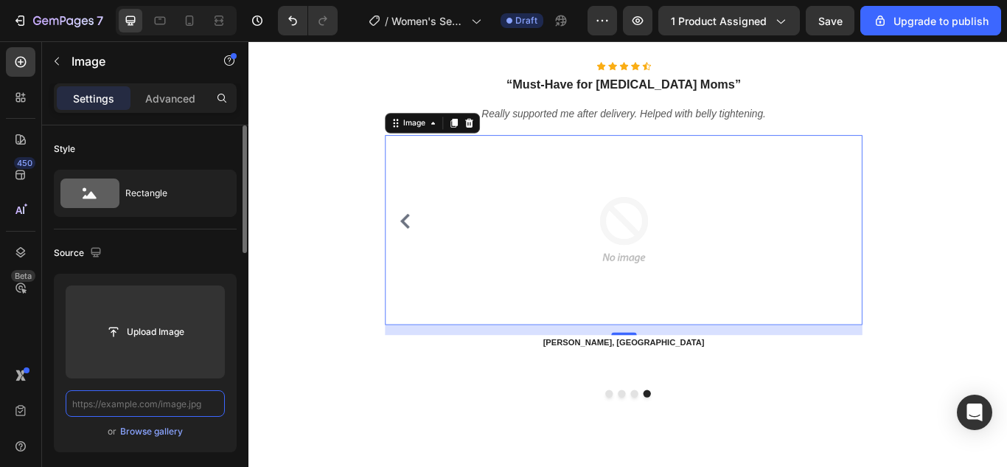
click at [192, 413] on input "text" at bounding box center [145, 403] width 159 height 27
paste input "https://cdn.shopify.com/s/files/1/0675/6591/2251/files/IMG_20250822_22485054.we…"
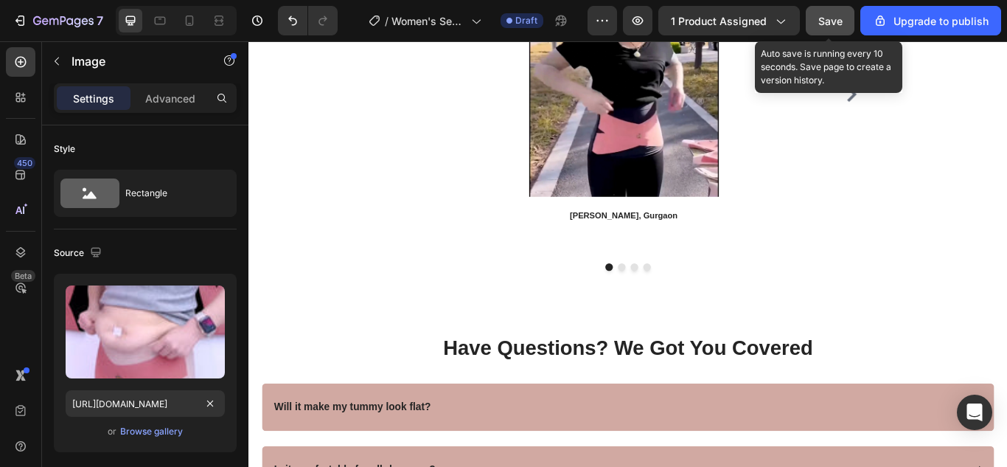
scroll to position [0, 0]
click at [839, 15] on span "Save" at bounding box center [830, 21] width 24 height 13
click at [191, 24] on icon at bounding box center [189, 20] width 15 height 15
type input "https://cdn.shopify.com/s/files/1/0675/6591/2251/files/61HaW056l2L.jpg?v=175637…"
type input "200"
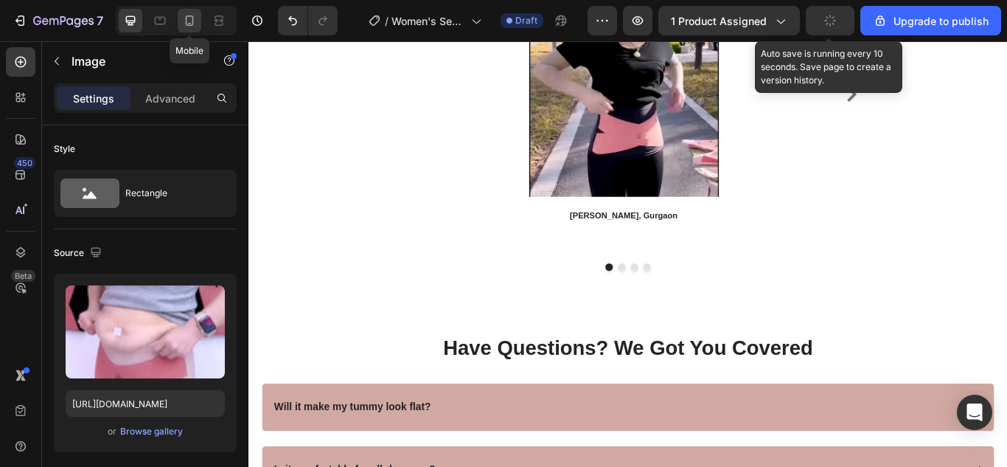
type input "200"
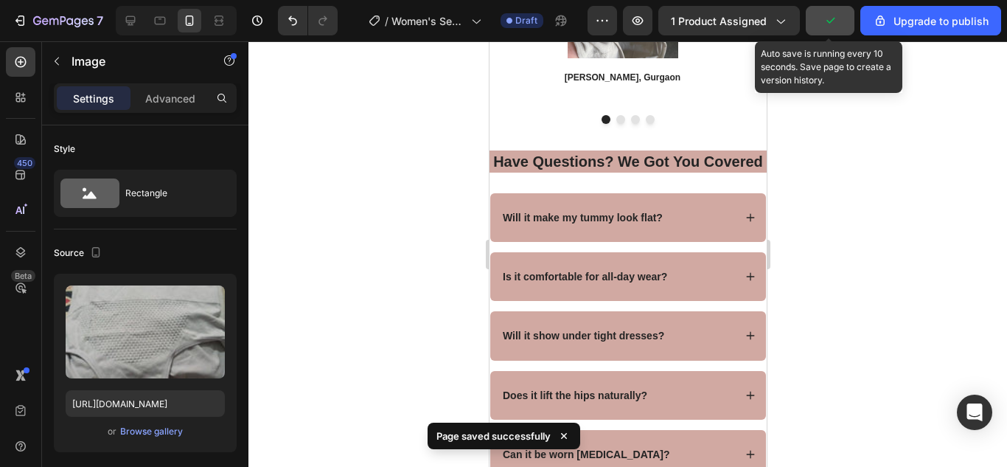
scroll to position [5070, 0]
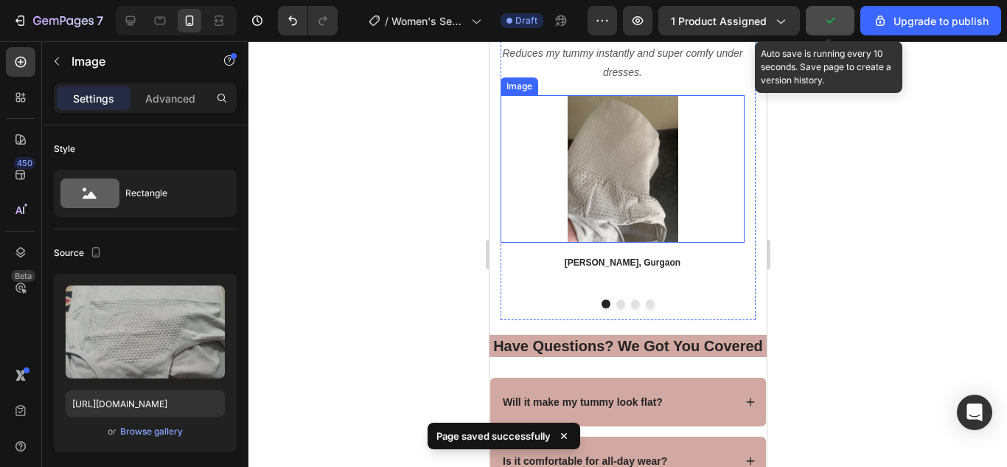
click at [606, 182] on img at bounding box center [622, 168] width 147 height 147
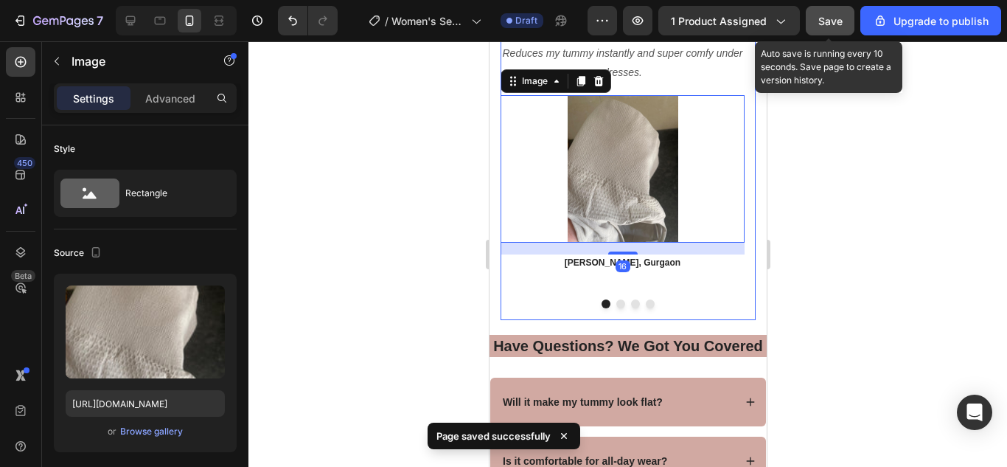
click at [647, 299] on button "Dot" at bounding box center [649, 303] width 9 height 9
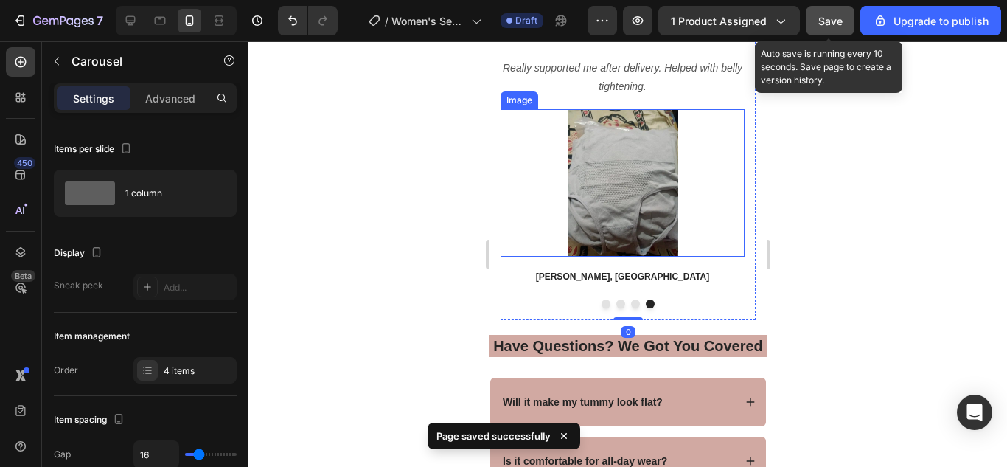
click at [602, 212] on img at bounding box center [622, 182] width 147 height 147
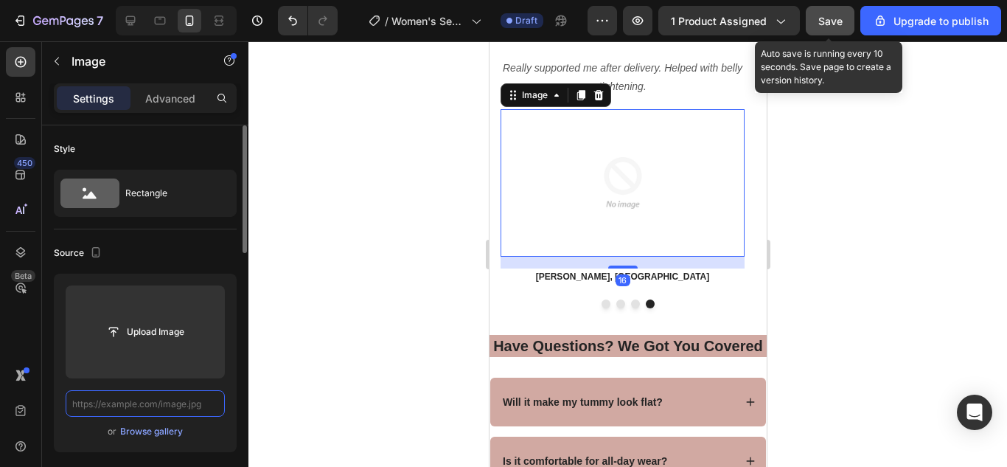
scroll to position [0, 0]
paste input "https://cdn.shopify.com/s/files/1/0675/6591/2251/files/IMG_20250822_22485054.we…"
type input "https://cdn.shopify.com/s/files/1/0675/6591/2251/files/IMG_20250822_22485054.we…"
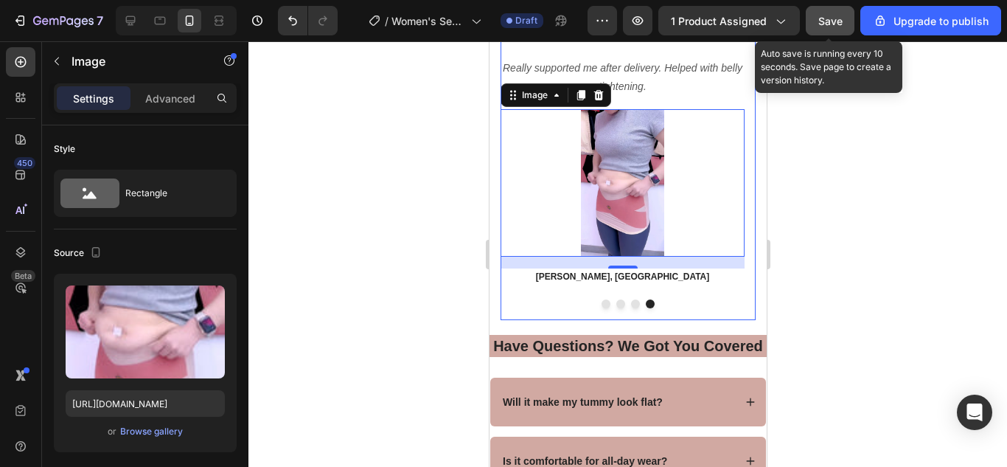
click at [630, 299] on button "Dot" at bounding box center [634, 303] width 9 height 9
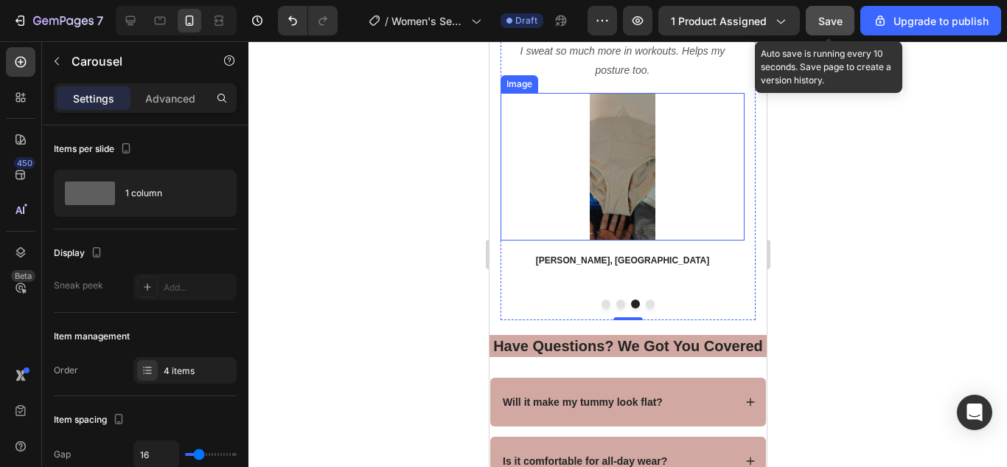
click at [605, 166] on img at bounding box center [622, 166] width 147 height 147
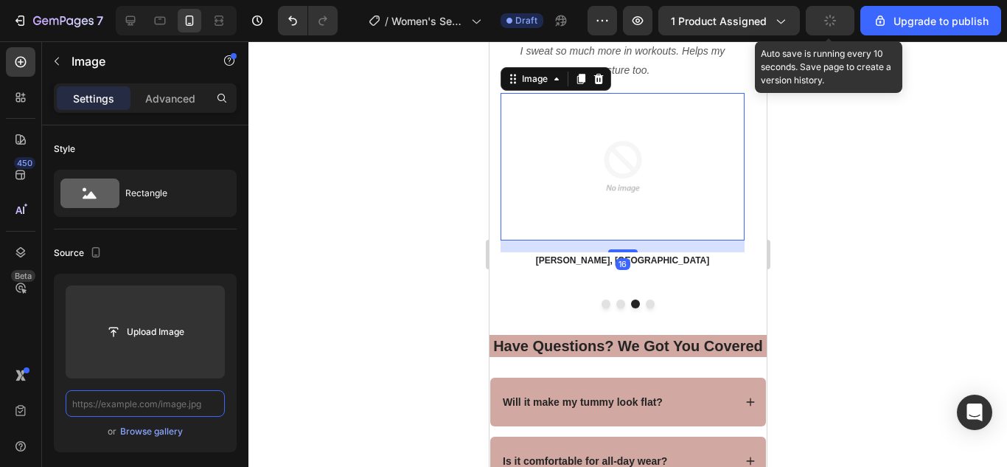
scroll to position [0, 0]
paste input "https://cdn.shopify.com/s/files/1/0675/6591/2251/files/IMG_20250822_225347.webp…"
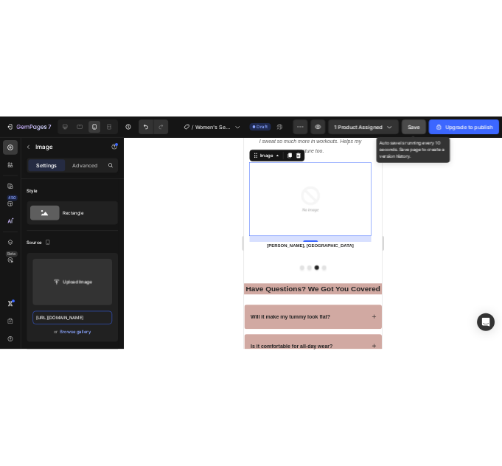
scroll to position [0, 296]
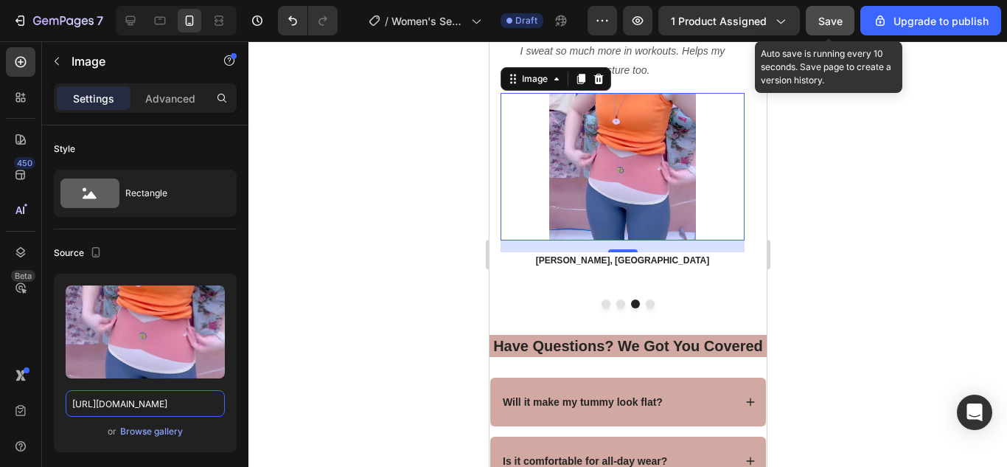
type input "https://cdn.shopify.com/s/files/1/0675/6591/2251/files/IMG_20250822_225347.webp…"
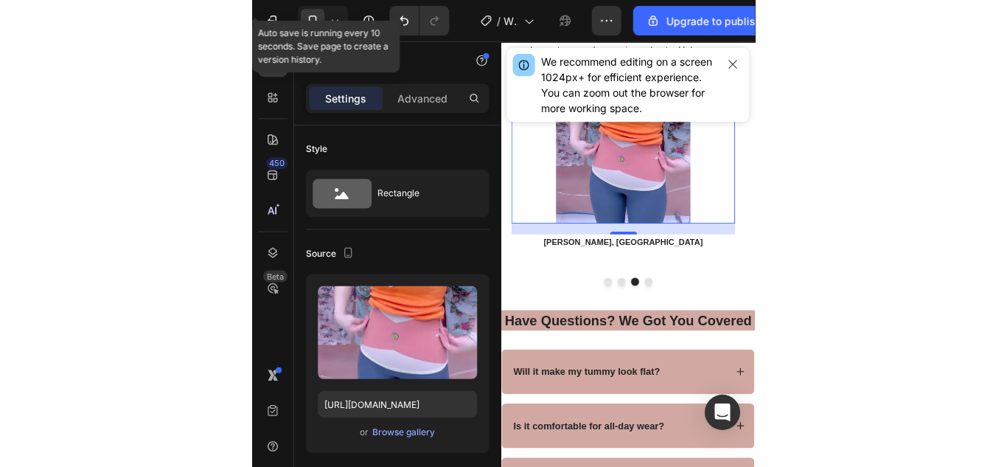
scroll to position [0, 0]
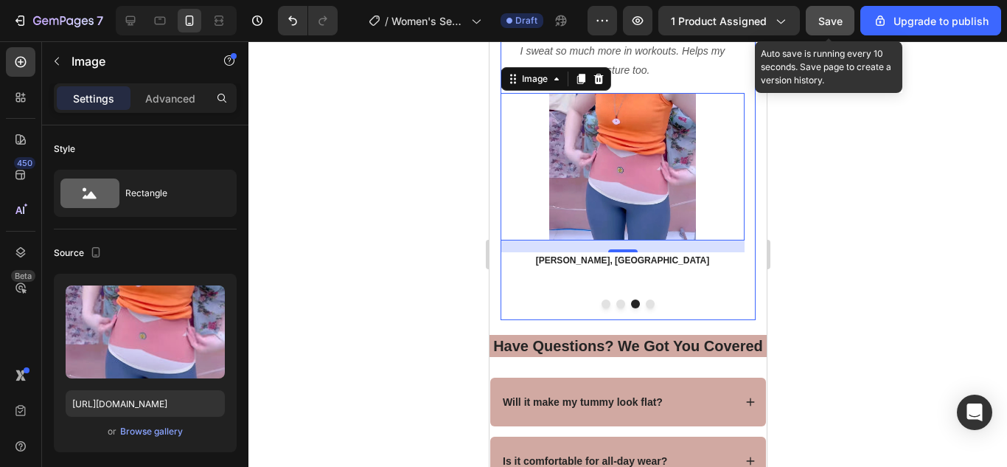
click at [616, 299] on button "Dot" at bounding box center [620, 303] width 9 height 9
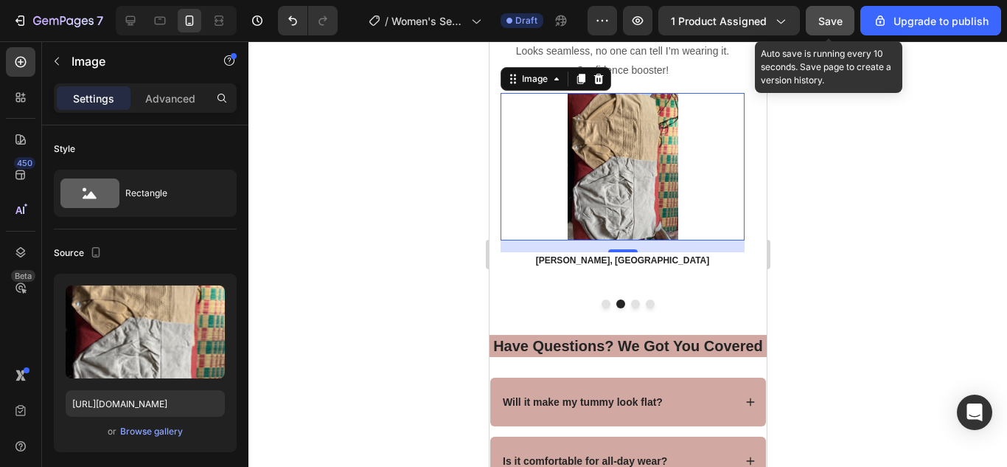
click at [605, 179] on img at bounding box center [622, 166] width 147 height 147
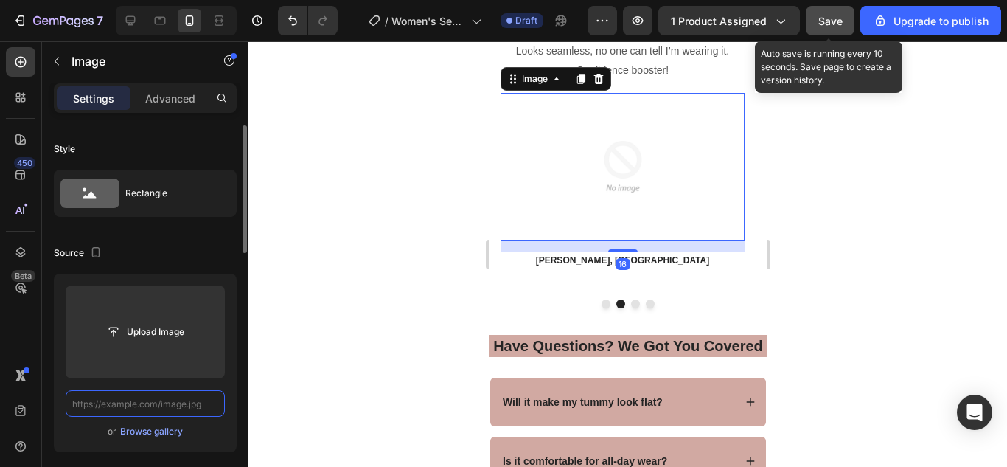
paste input "https://cdn.shopify.com/s/files/1/0675/6591/2251/files/IMG_20250822_225326.webp…"
type input "https://cdn.shopify.com/s/files/1/0675/6591/2251/files/IMG_20250822_225326.webp…"
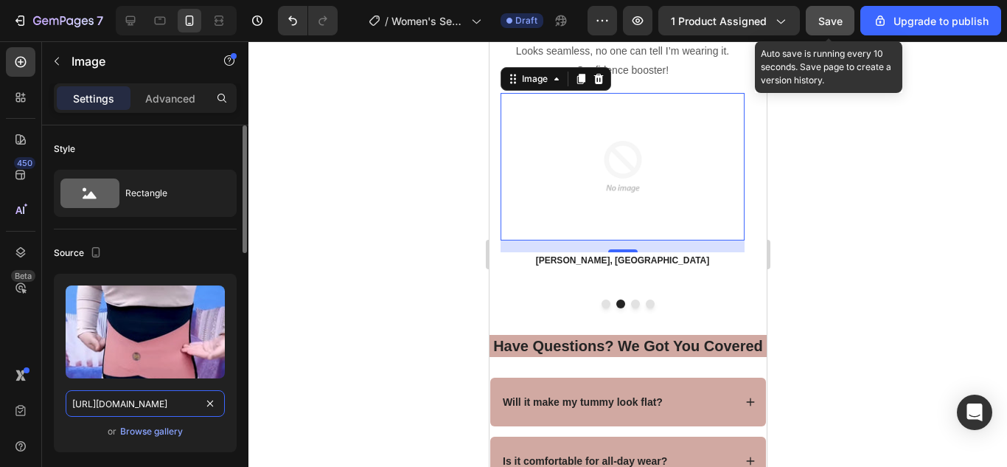
scroll to position [0, 299]
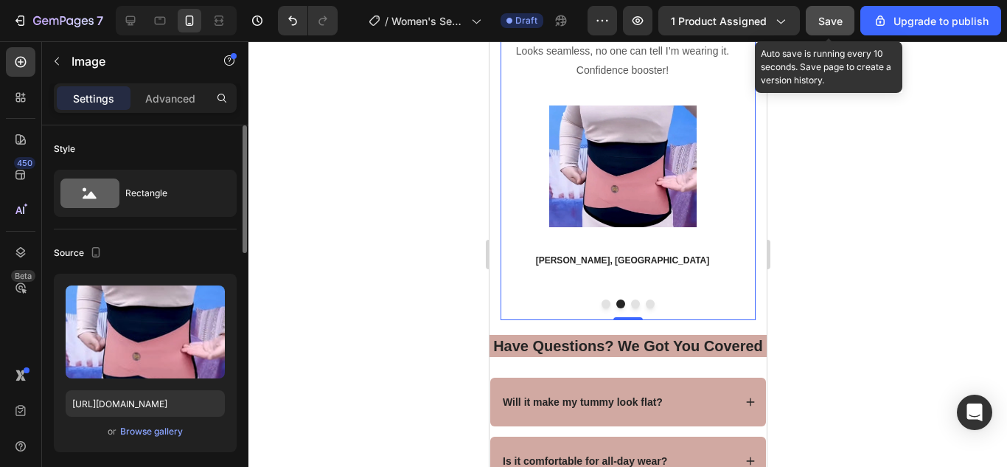
click at [595, 299] on div at bounding box center [627, 303] width 255 height 9
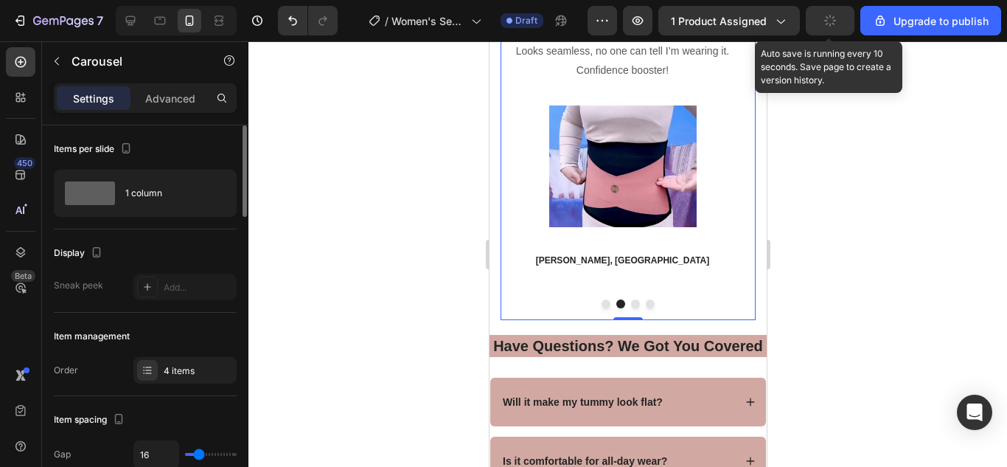
click at [594, 299] on div at bounding box center [627, 303] width 255 height 9
click at [601, 299] on button "Dot" at bounding box center [605, 303] width 9 height 9
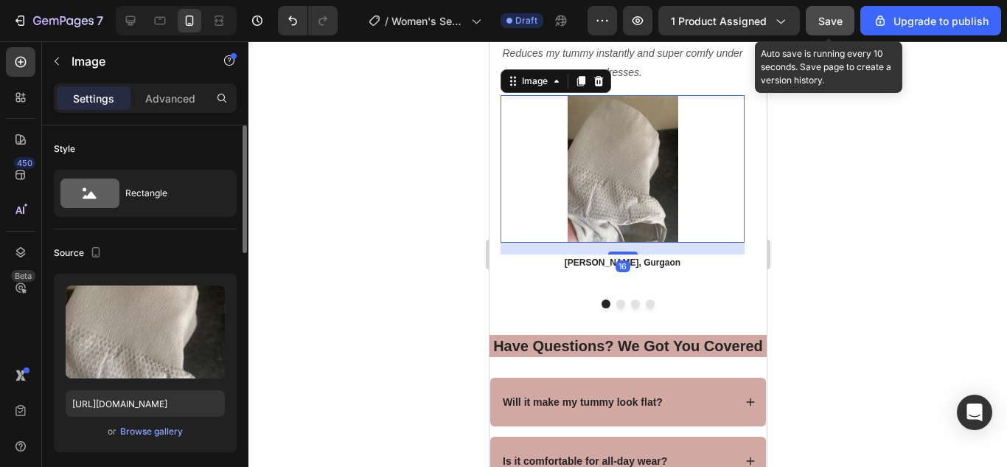
drag, startPoint x: 568, startPoint y: 123, endPoint x: 959, endPoint y: 230, distance: 405.8
click at [568, 123] on img at bounding box center [622, 168] width 147 height 147
drag, startPoint x: 204, startPoint y: 402, endPoint x: 192, endPoint y: 383, distance: 22.9
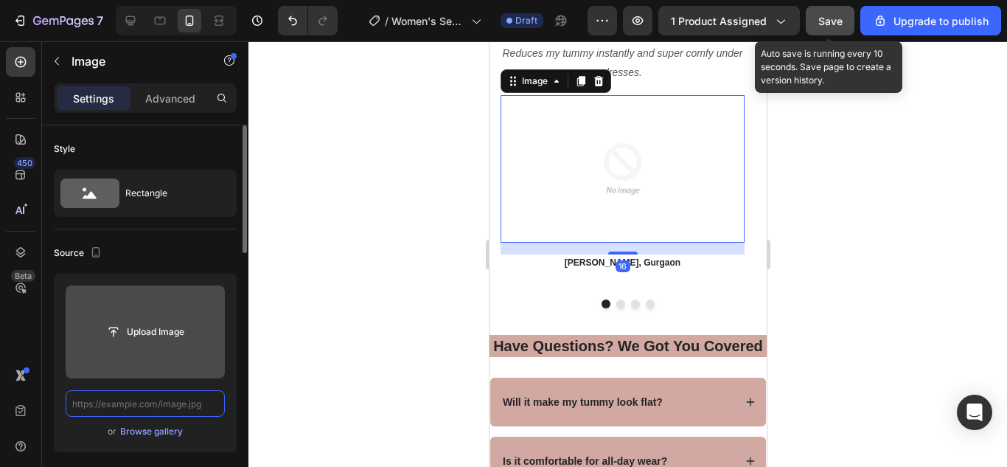
scroll to position [0, 0]
paste input "https://cdn.shopify.com/s/files/1/0675/6591/2251/files/IMG_20250822_225315.webp…"
type input "https://cdn.shopify.com/s/files/1/0675/6591/2251/files/IMG_20250822_225315.webp…"
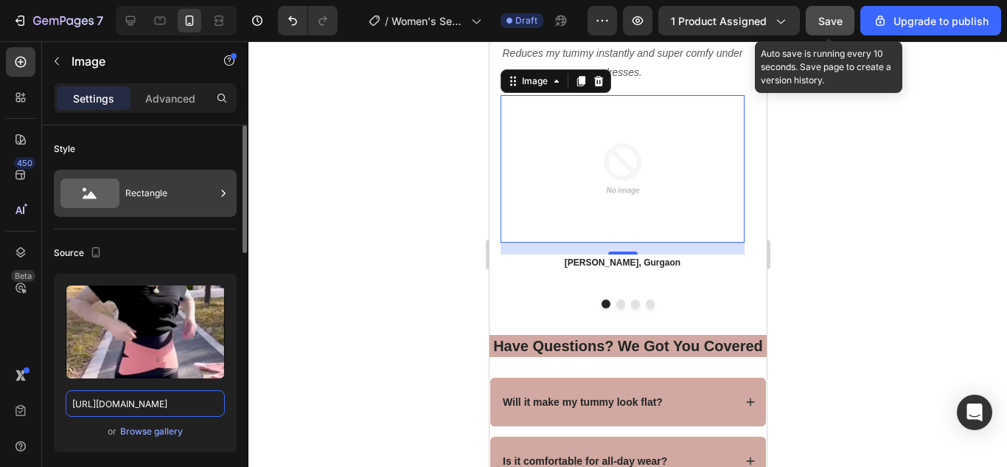
scroll to position [0, 296]
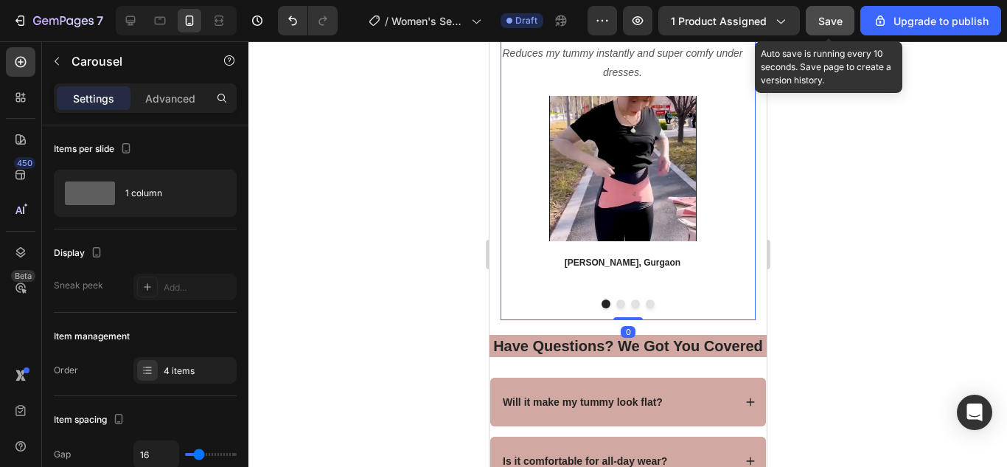
click at [616, 299] on button "Dot" at bounding box center [620, 303] width 9 height 9
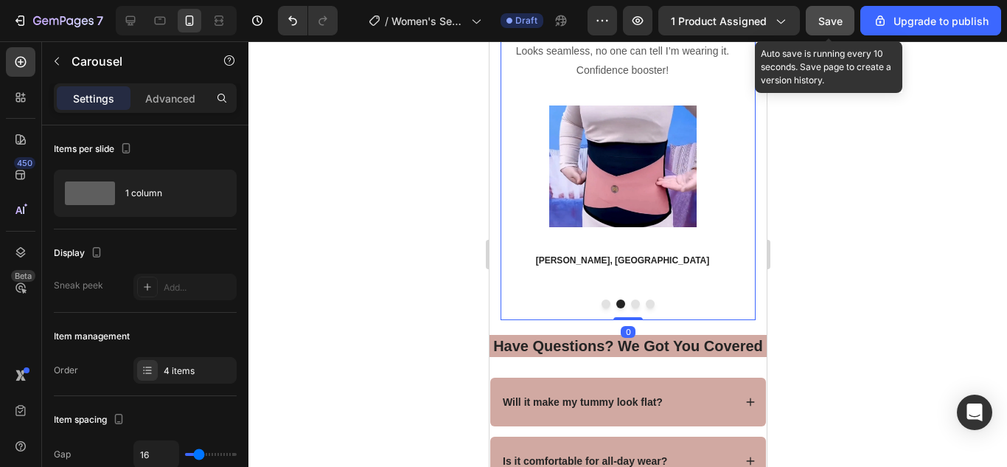
click at [630, 299] on button "Dot" at bounding box center [634, 303] width 9 height 9
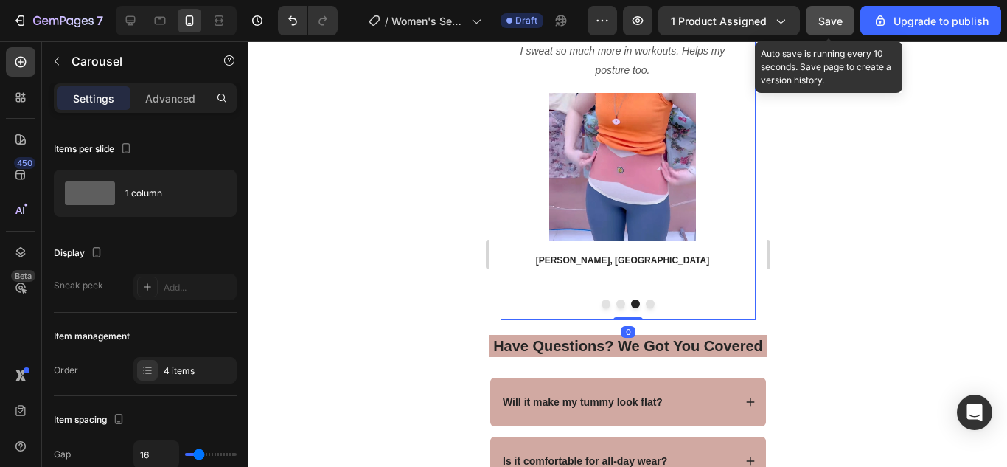
click at [645, 299] on button "Dot" at bounding box center [649, 303] width 9 height 9
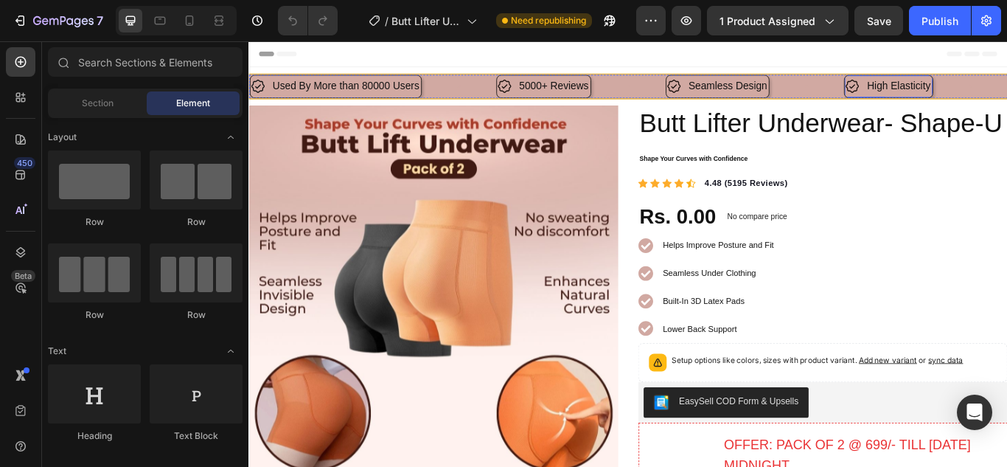
click at [1005, 94] on p "High Elasticity" at bounding box center [1006, 93] width 74 height 21
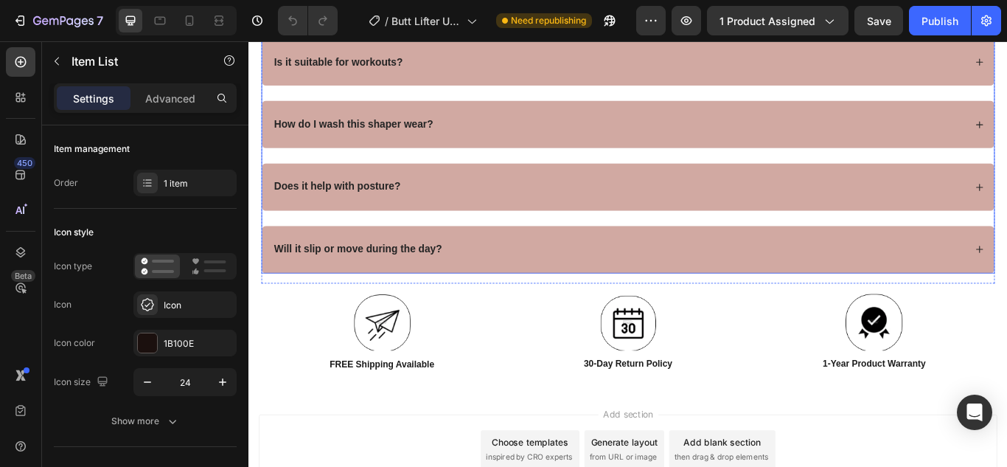
scroll to position [5772, 0]
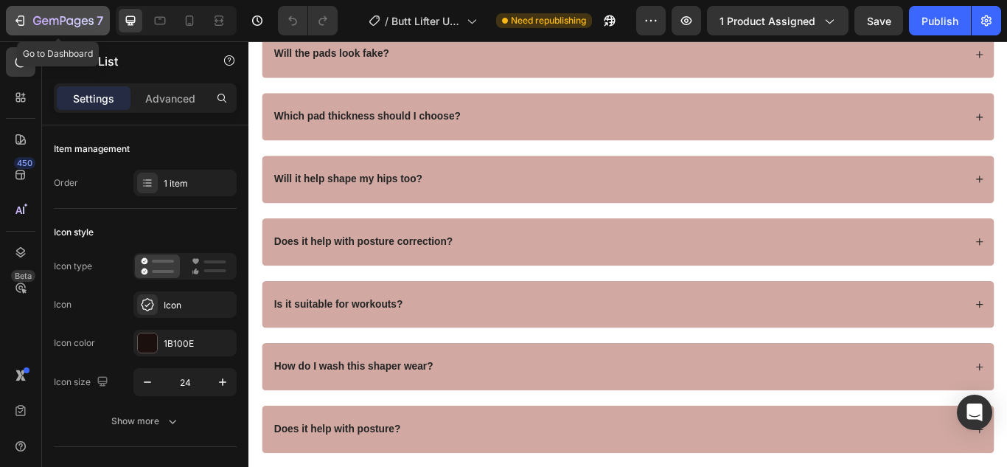
click at [22, 23] on icon "button" at bounding box center [20, 20] width 15 height 15
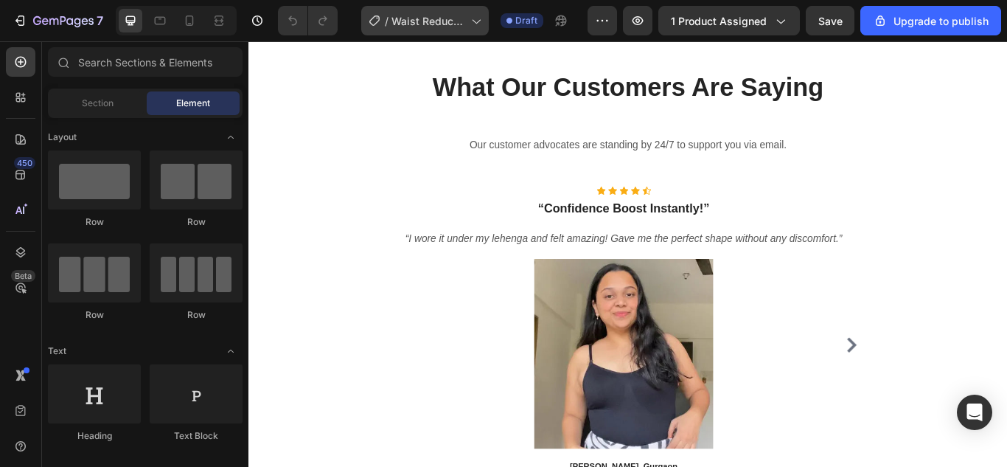
scroll to position [5013, 0]
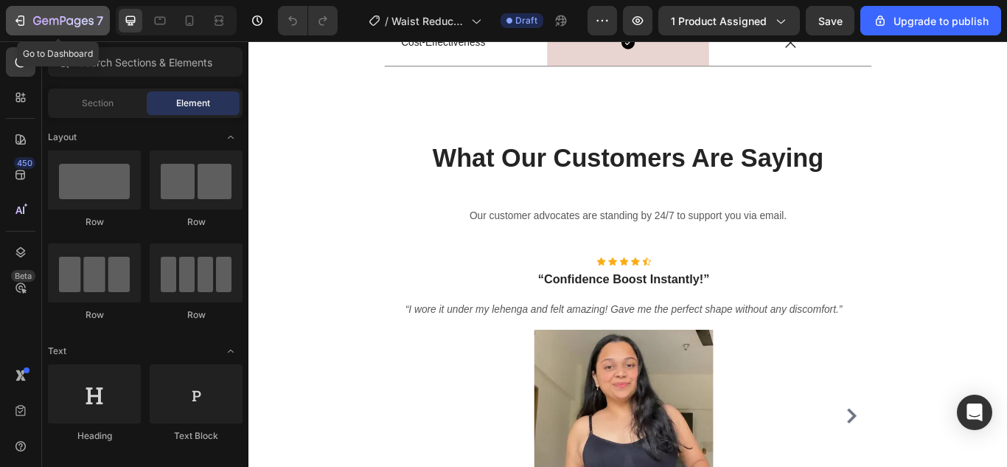
click at [21, 23] on icon "button" at bounding box center [20, 20] width 15 height 15
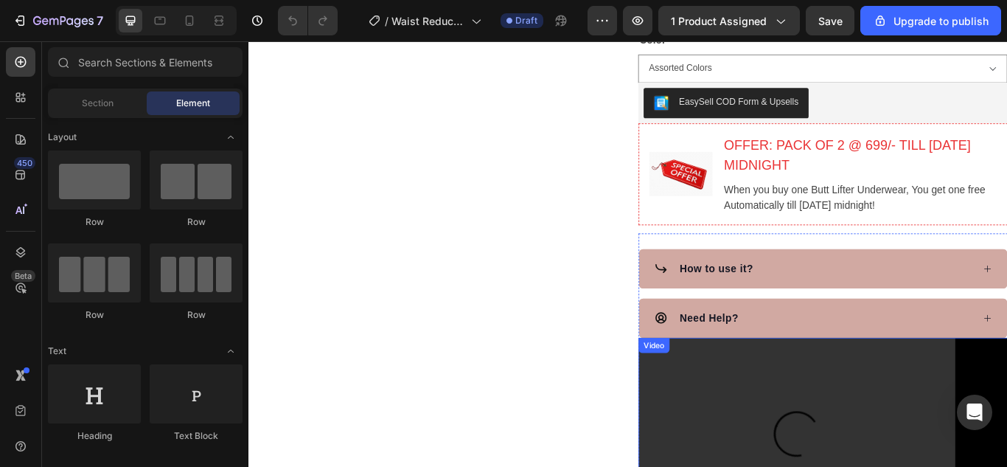
scroll to position [885, 0]
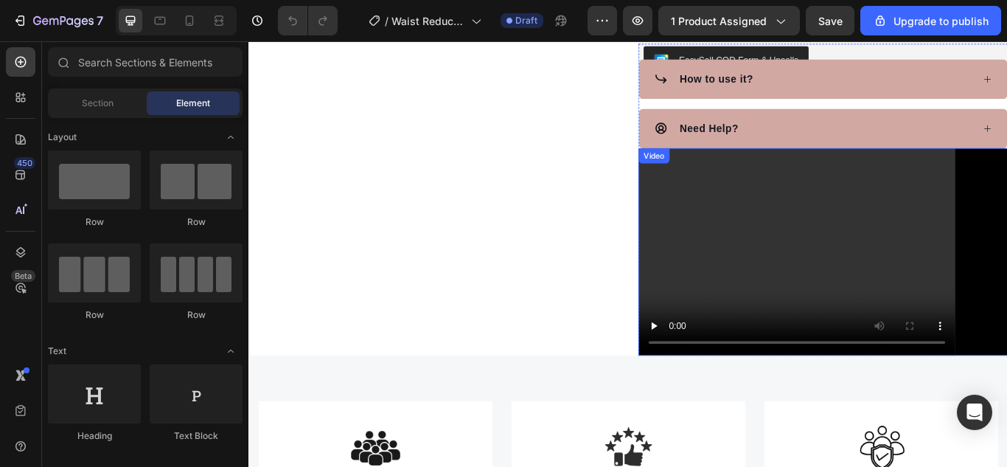
click at [910, 257] on video at bounding box center [918, 287] width 431 height 243
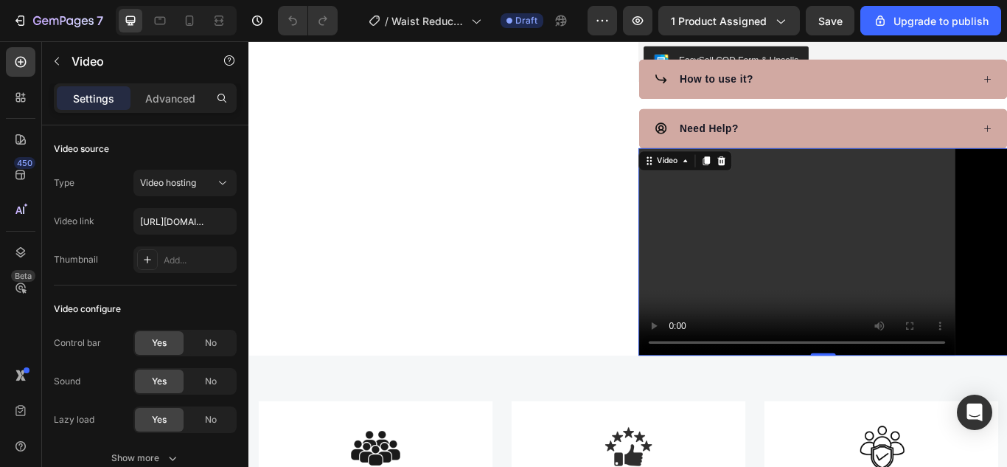
click at [902, 256] on video at bounding box center [918, 287] width 431 height 243
click at [195, 230] on input "text" at bounding box center [184, 221] width 103 height 27
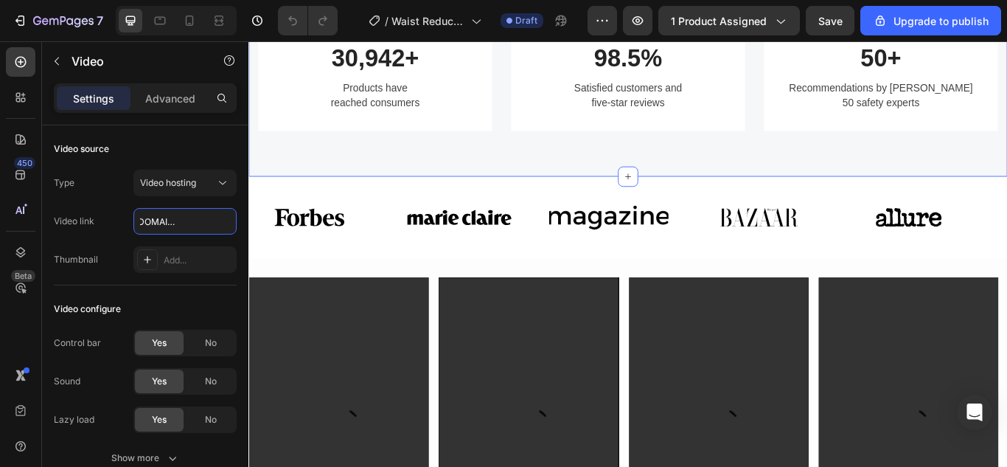
scroll to position [1401, 0]
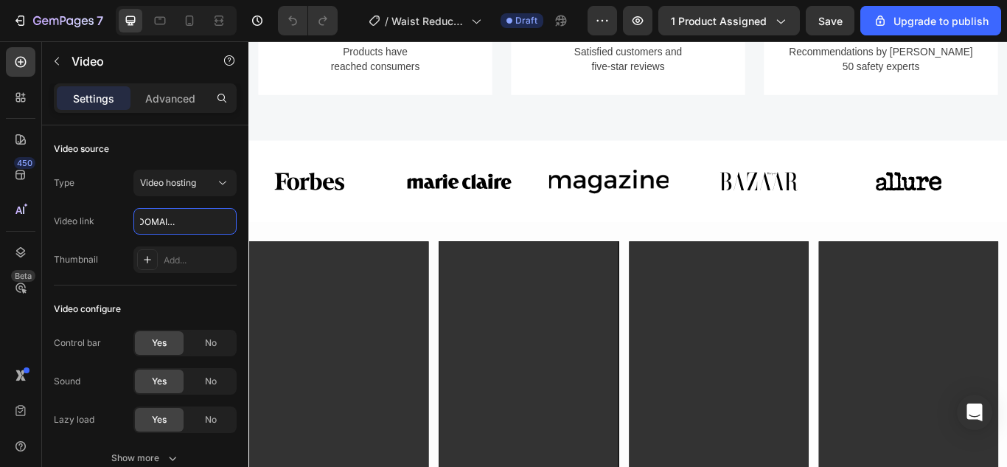
type input "https://cdn.shopify.com/videos/c/o/v/e6901adff5034e99ac7f89a58d2ae8f1.mp4"
click at [302, 312] on video at bounding box center [352, 460] width 209 height 372
click at [211, 221] on input "text" at bounding box center [184, 221] width 103 height 27
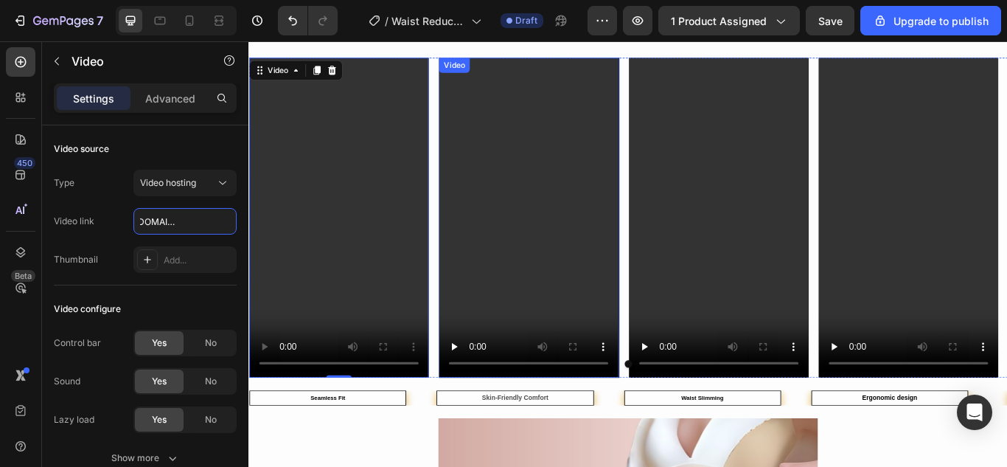
scroll to position [1622, 0]
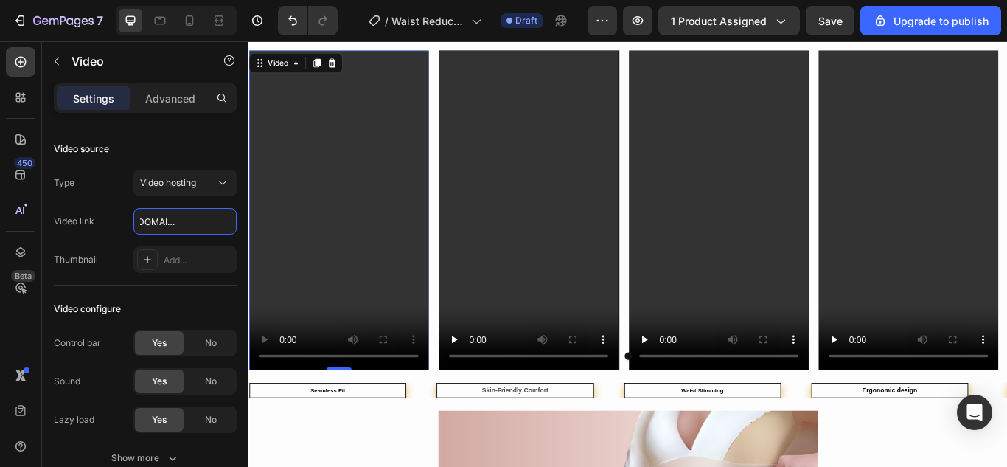
type input "https://cdn.shopify.com/videos/c/o/v/427556d677c84da792a3835bd883829e.mp4"
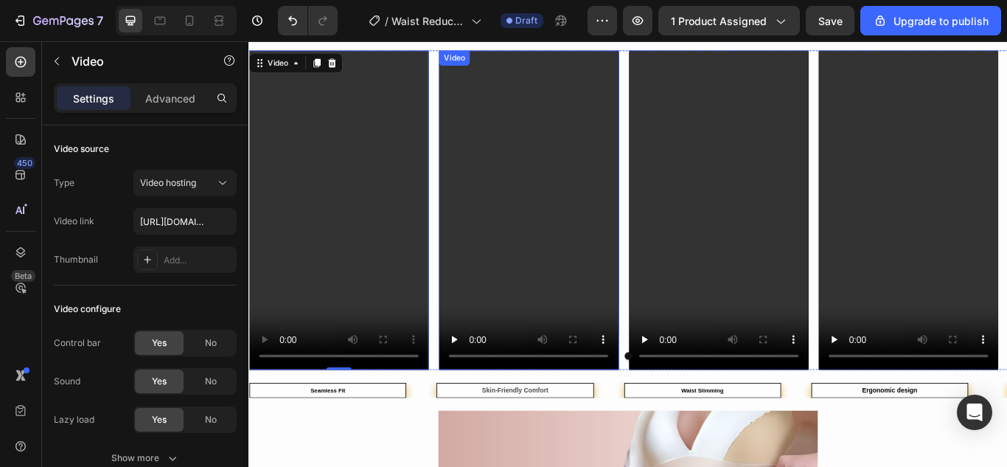
drag, startPoint x: 504, startPoint y: 285, endPoint x: 459, endPoint y: 293, distance: 44.8
click at [504, 285] on video at bounding box center [574, 238] width 209 height 372
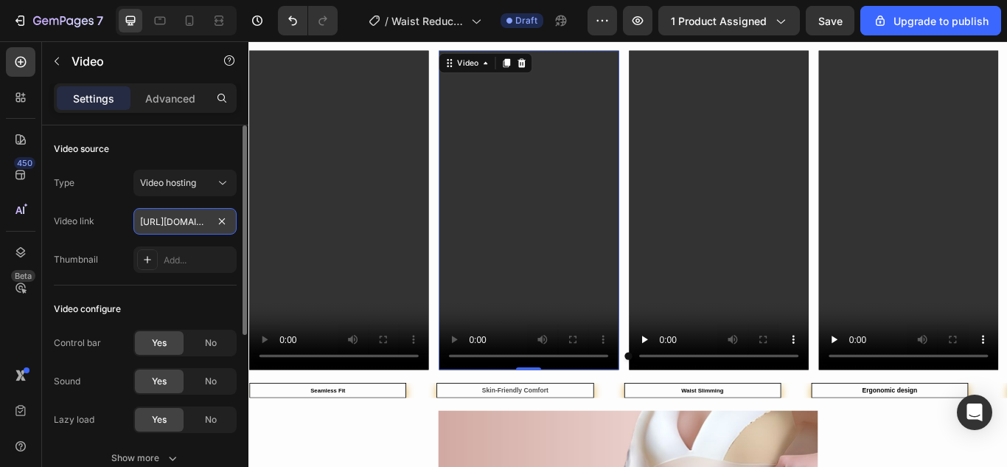
click at [192, 225] on input "https://cdn.shopify.com/videos/c/o/v/e7eef4e085264faab11e9ec81e3d9e31.mp4" at bounding box center [184, 221] width 103 height 27
type input "https://cdn.shopify.com/videos/c/o/v/0ddb4b652b5141bc95f3bb0a6a4057de.mp4"
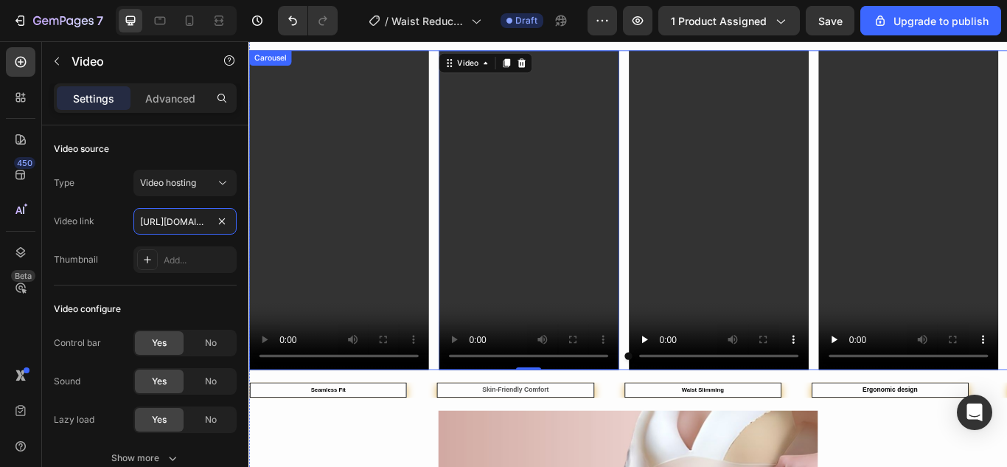
scroll to position [0, 279]
click at [731, 277] on video at bounding box center [796, 238] width 209 height 372
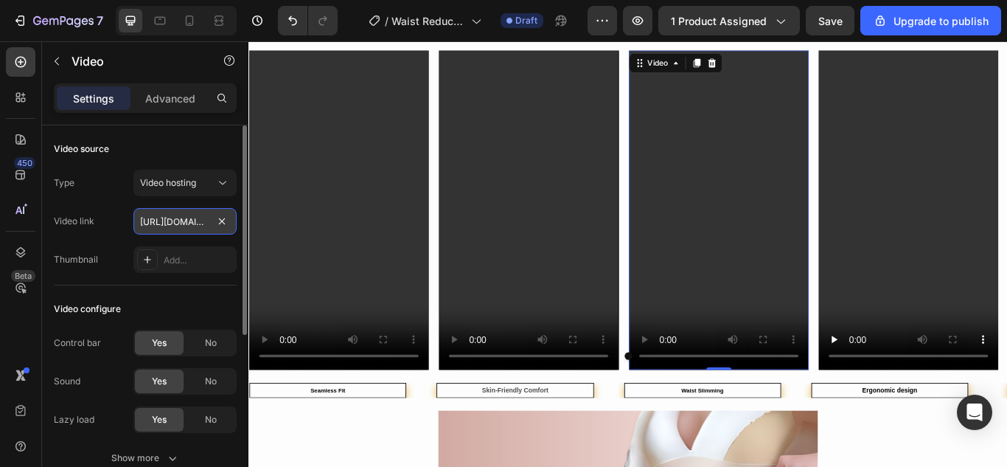
click at [195, 224] on input "https://cdn.shopify.com/videos/c/o/v/086fc6ae499241b6ab2bd6133d906390.mp4" at bounding box center [184, 221] width 103 height 27
paste input "22f5ab7e1a174804a731e5dc9abf2188"
type input "https://cdn.shopify.com/videos/c/o/v/22f5ab7e1a174804a731e5dc9abf2188.mp4"
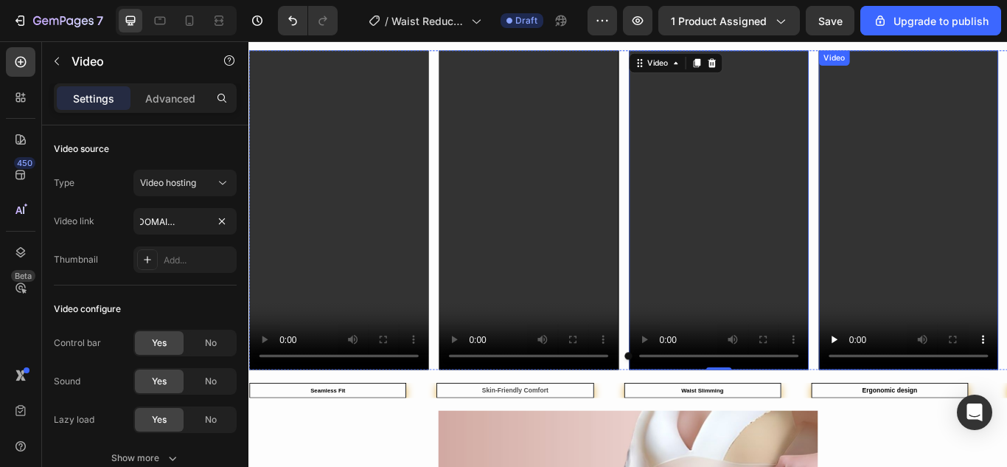
click at [999, 251] on video at bounding box center [1017, 238] width 209 height 372
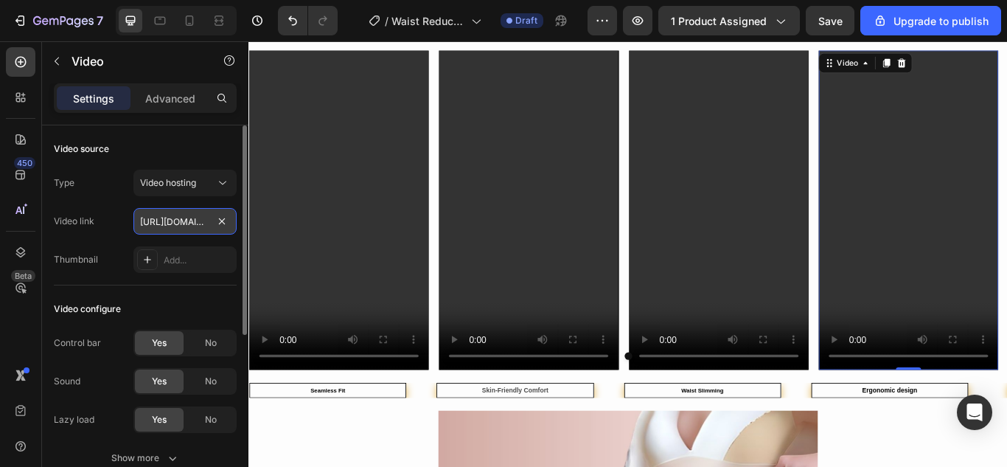
click at [198, 226] on input "https://cdn.shopify.com/videos/c/o/v/7f19e2d44caa4ae484a8ff0655319f56.mp4" at bounding box center [184, 221] width 103 height 27
paste input "3c6b6da3e30d4b609815fd786f83f388"
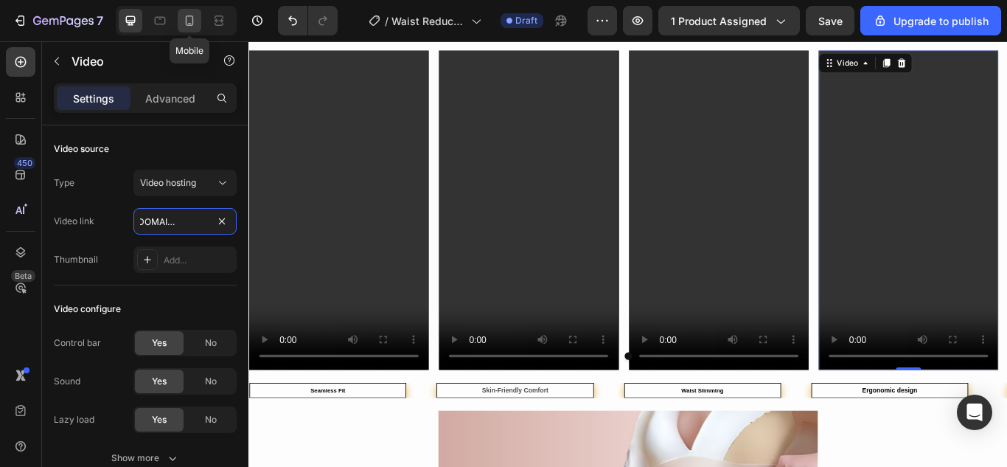
type input "https://cdn.shopify.com/videos/c/o/v/3c6b6da3e30d4b609815fd786f83f388.mp4"
click at [189, 22] on icon at bounding box center [189, 20] width 15 height 15
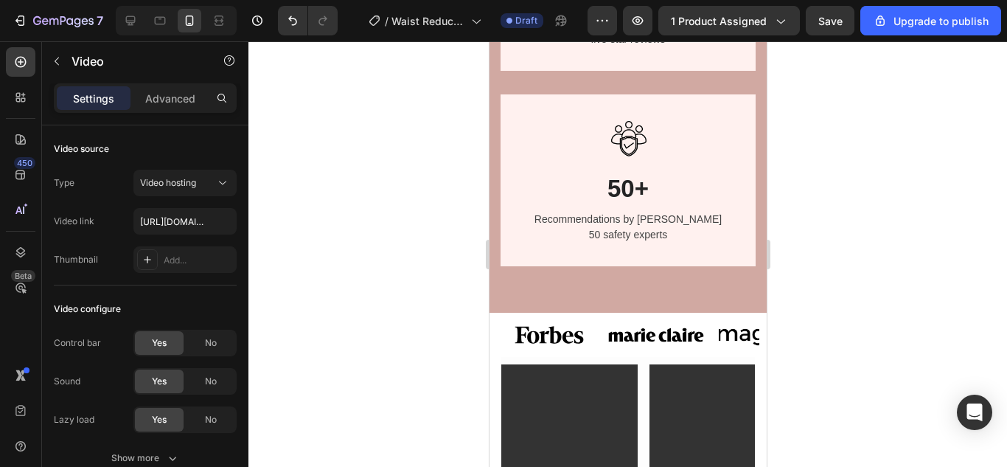
scroll to position [1502, 0]
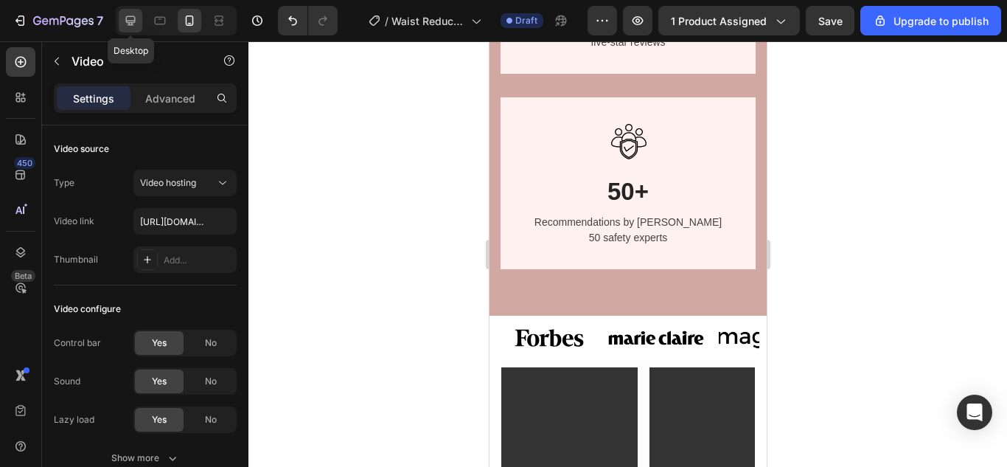
click at [123, 18] on icon at bounding box center [130, 20] width 15 height 15
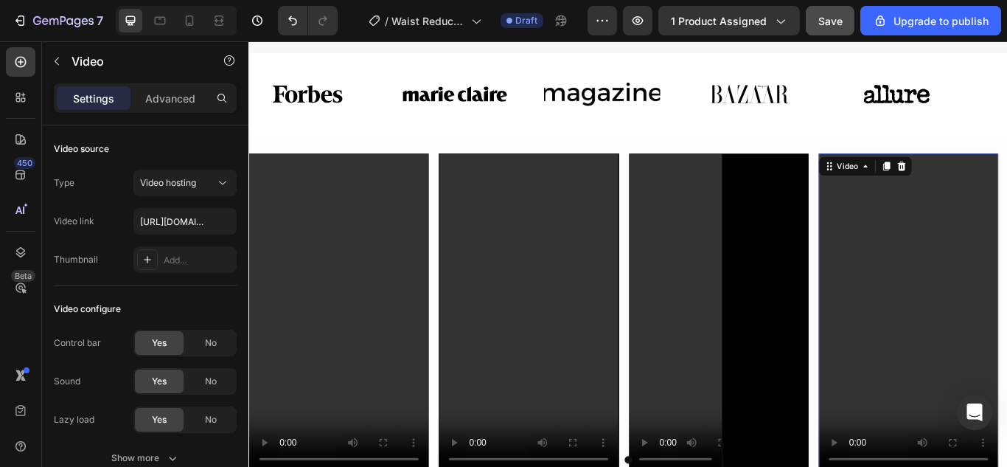
click at [830, 27] on span "Save" at bounding box center [830, 21] width 24 height 13
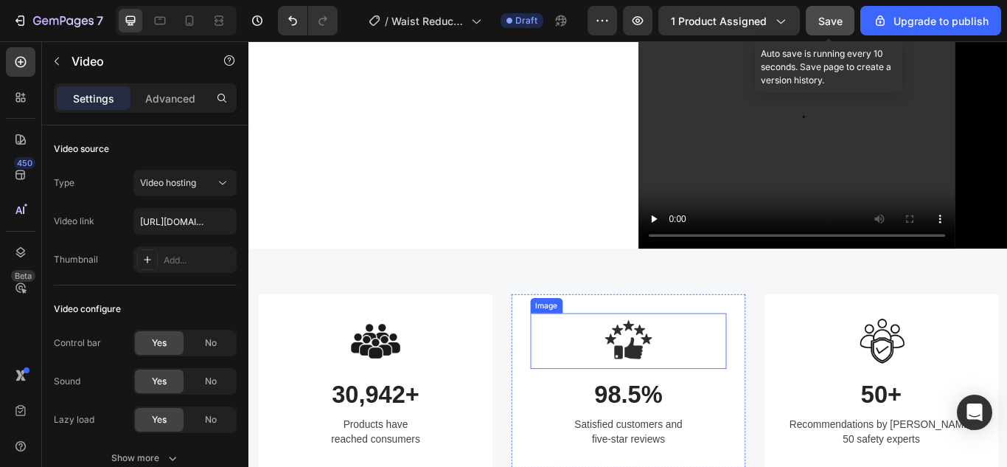
scroll to position [664, 0]
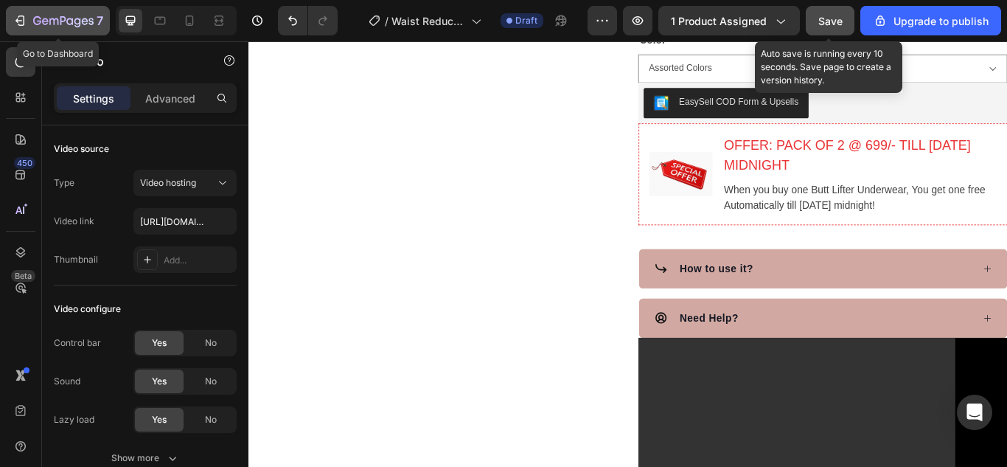
click at [16, 27] on icon "button" at bounding box center [20, 20] width 15 height 15
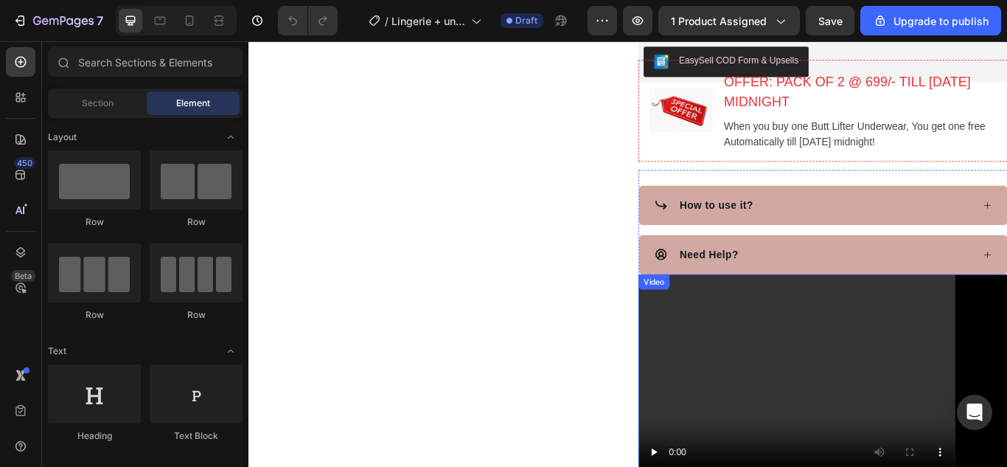
scroll to position [885, 0]
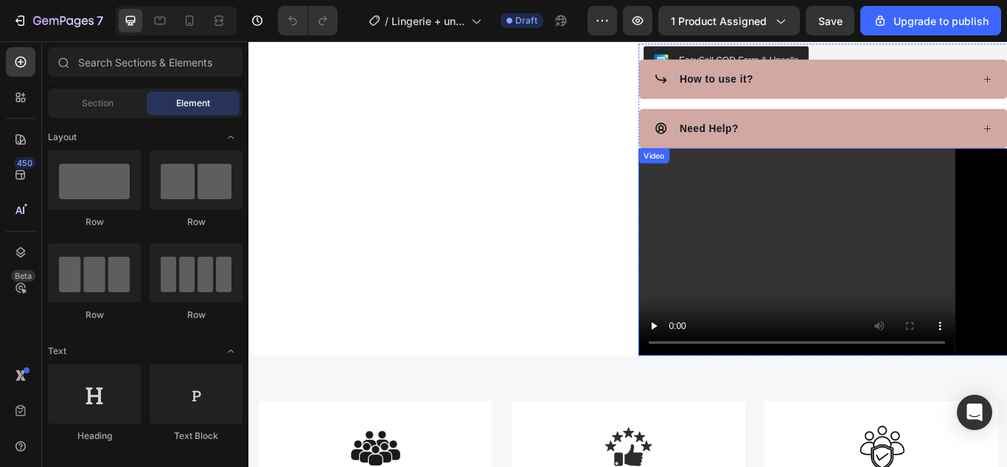
click at [902, 282] on video at bounding box center [918, 287] width 431 height 243
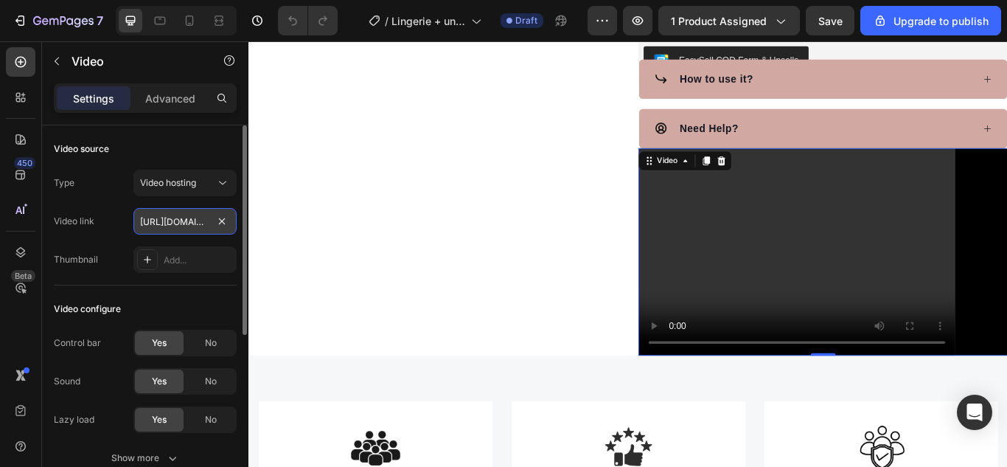
click at [198, 215] on input "https://cdn.shopify.com/videos/c/o/v/b001f3d1da404c0fa3b000a730536a94.mp4" at bounding box center [184, 221] width 103 height 27
click at [185, 218] on input "https://cdn.shopify.com/videos/c/o/v/b001f3d1da404c0fa3b000a730536a94.mp4" at bounding box center [184, 221] width 103 height 27
paste input "https://cdn.shopify.com/videos/c/o/v/427556d677c84da792a3835bd883829e.mp4"
type input "https://cdnhttps://cdn.shopify.com/videos/c/o/v/427556d677c84da792a3835bd883829…"
click at [765, 306] on video at bounding box center [918, 287] width 431 height 243
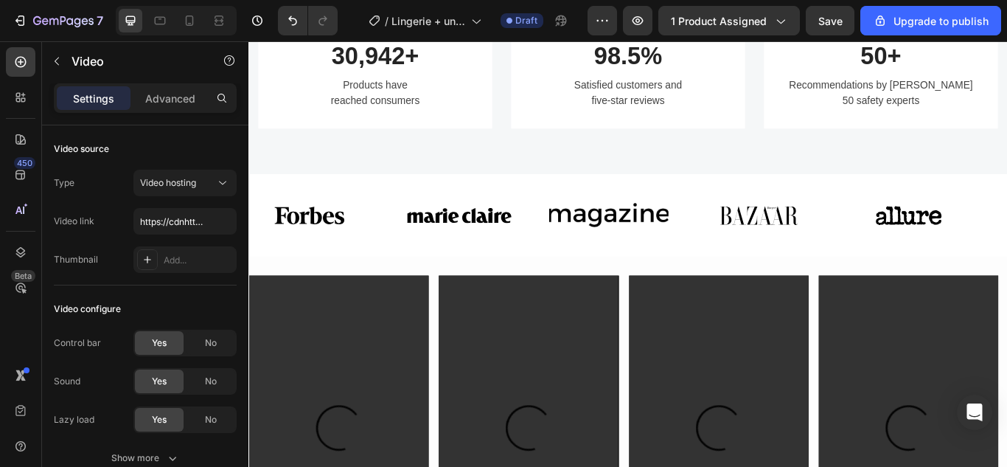
scroll to position [1474, 0]
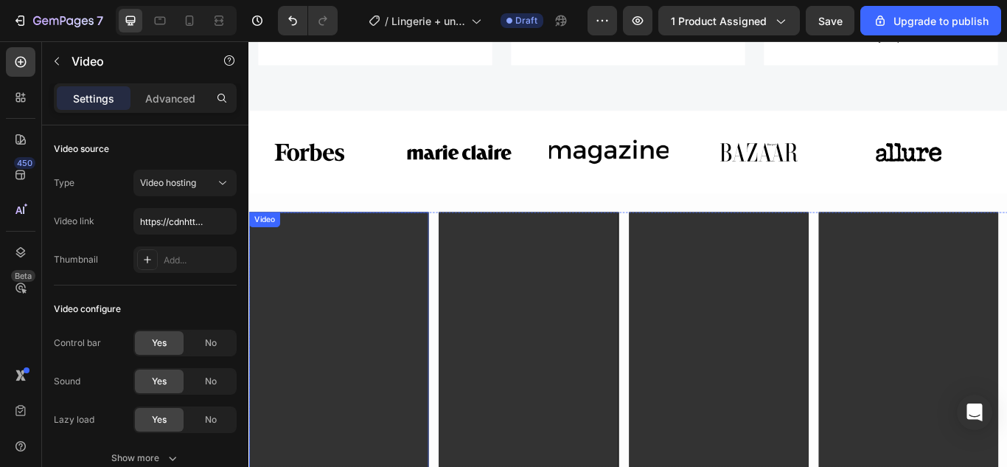
click at [366, 319] on video at bounding box center [352, 426] width 209 height 372
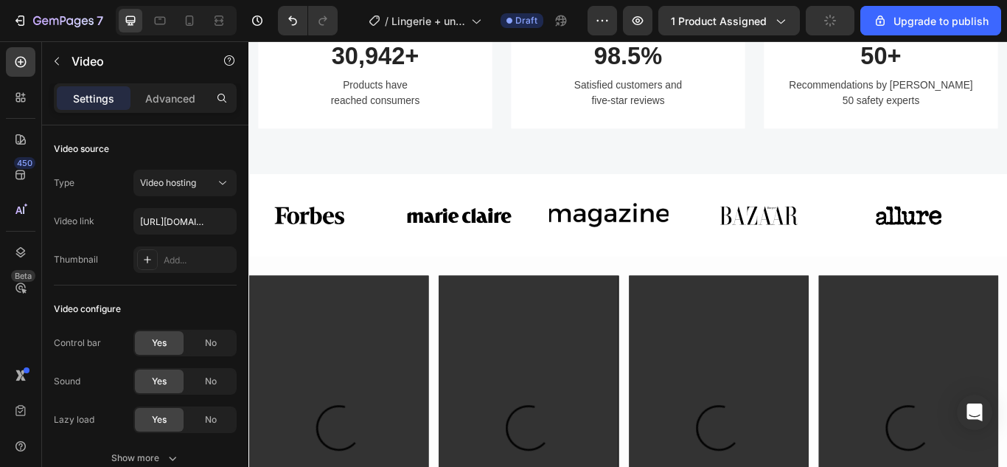
scroll to position [1548, 0]
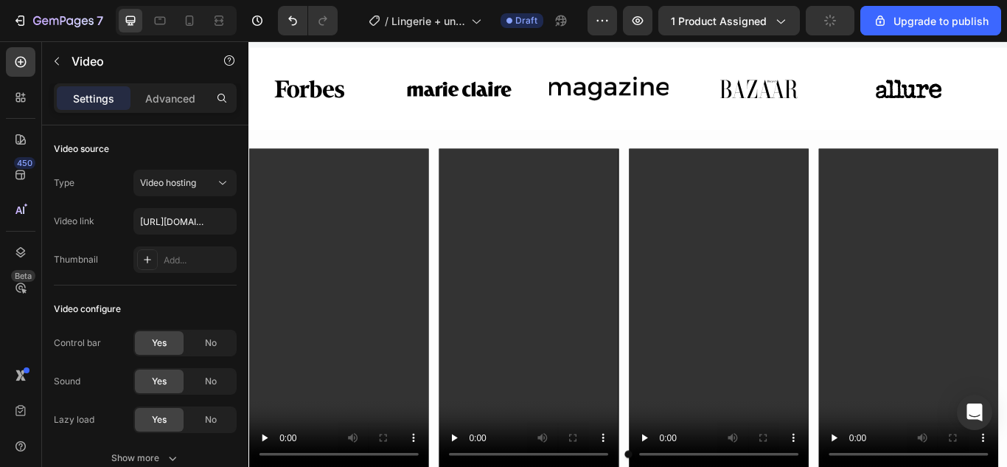
click at [342, 307] on video at bounding box center [352, 353] width 209 height 372
drag, startPoint x: 307, startPoint y: 260, endPoint x: 476, endPoint y: 270, distance: 169.8
click at [307, 260] on video at bounding box center [352, 353] width 209 height 372
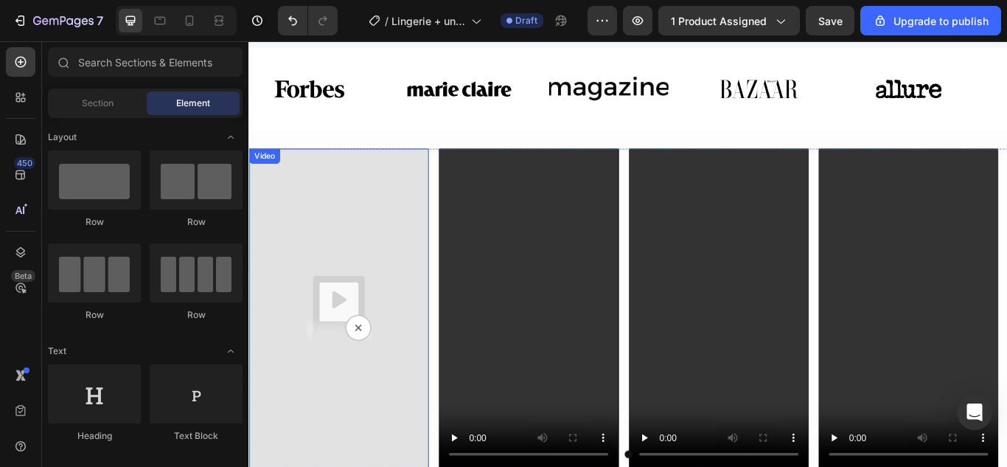
click at [358, 276] on img at bounding box center [352, 353] width 209 height 372
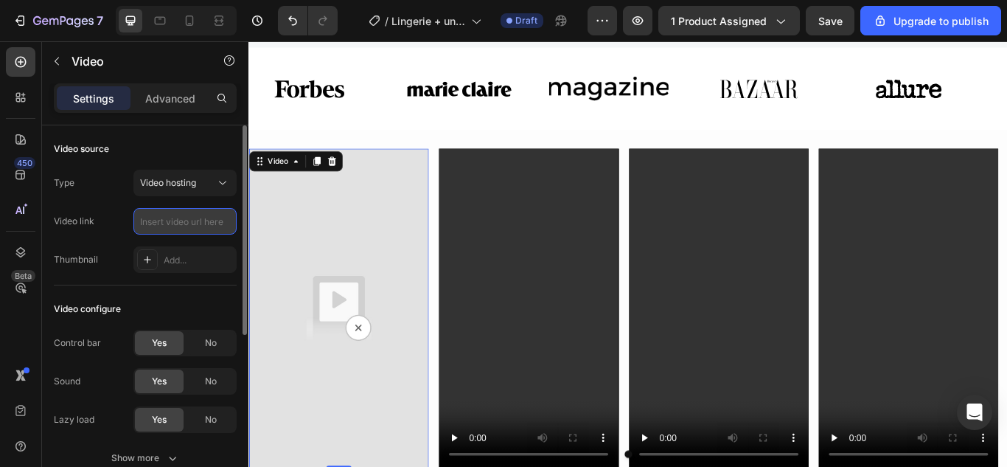
click at [211, 222] on input "text" at bounding box center [184, 221] width 103 height 27
paste input "https://cdn.shopify.com/videos/c/o/v/0ddb4b652b5141bc95f3bb0a6a4057de.mp4"
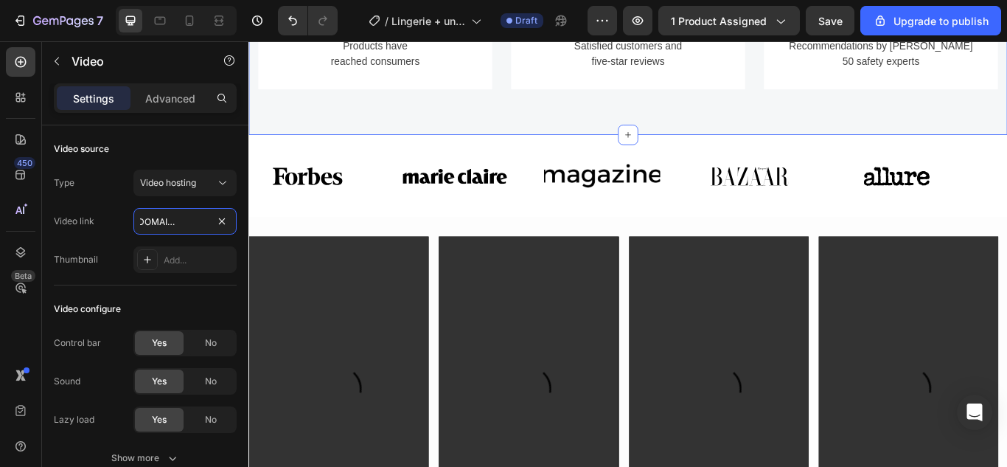
scroll to position [1548, 0]
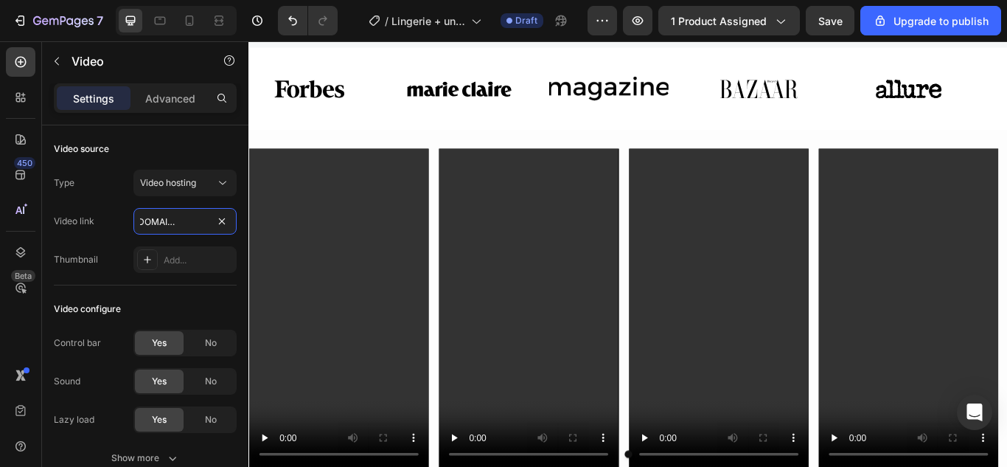
type input "https://cdn.shopify.com/videos/c/o/v/0ddb4b652b5141bc95f3bb0a6a4057de.mp4"
click at [307, 332] on video at bounding box center [352, 353] width 209 height 372
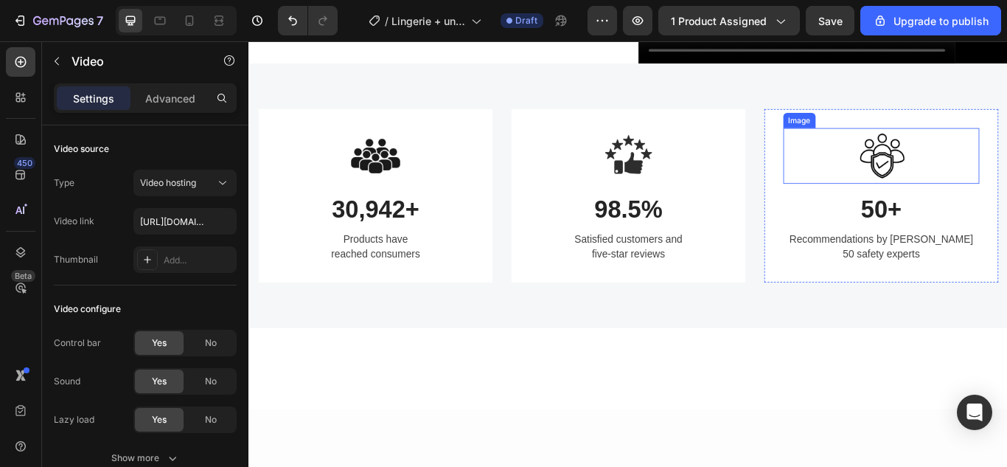
scroll to position [885, 0]
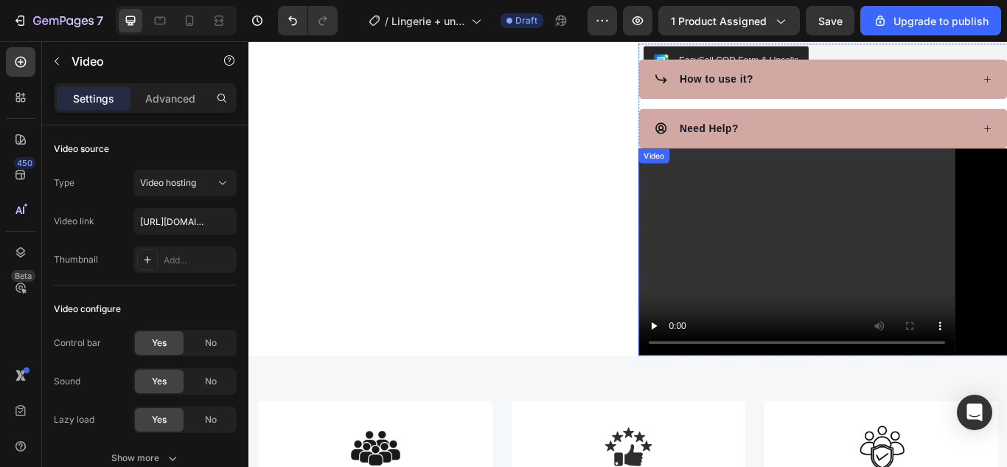
click at [885, 235] on video at bounding box center [918, 287] width 431 height 243
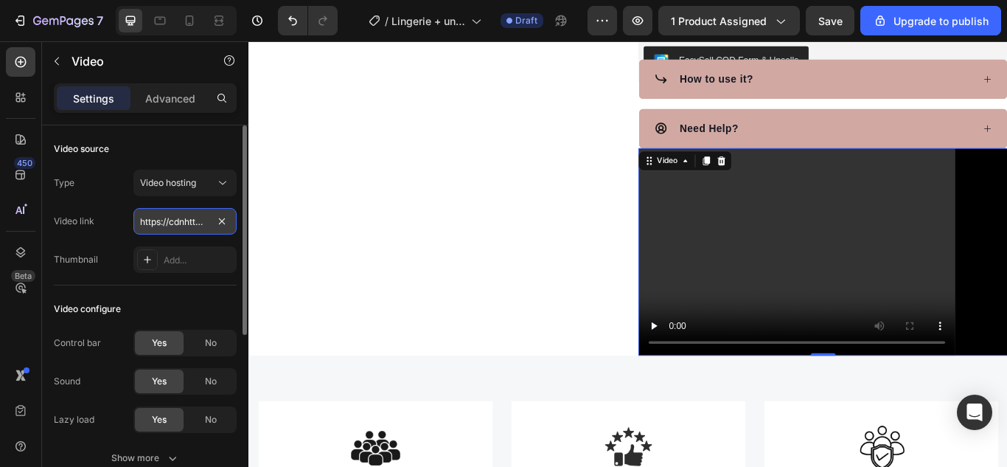
click at [155, 227] on input "https://cdnhttps://cdn.shopify.com/videos/c/o/v/427556d677c84da792a3835bd883829…" at bounding box center [184, 221] width 103 height 27
type input "https://cdn.shopify.com/videos/c/o/v/3d1af51bc22447b49b9d5c168867af8a.mp4"
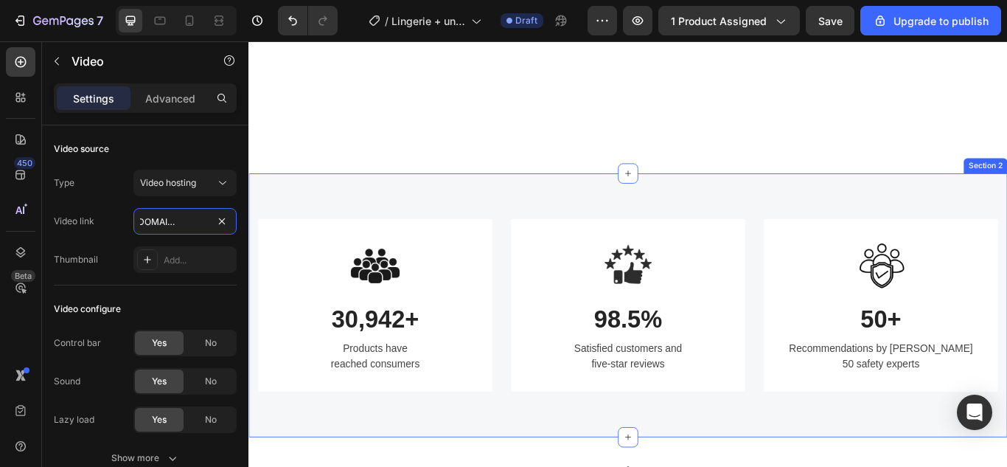
scroll to position [1401, 0]
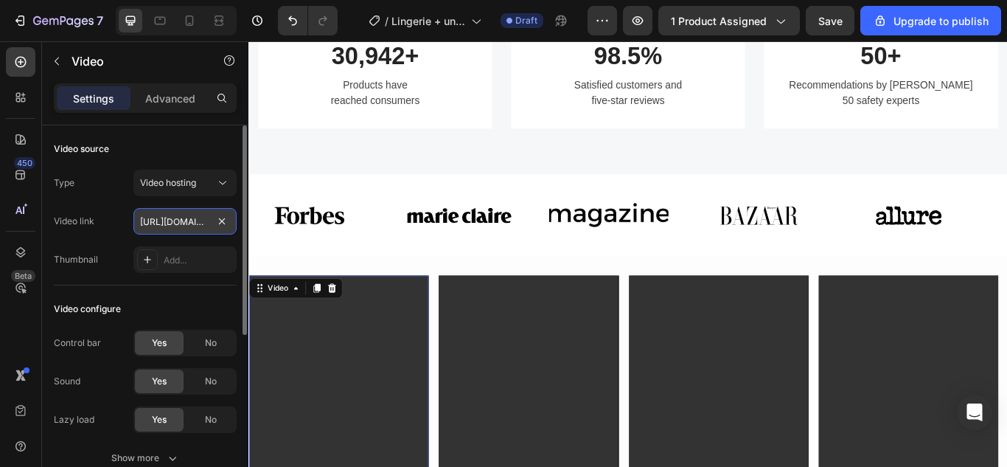
click at [193, 226] on input "https://cdn.shopify.com/videos/c/o/v/0ddb4b652b5141bc95f3bb0a6a4057de.mp4" at bounding box center [184, 221] width 103 height 27
type input "https://cdn.shopify.com/videos/c/o/v/520d4468cd544081bb42261b28aa60f5.mp4"
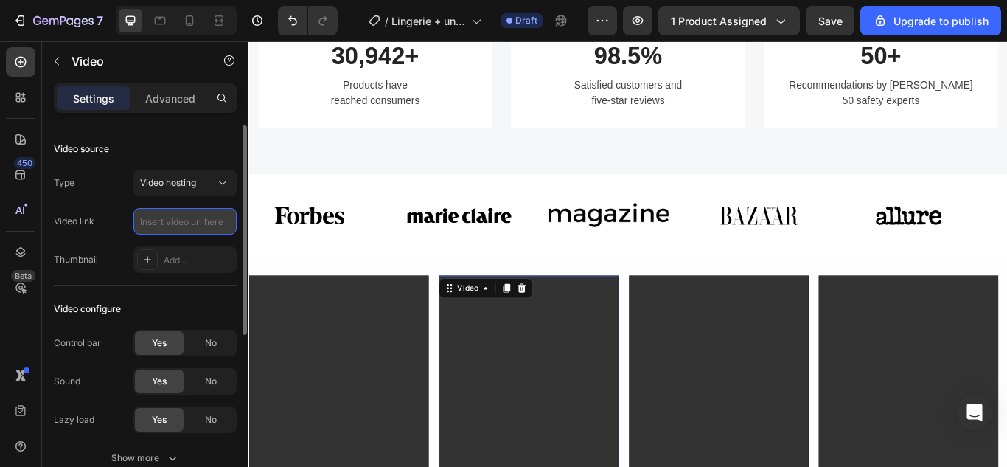
scroll to position [0, 0]
click at [201, 223] on input "text" at bounding box center [184, 221] width 103 height 27
type input "https://cdn.shopify.com/videos/c/o/v/9e2694edc1d04c39a74dfdcb465bfea6.mp4"
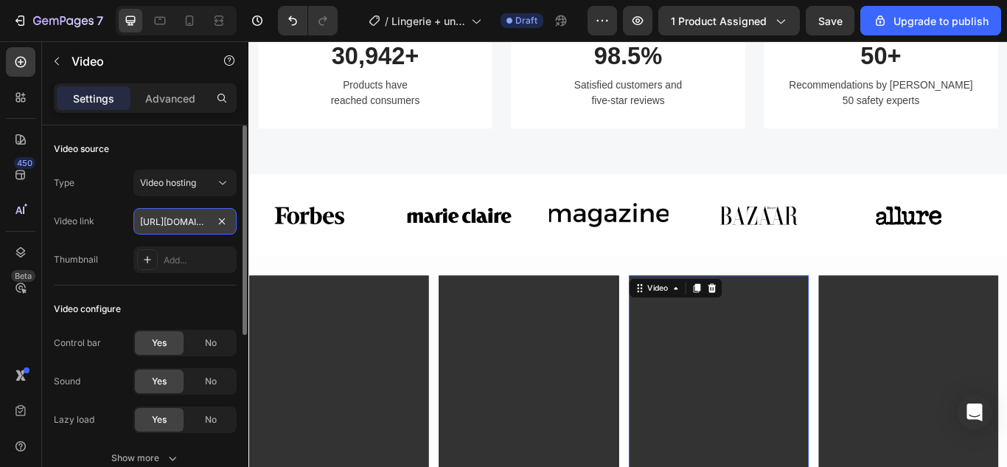
click at [195, 222] on input "[URL][DOMAIN_NAME]" at bounding box center [184, 221] width 103 height 27
type input "[URL][DOMAIN_NAME]"
click at [187, 217] on input "[URL][DOMAIN_NAME]" at bounding box center [184, 221] width 103 height 27
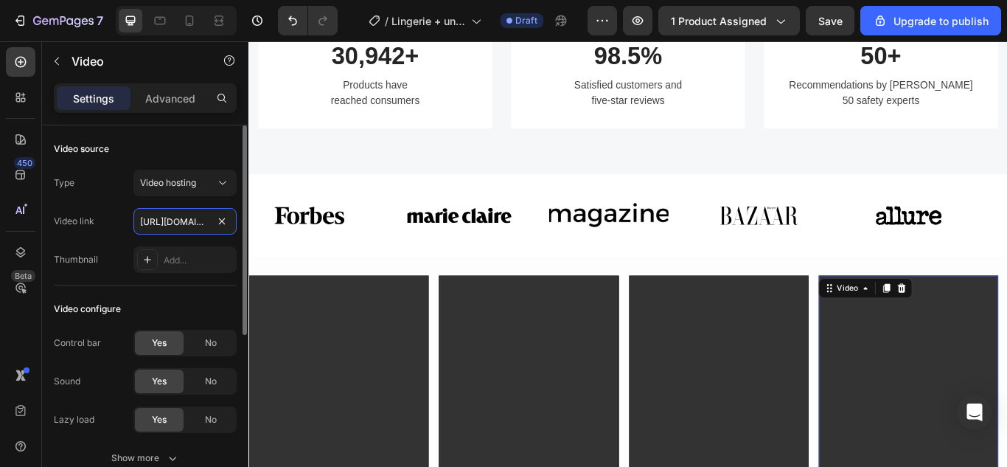
type input "[URL][DOMAIN_NAME]"
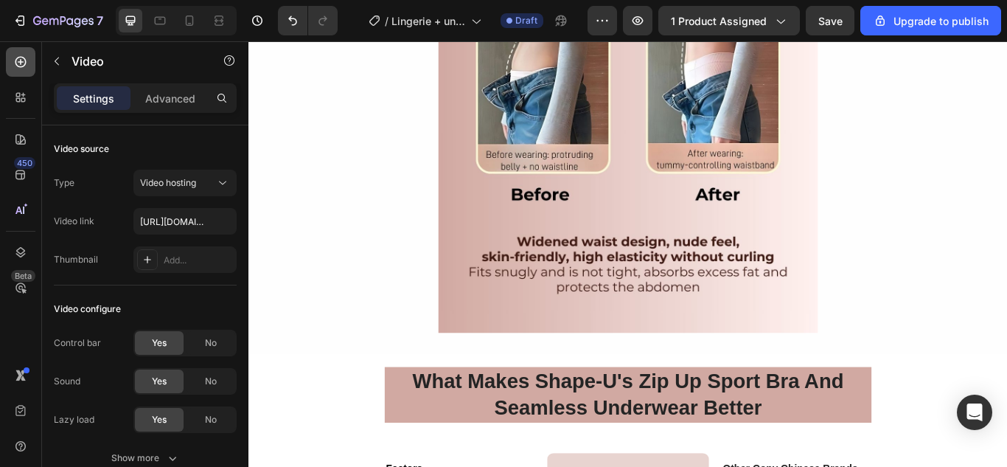
scroll to position [4276, 0]
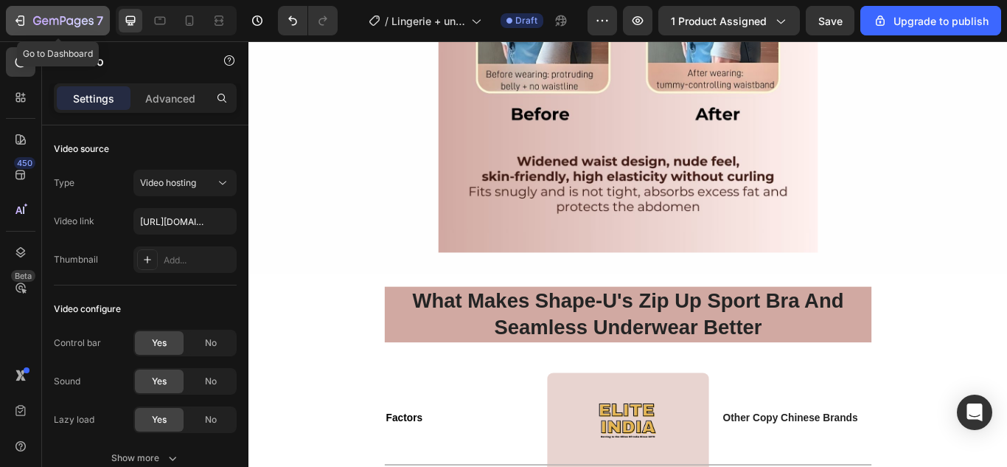
click at [24, 21] on icon "button" at bounding box center [21, 20] width 7 height 10
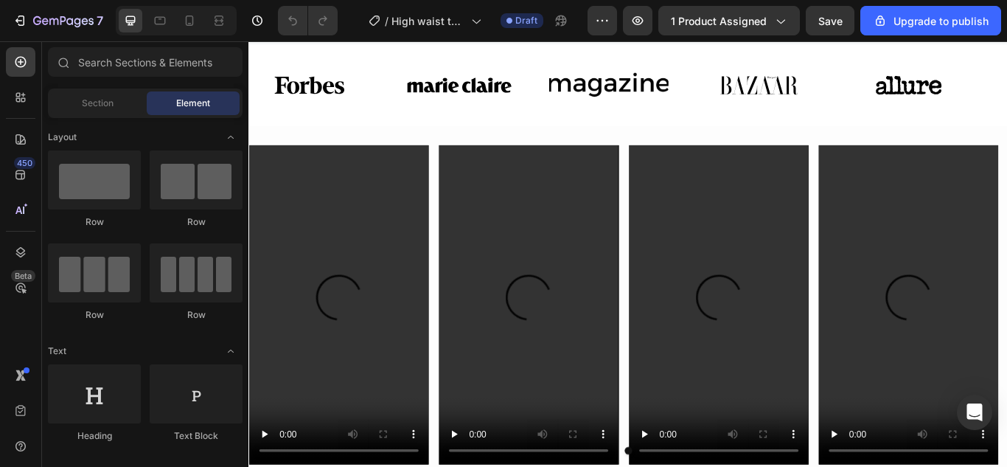
scroll to position [1253, 0]
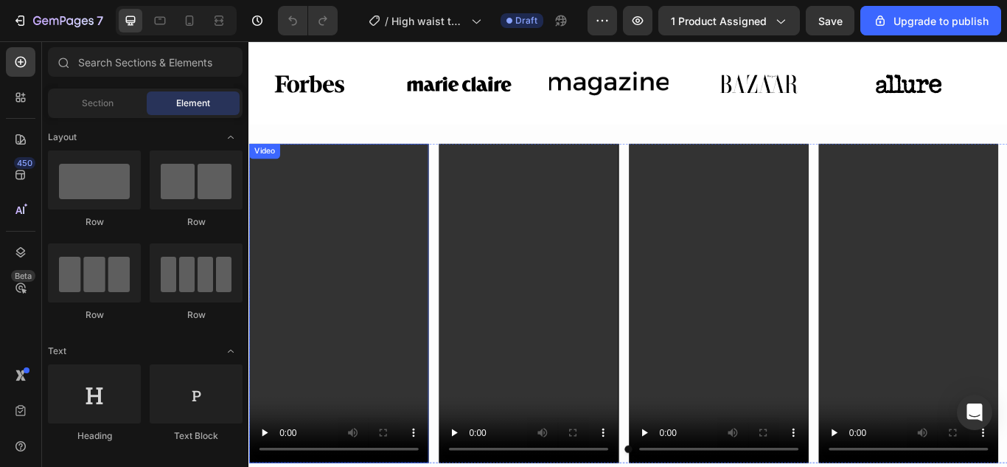
click at [377, 378] on video at bounding box center [352, 347] width 209 height 372
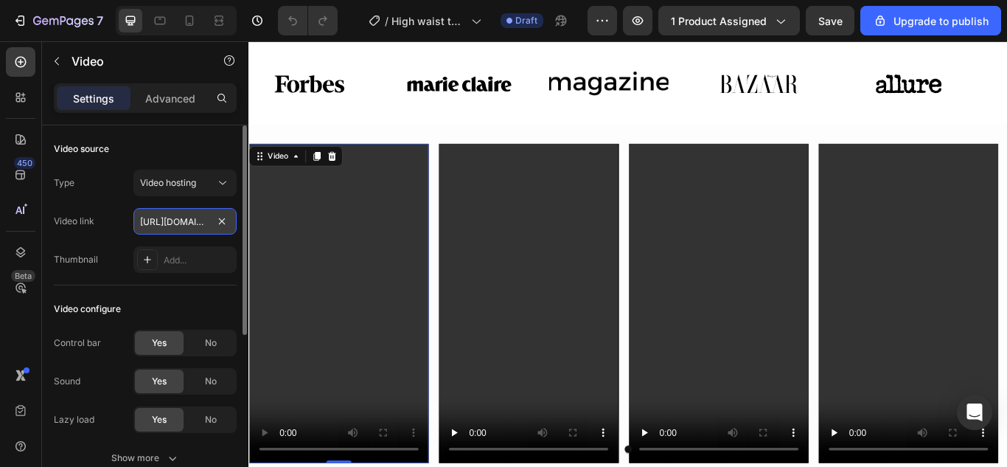
click at [198, 226] on input "[URL][DOMAIN_NAME]" at bounding box center [184, 221] width 103 height 27
type input "[URL][DOMAIN_NAME]"
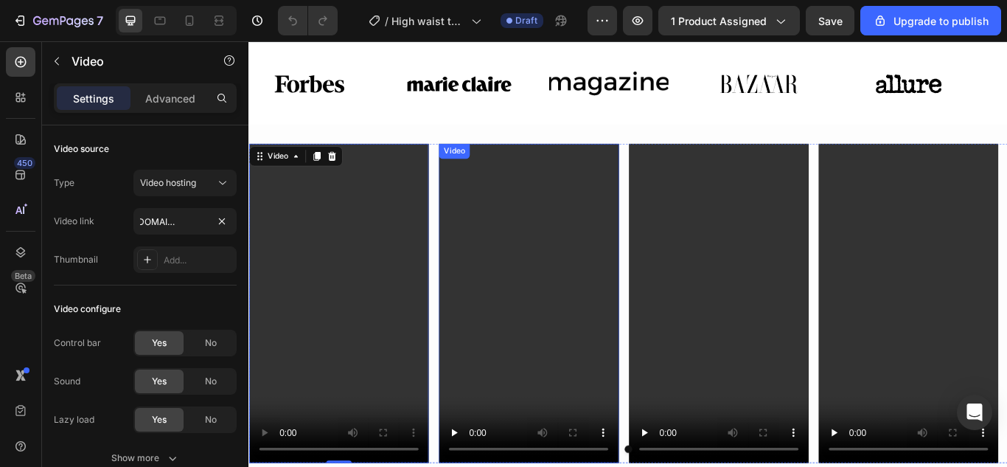
click at [507, 322] on video at bounding box center [574, 347] width 209 height 372
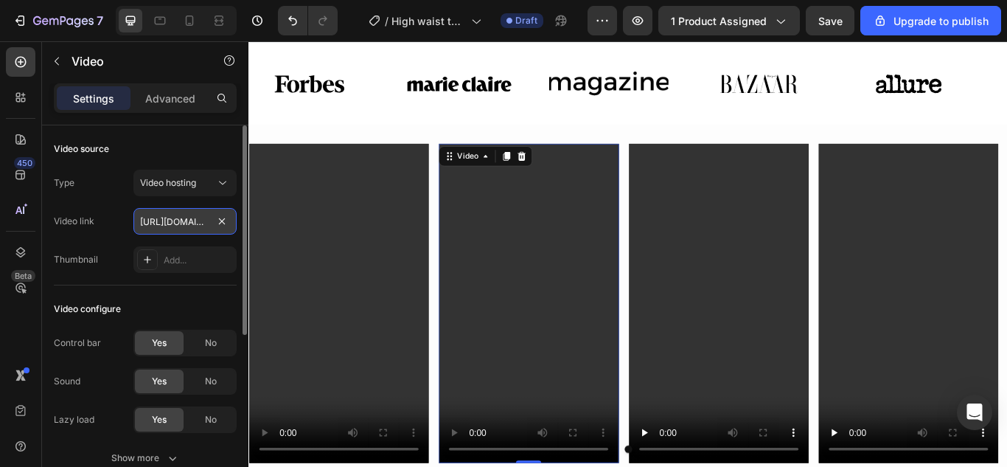
click at [196, 224] on input "[URL][DOMAIN_NAME]" at bounding box center [184, 221] width 103 height 27
paste input "d4c2259f5bc446fe8cc83ac14edc21f4"
type input "[URL][DOMAIN_NAME]"
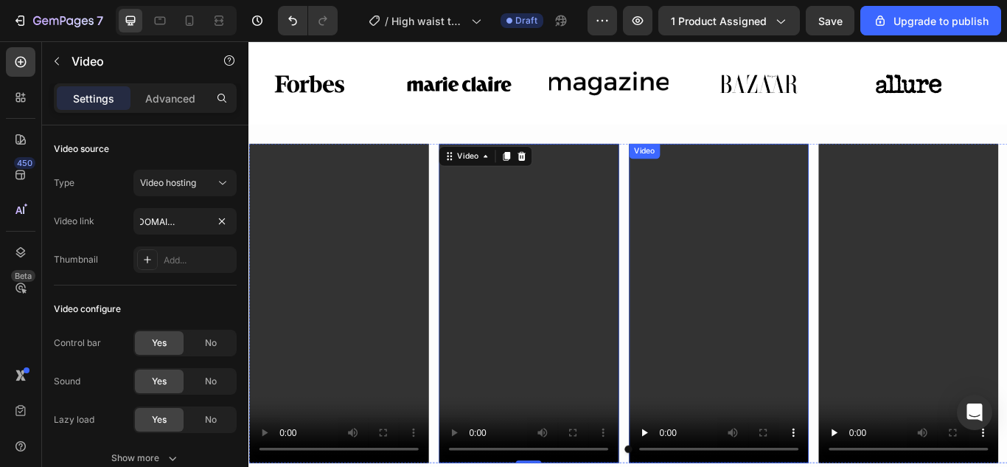
click at [809, 338] on video at bounding box center [796, 347] width 209 height 372
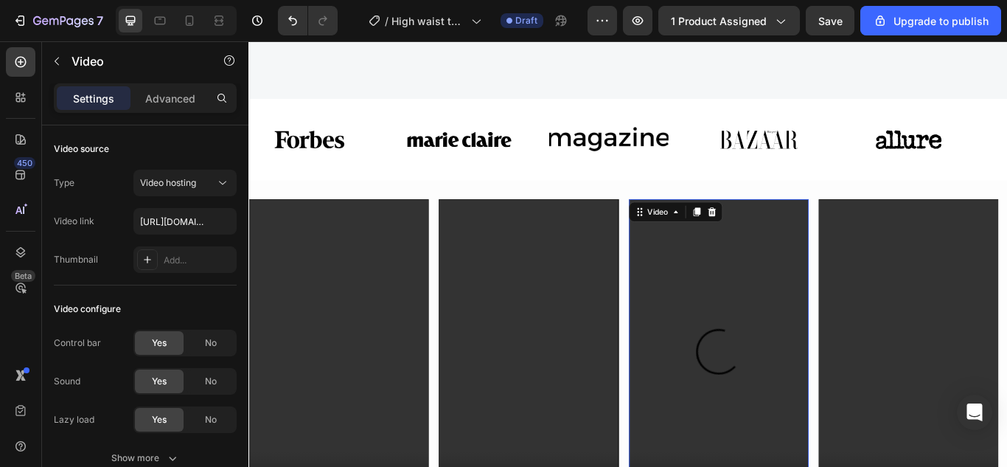
scroll to position [1327, 0]
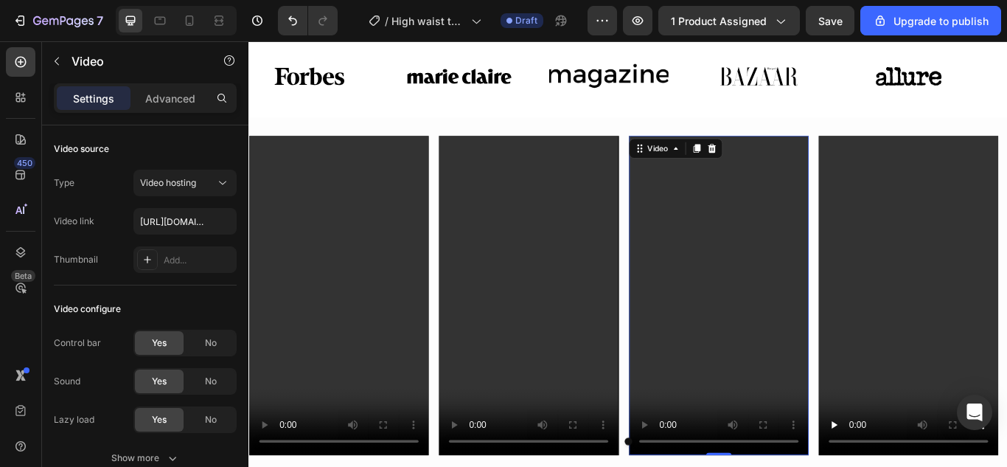
click at [767, 349] on video at bounding box center [796, 338] width 209 height 372
click at [554, 351] on video at bounding box center [574, 338] width 209 height 372
click at [551, 349] on video at bounding box center [574, 338] width 209 height 372
click at [795, 321] on video at bounding box center [796, 338] width 209 height 372
click at [758, 422] on video at bounding box center [796, 338] width 209 height 372
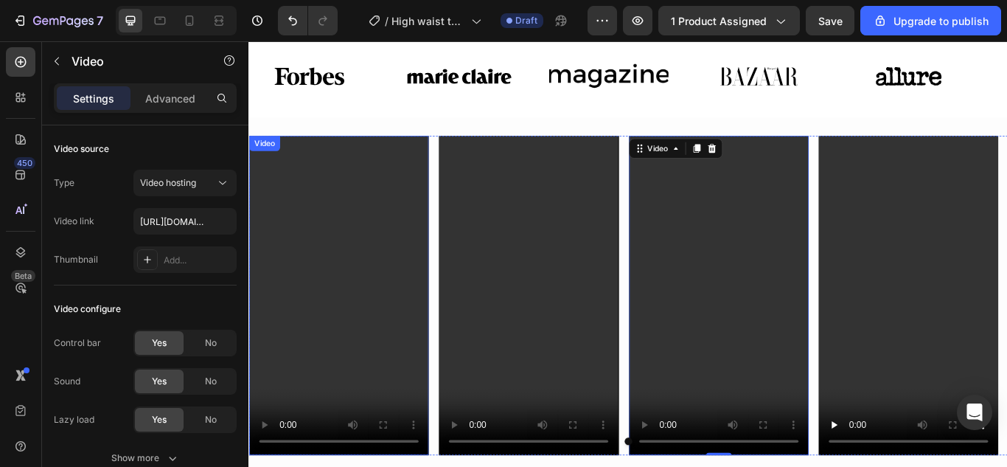
click at [361, 260] on video at bounding box center [352, 338] width 209 height 372
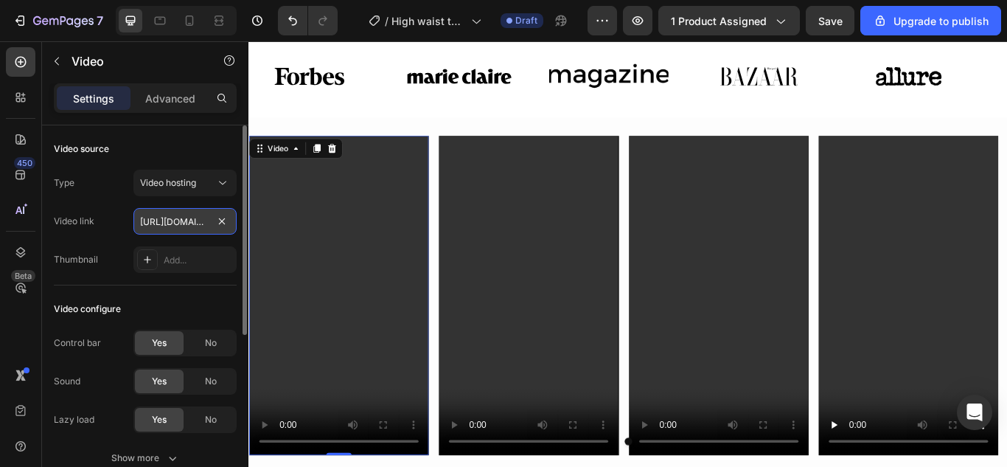
click at [209, 220] on input "[URL][DOMAIN_NAME]" at bounding box center [184, 221] width 103 height 27
paste input "9c15e9340b6f4b74896e509671185814"
type input "[URL][DOMAIN_NAME]"
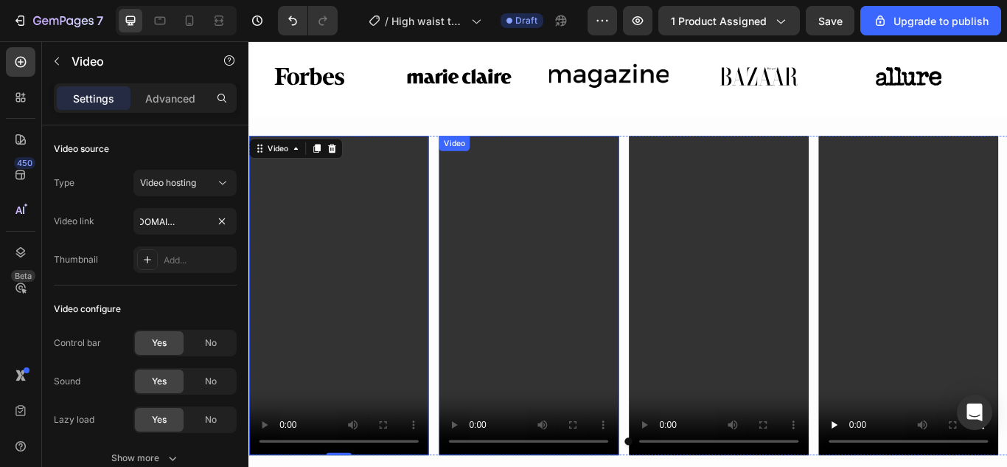
click at [551, 224] on video at bounding box center [574, 338] width 209 height 372
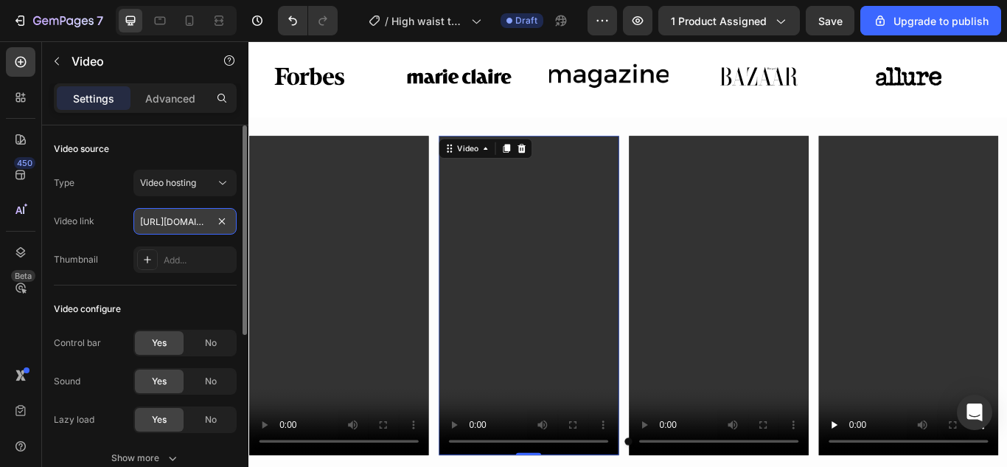
click at [188, 221] on input "[URL][DOMAIN_NAME]" at bounding box center [184, 221] width 103 height 27
paste input "8693010a4425488885eed2105dfff9a"
type input "[URL][DOMAIN_NAME]"
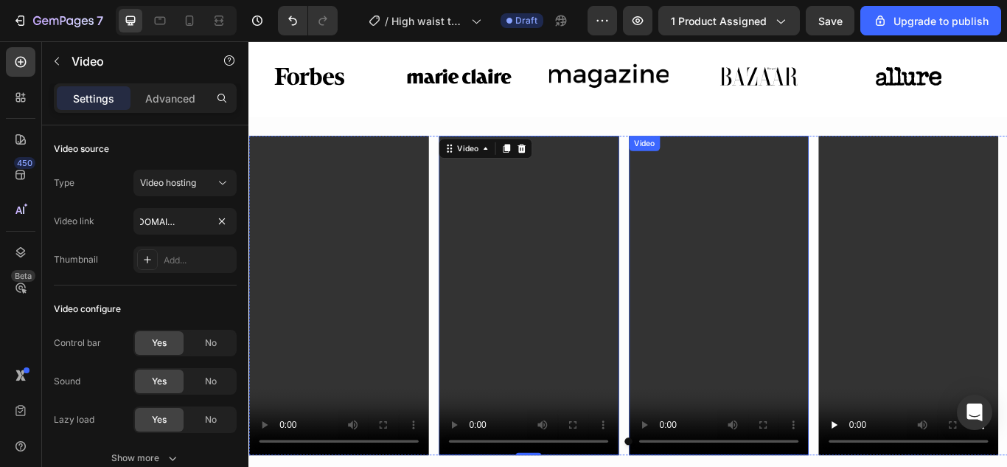
click at [759, 266] on video at bounding box center [796, 338] width 209 height 372
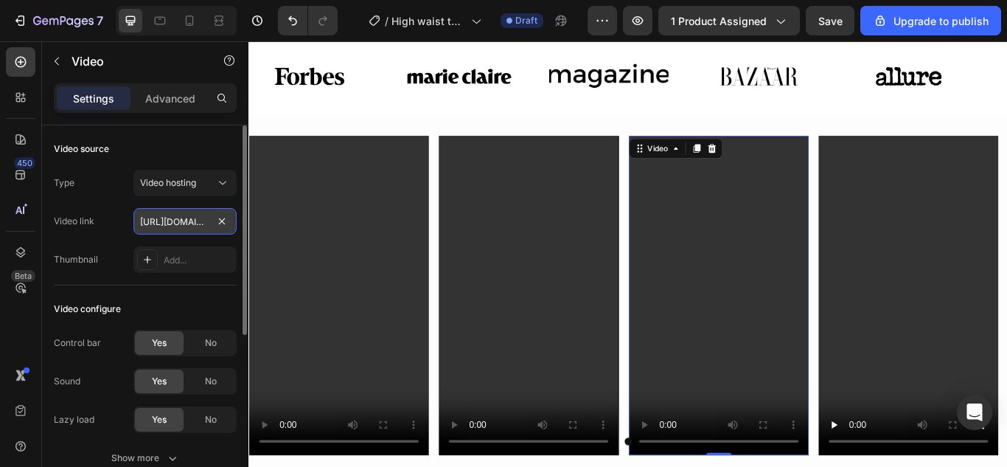
click at [197, 225] on input "[URL][DOMAIN_NAME]" at bounding box center [184, 221] width 103 height 27
type input "[URL][DOMAIN_NAME]"
click at [960, 297] on video at bounding box center [1017, 338] width 209 height 372
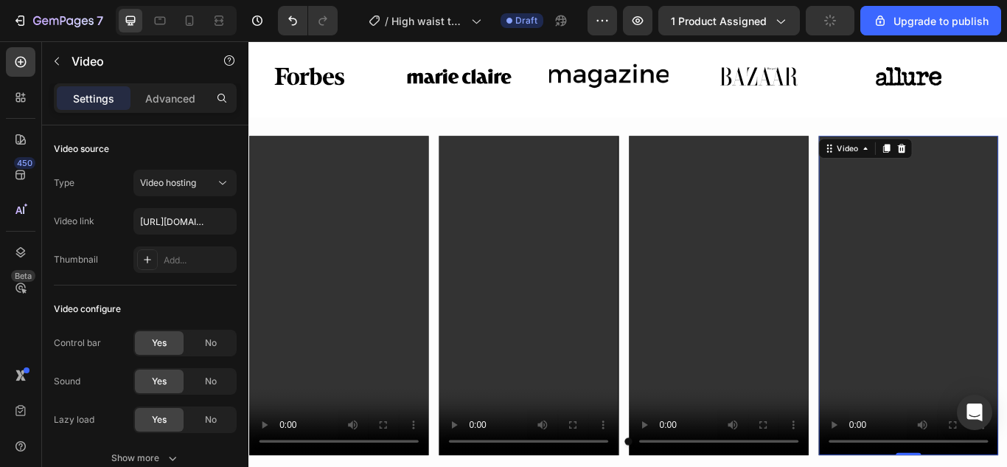
click at [940, 297] on video at bounding box center [1017, 338] width 209 height 372
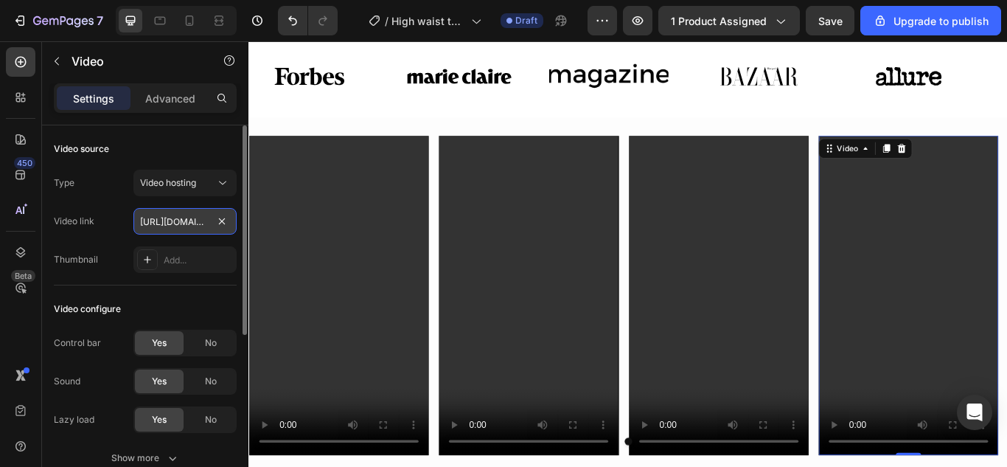
click at [158, 219] on input "[URL][DOMAIN_NAME]" at bounding box center [184, 221] width 103 height 27
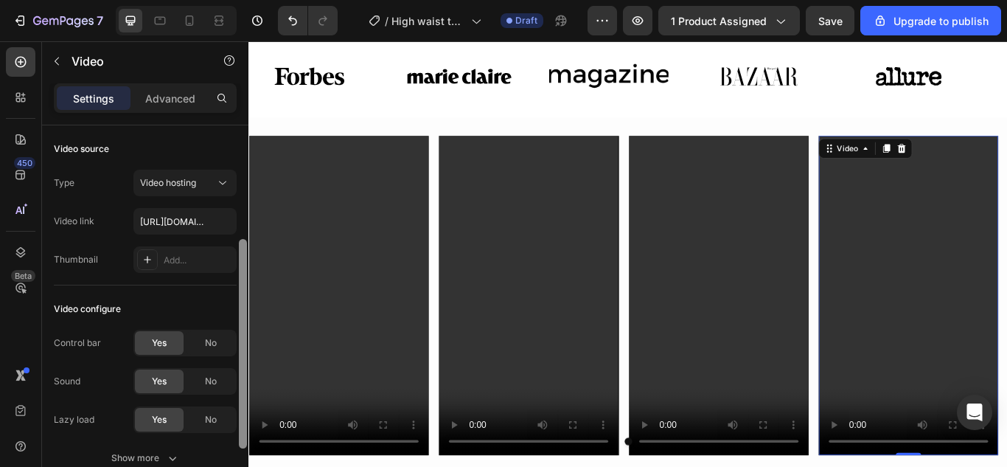
scroll to position [74, 0]
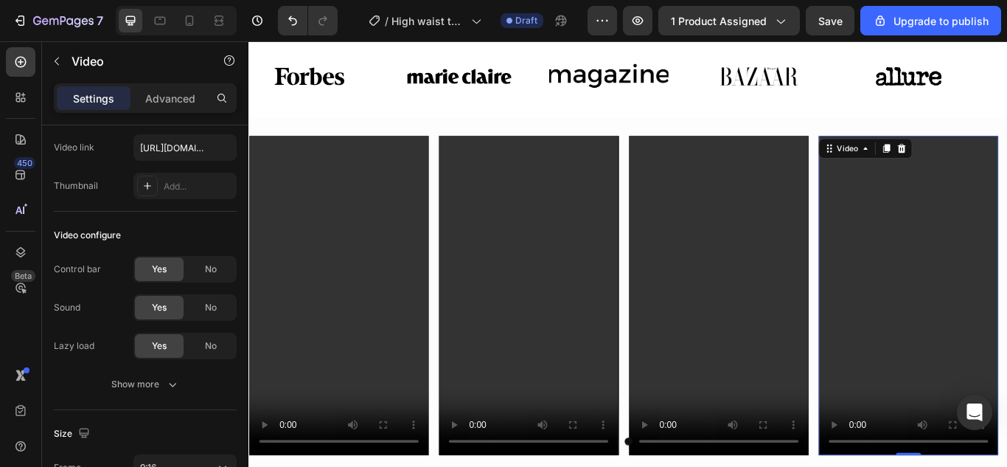
click at [906, 267] on div "Video Video Video Video 0" at bounding box center [690, 338] width 885 height 372
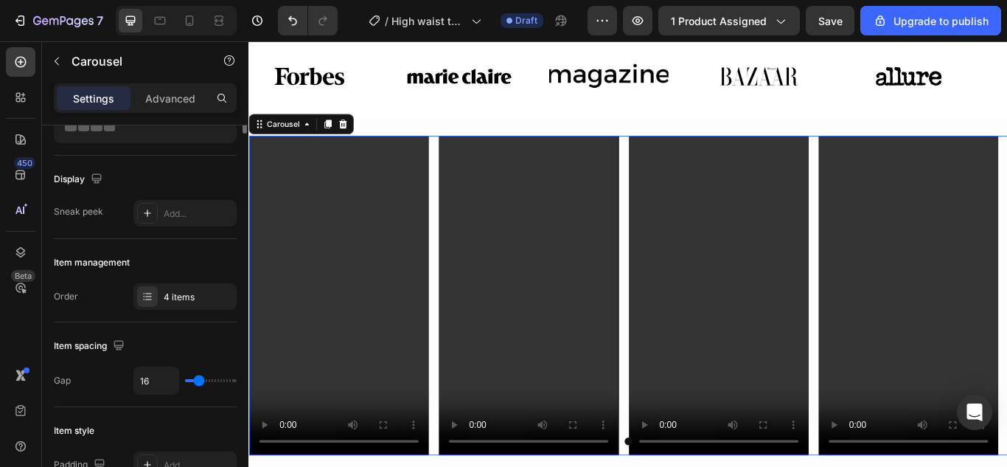
scroll to position [0, 0]
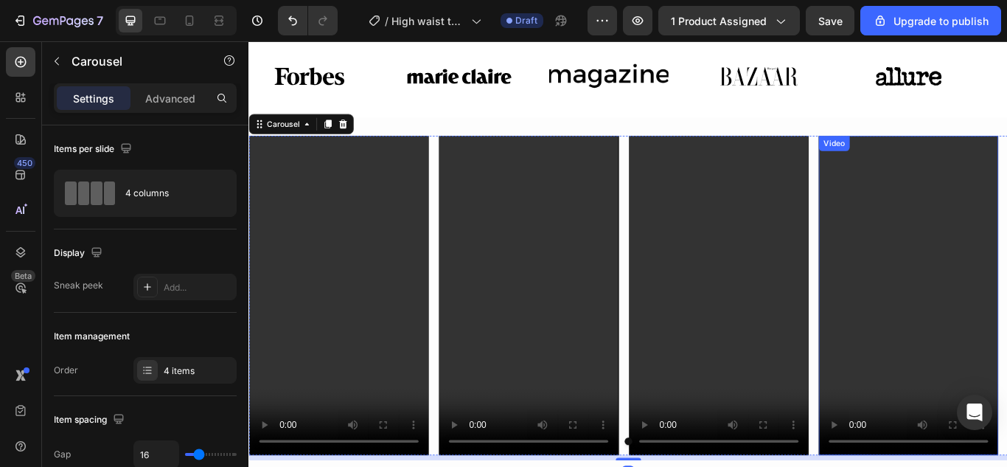
click at [1006, 267] on video at bounding box center [1017, 338] width 209 height 372
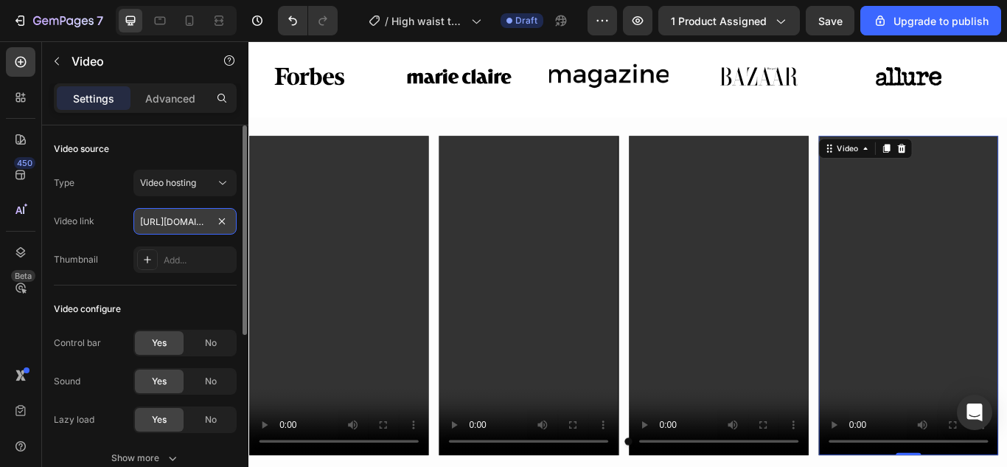
click at [164, 220] on input "[URL][DOMAIN_NAME]" at bounding box center [184, 221] width 103 height 27
type input "https://cdn.shopify.com/videos/c/o/v/dbb8f6c5e8454d7a87693bb04059eb86.mp4"
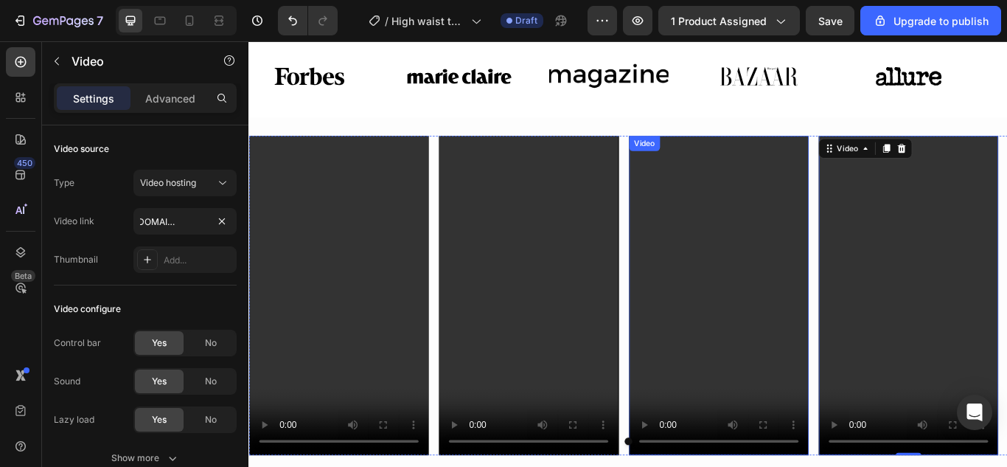
click at [831, 268] on video at bounding box center [796, 338] width 209 height 372
click at [781, 260] on video at bounding box center [796, 338] width 209 height 372
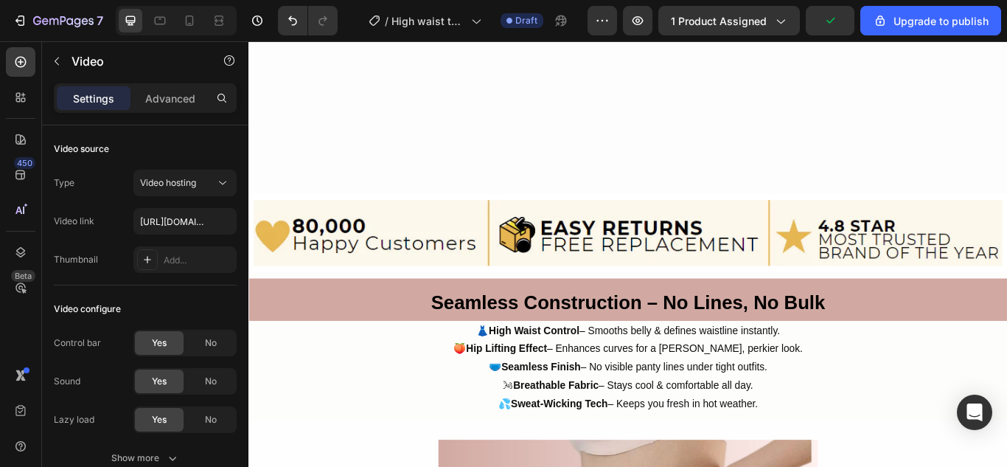
scroll to position [2507, 0]
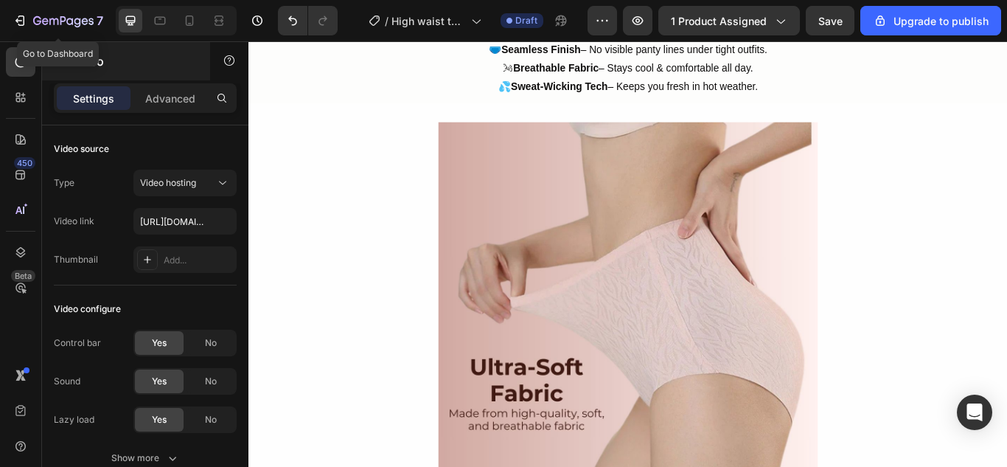
drag, startPoint x: 15, startPoint y: 21, endPoint x: 86, endPoint y: 43, distance: 74.9
click at [15, 23] on icon "button" at bounding box center [20, 20] width 15 height 15
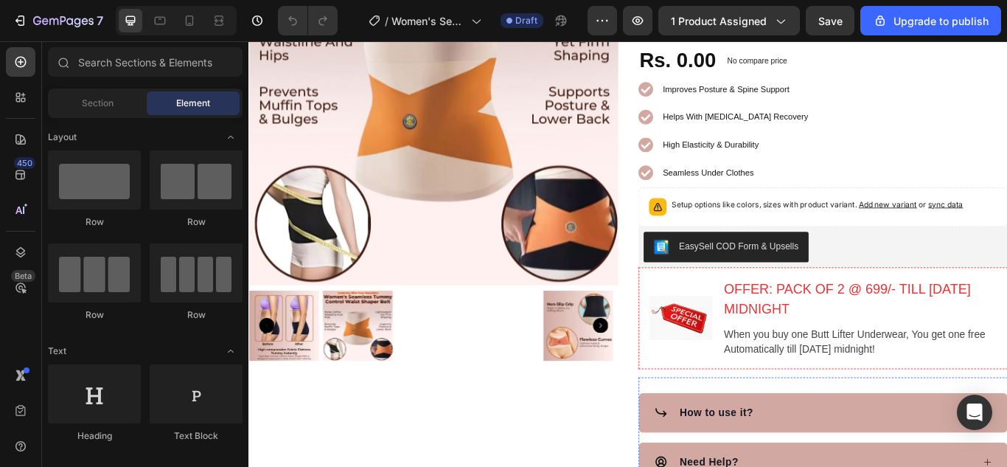
scroll to position [590, 0]
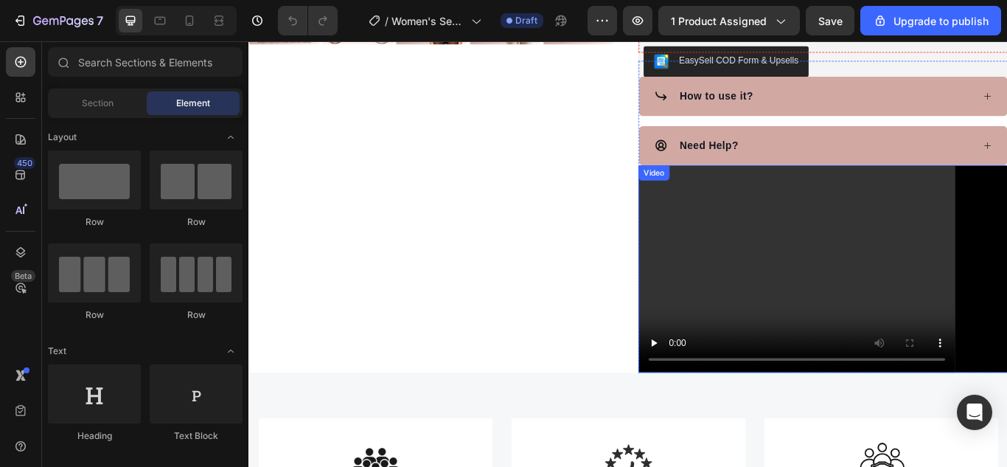
click at [956, 280] on video at bounding box center [918, 307] width 431 height 243
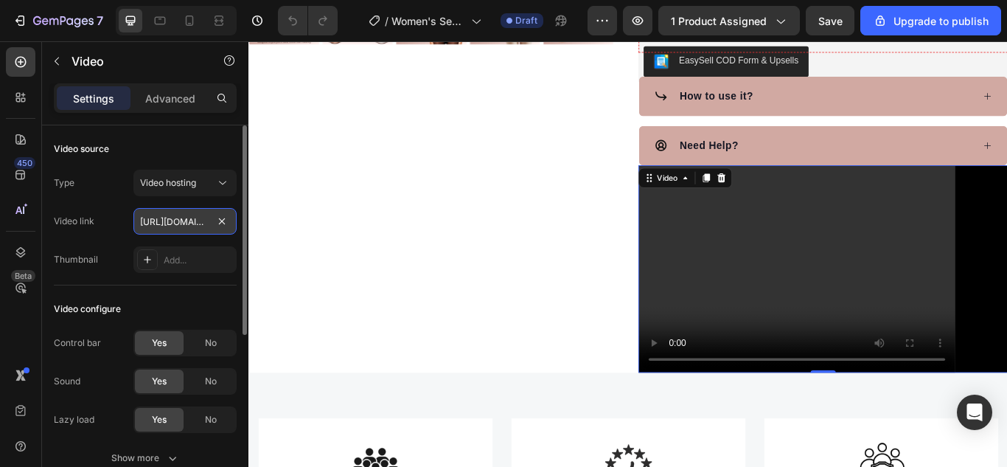
click at [191, 219] on input "[URL][DOMAIN_NAME]" at bounding box center [184, 221] width 103 height 27
click at [203, 214] on input "https://cdn.shopify.com/videos/c/o/v/9def36f055554b3a8a2ef5138c1b2528.mp4" at bounding box center [184, 221] width 103 height 27
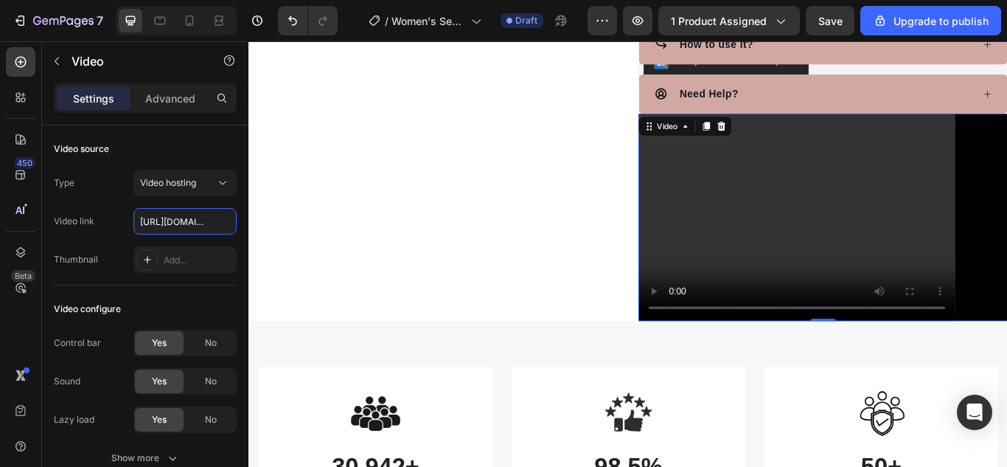
scroll to position [737, 0]
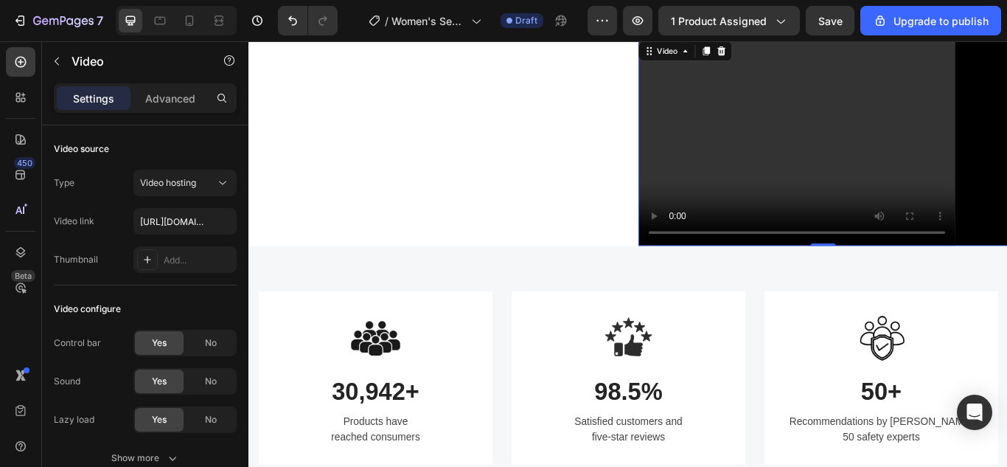
click at [709, 130] on video at bounding box center [918, 159] width 431 height 243
click at [759, 123] on video at bounding box center [918, 159] width 431 height 243
click at [176, 226] on input "https://cdn.shopify.com/videos/c/o/v/9def36f055554b3a8a2ef5138c1b2528.mphttps:/…" at bounding box center [184, 221] width 103 height 27
paste input "55aba9006acb497daeaa2e4f8b83d1f4.mp"
type input "https://cdn.shopify.com/videos/c/o/v/55aba9006acb497daeaa2e4f8b83d1f4.mp4"
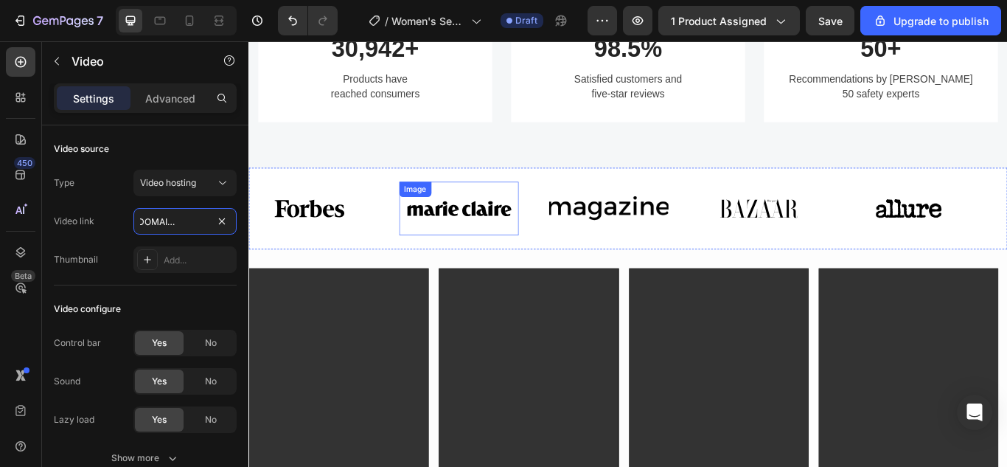
scroll to position [1180, 0]
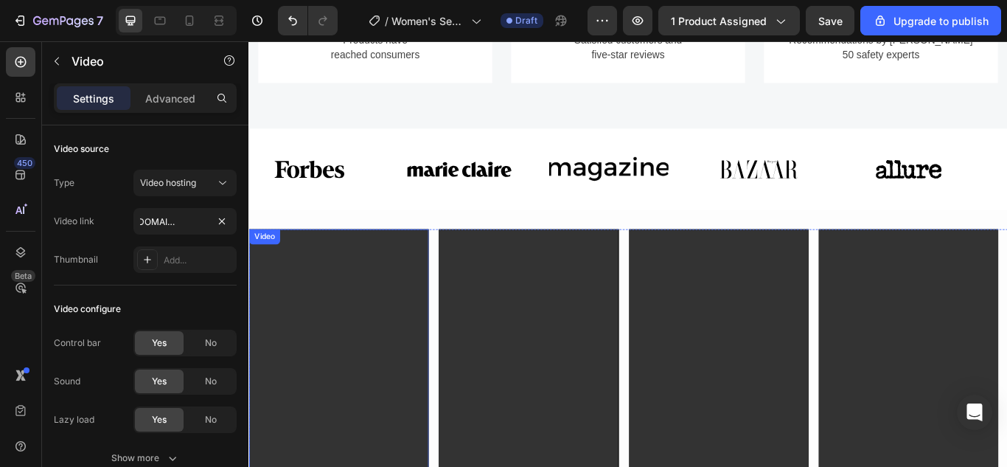
click at [358, 302] on video at bounding box center [352, 446] width 209 height 372
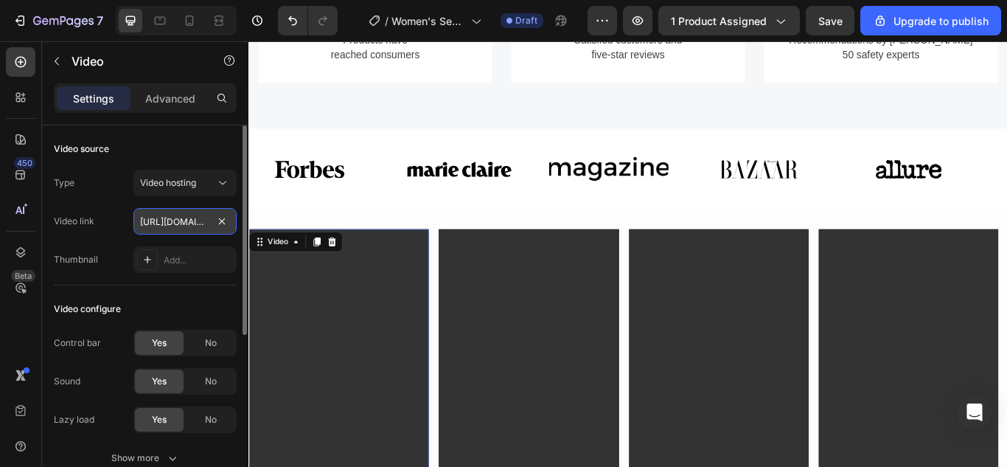
click at [180, 212] on input "https://cdn.shopify.com/videos/c/o/v/56e1cba59e7849e1b20a7aa9d22d921e.mp4" at bounding box center [184, 221] width 103 height 27
type input "https://cdn.shopify.com/videos/c/o/v/85a891e5d1b34e578f992491c532055c.mp4"
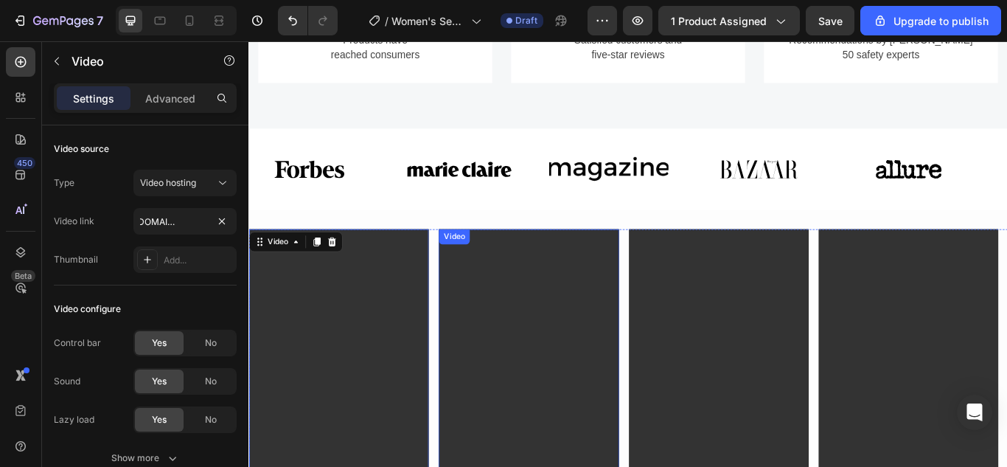
click at [565, 347] on video at bounding box center [574, 446] width 209 height 372
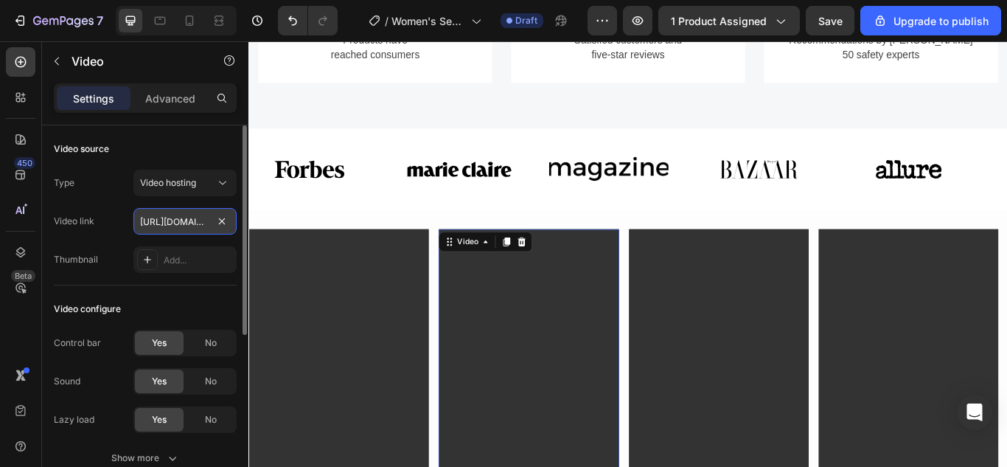
click at [195, 217] on input "https://cdn.shopify.com/videos/c/o/v/e7eef4e085264faab11e9ec81e3d9e31.mp4" at bounding box center [184, 221] width 103 height 27
type input "https://cdn.shopify.com/videos/c/o/v/6d2282d6eac74b1a91ec43f5c79b037b.mp4"
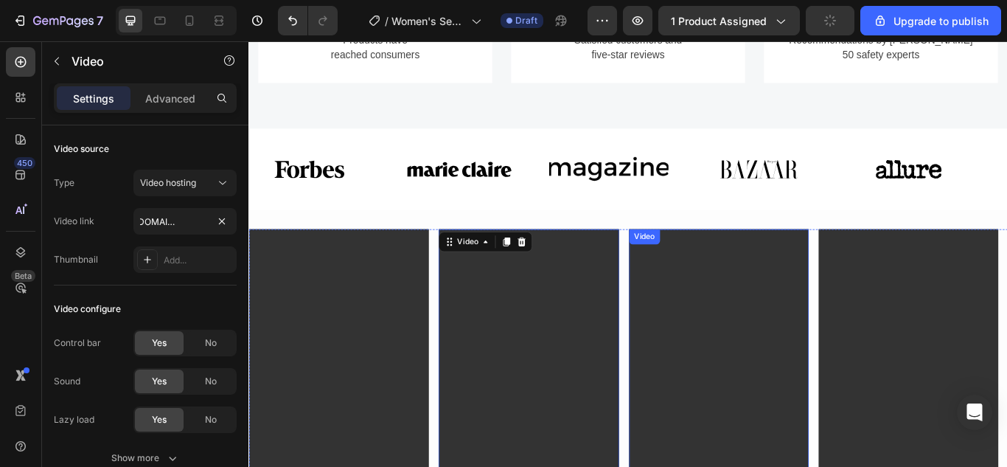
click at [732, 376] on video at bounding box center [796, 446] width 209 height 372
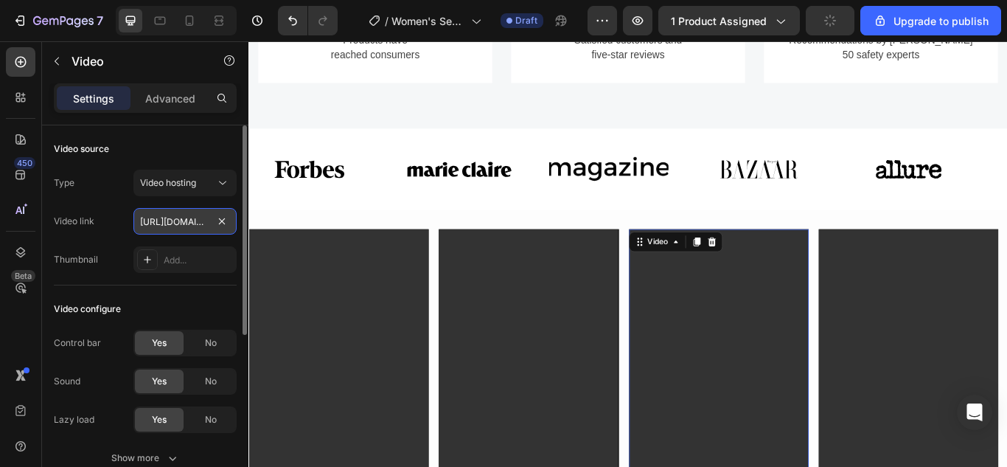
click at [165, 220] on input "https://cdn.shopify.com/videos/c/o/v/086fc6ae499241b6ab2bd6133d906390.mp4" at bounding box center [184, 221] width 103 height 27
type input "https://cdn.shopify.com/videos/c/o/v/a8e225df768e4e6c9b09666473e9d225.mp4"
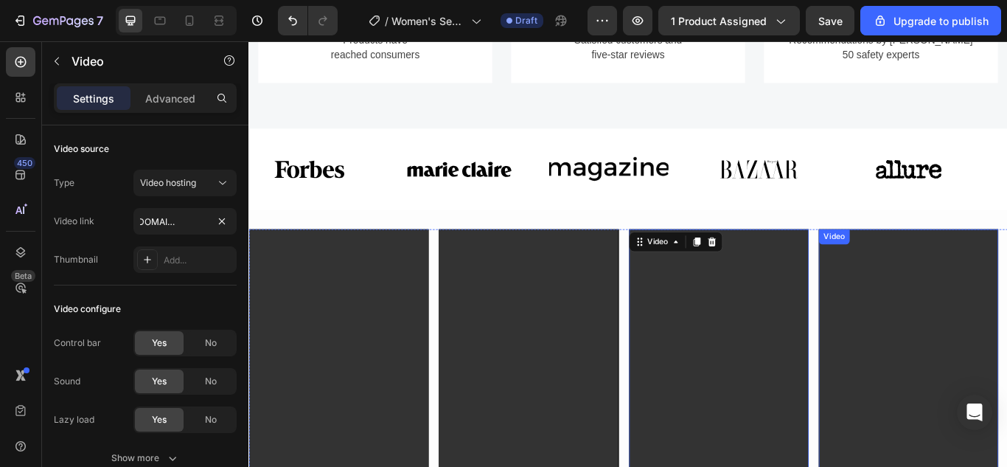
click at [1006, 375] on video at bounding box center [1017, 446] width 209 height 372
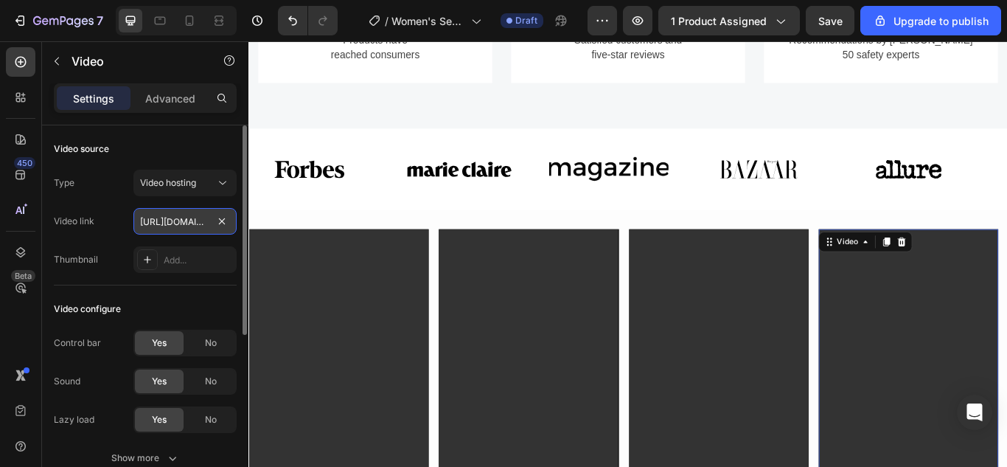
click at [175, 220] on input "https://cdn.shopify.com/videos/c/o/v/7f19e2d44caa4ae484a8ff0655319f56.mp4" at bounding box center [184, 221] width 103 height 27
type input "https://cdn.shopify.com/videos/c/o/v/9def36f055554b3a8a2ef5138c1b2528.mp4"
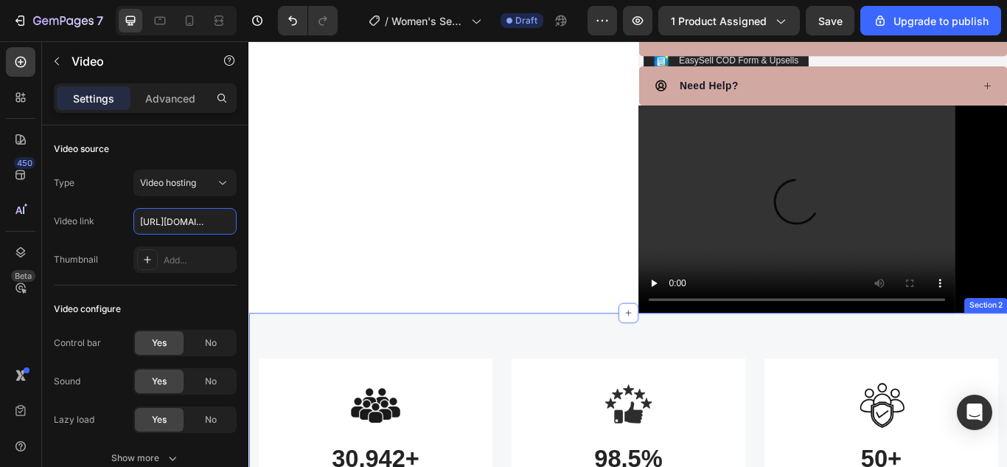
scroll to position [516, 0]
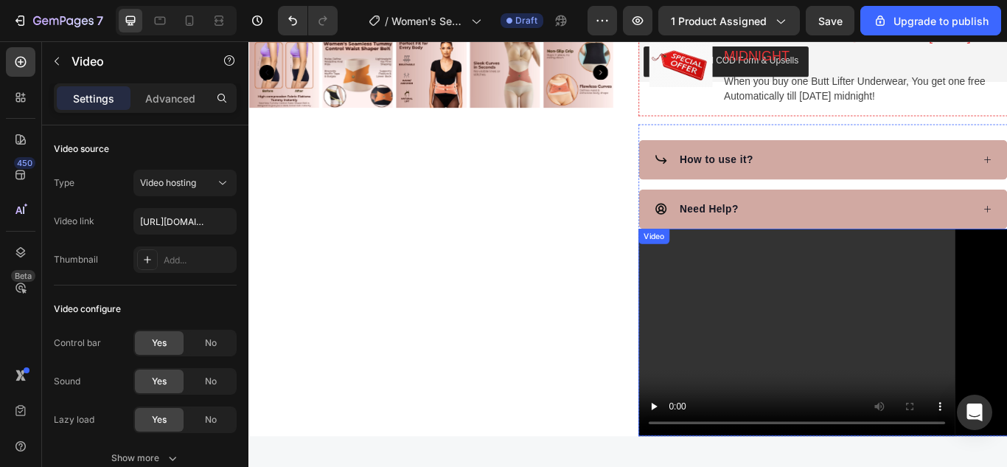
click at [825, 405] on video at bounding box center [918, 381] width 431 height 243
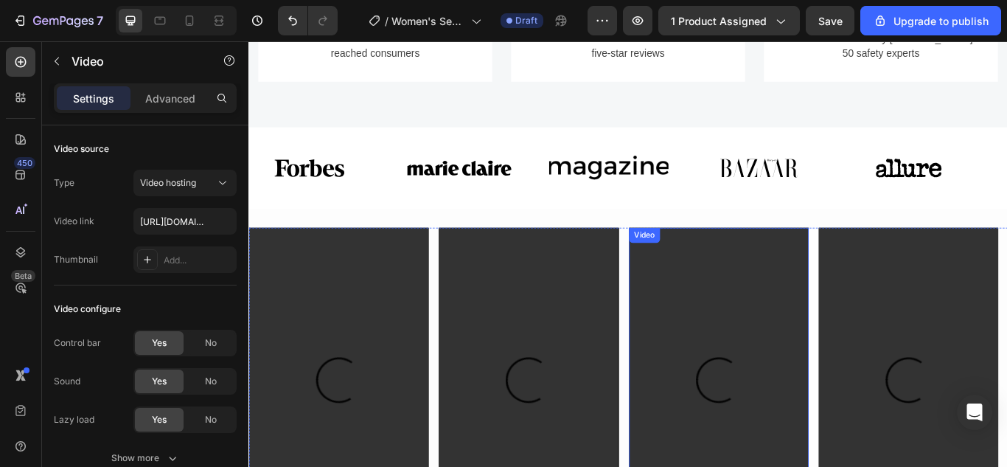
scroll to position [1253, 0]
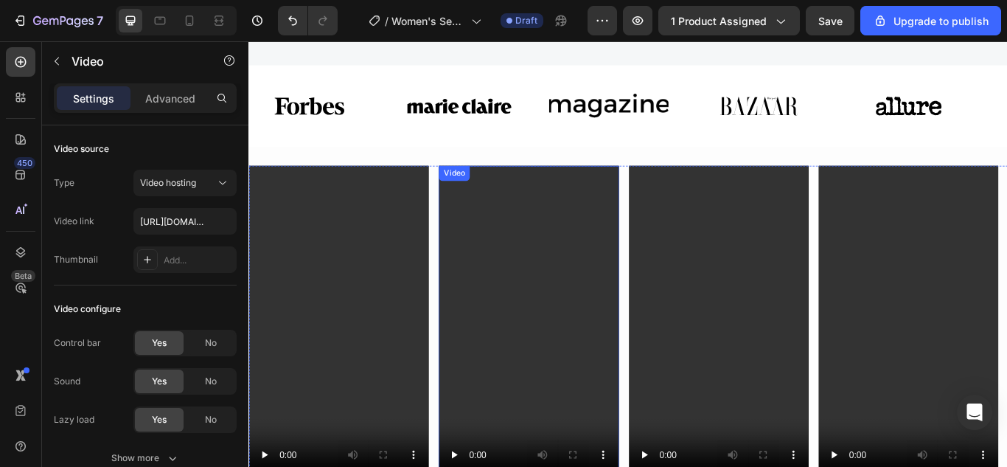
click at [513, 368] on video at bounding box center [574, 373] width 209 height 372
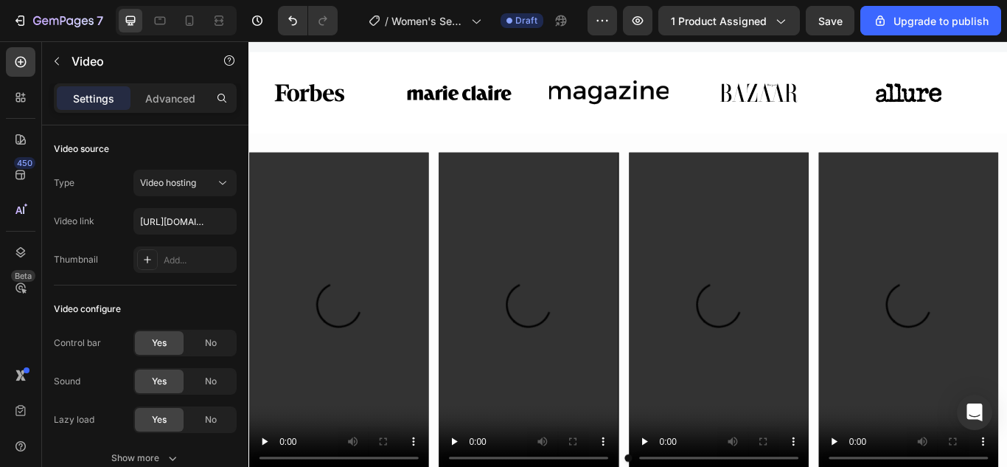
scroll to position [1327, 0]
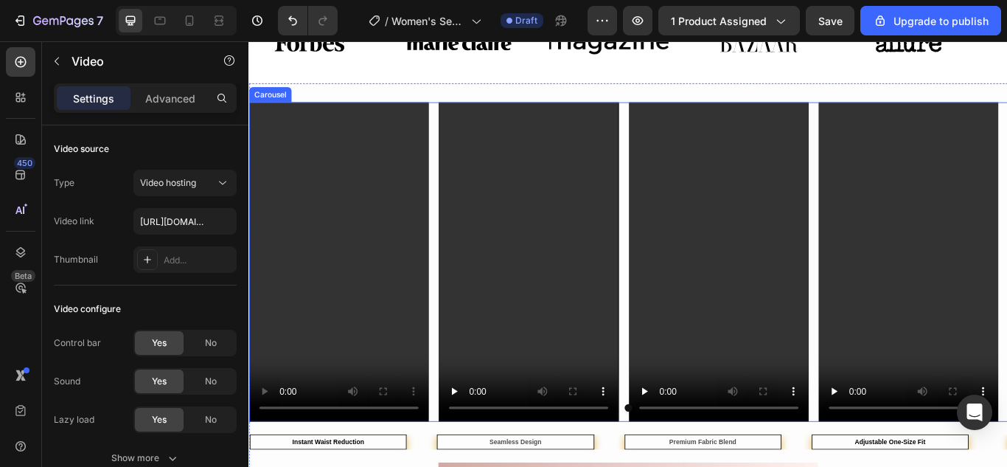
click at [301, 464] on div at bounding box center [690, 468] width 885 height 9
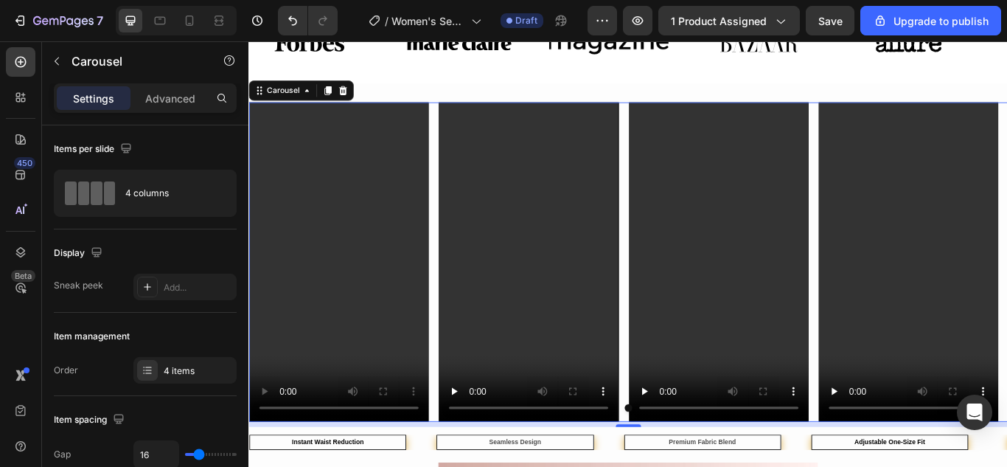
click at [343, 466] on div at bounding box center [690, 468] width 885 height 9
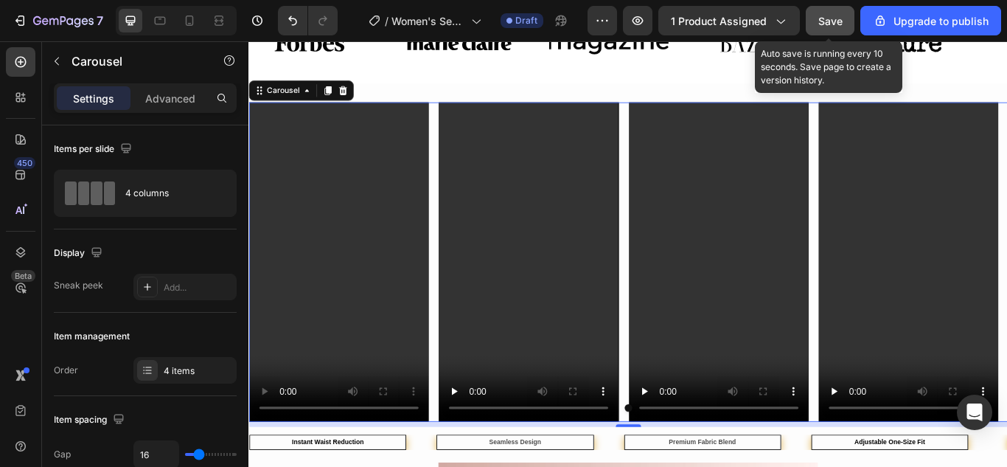
click at [837, 22] on span "Save" at bounding box center [830, 21] width 24 height 13
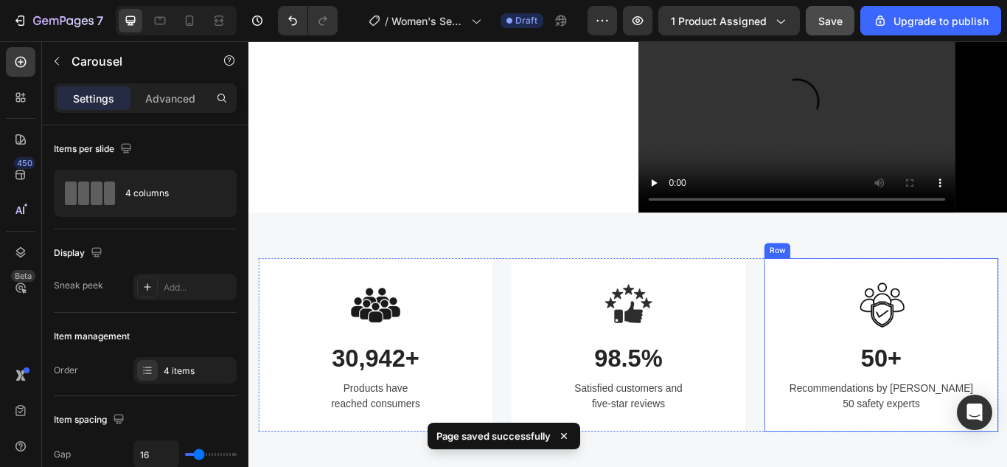
scroll to position [737, 0]
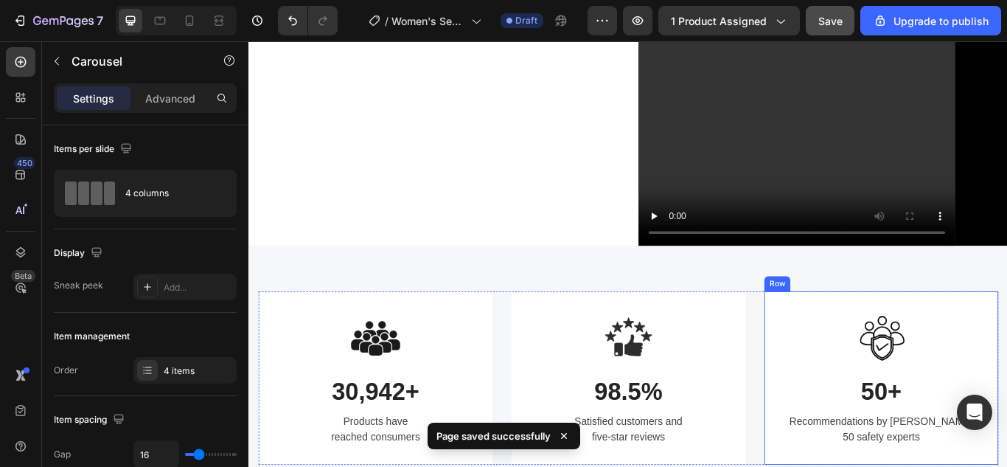
click at [854, 142] on video at bounding box center [918, 159] width 431 height 243
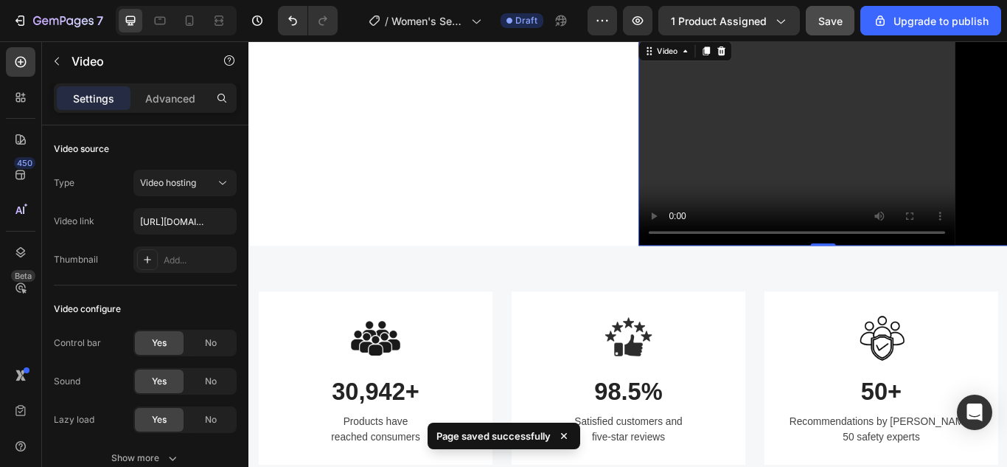
click at [854, 142] on video at bounding box center [918, 159] width 431 height 243
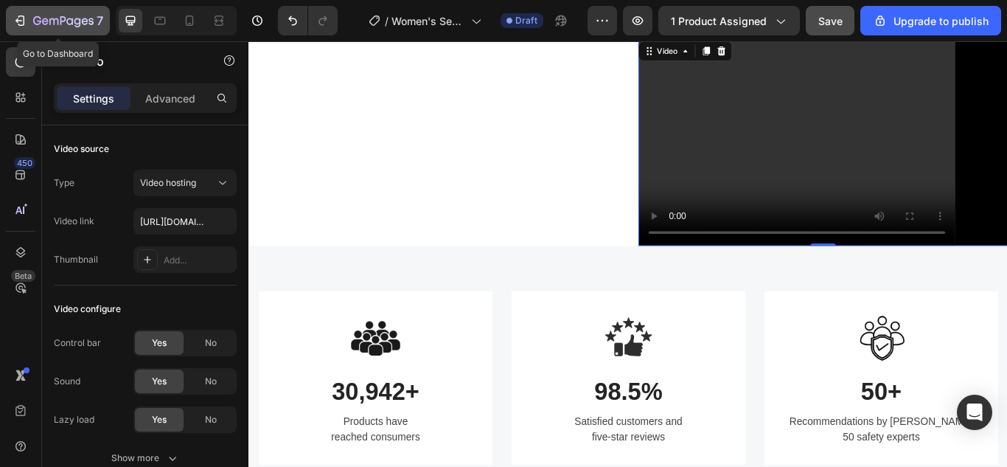
click at [18, 18] on icon "button" at bounding box center [20, 20] width 15 height 15
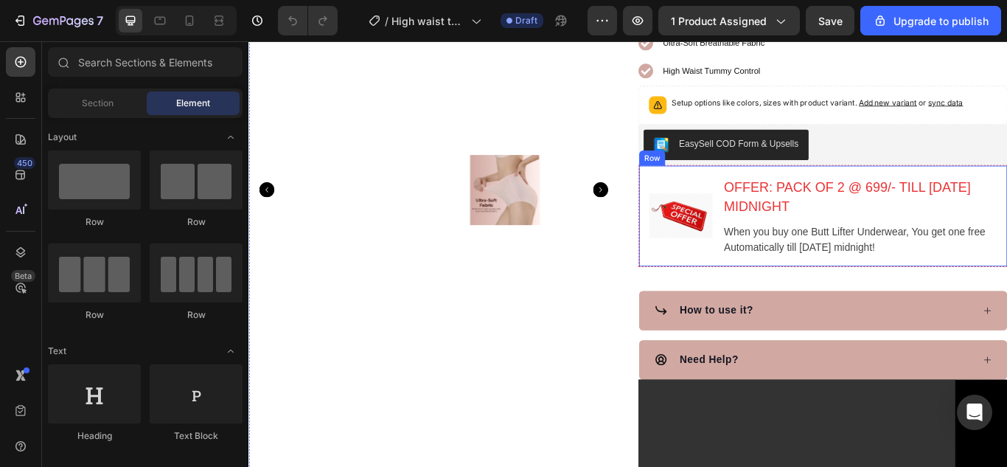
scroll to position [516, 0]
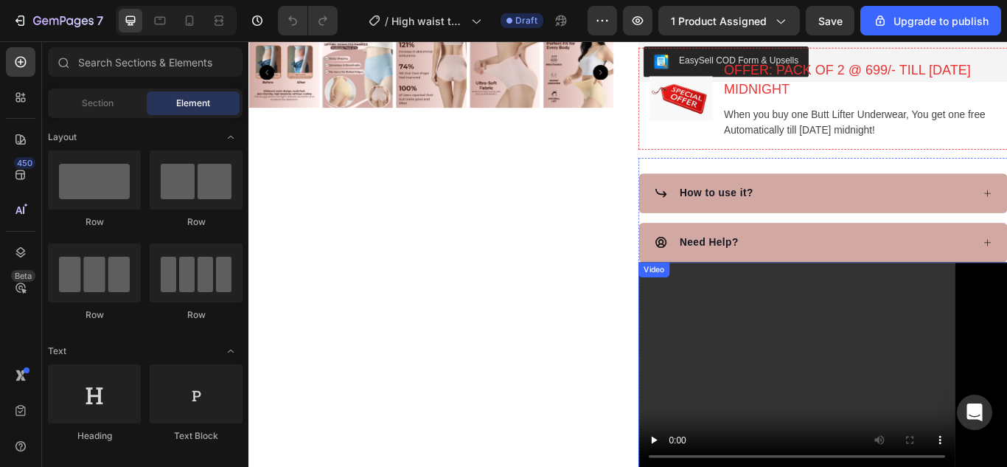
click at [770, 321] on video at bounding box center [918, 420] width 431 height 243
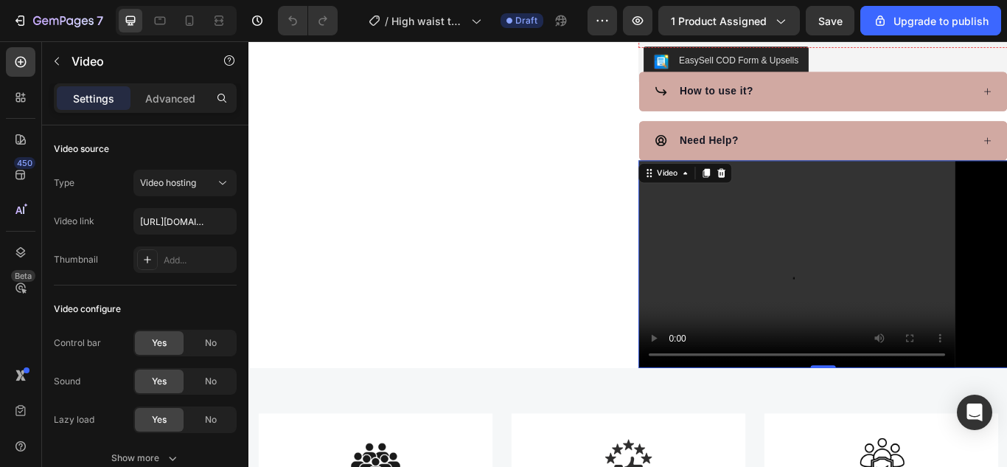
scroll to position [590, 0]
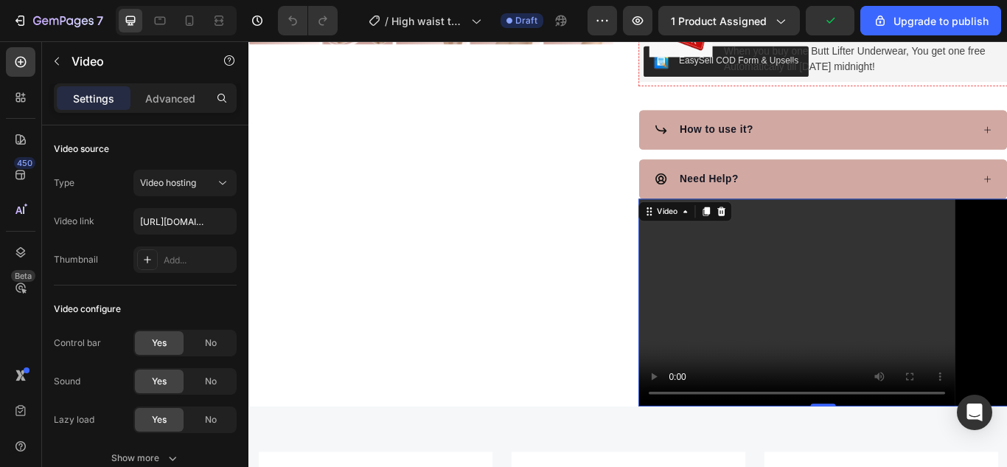
click at [762, 318] on video at bounding box center [918, 346] width 431 height 243
click at [798, 238] on icon at bounding box center [799, 240] width 12 height 12
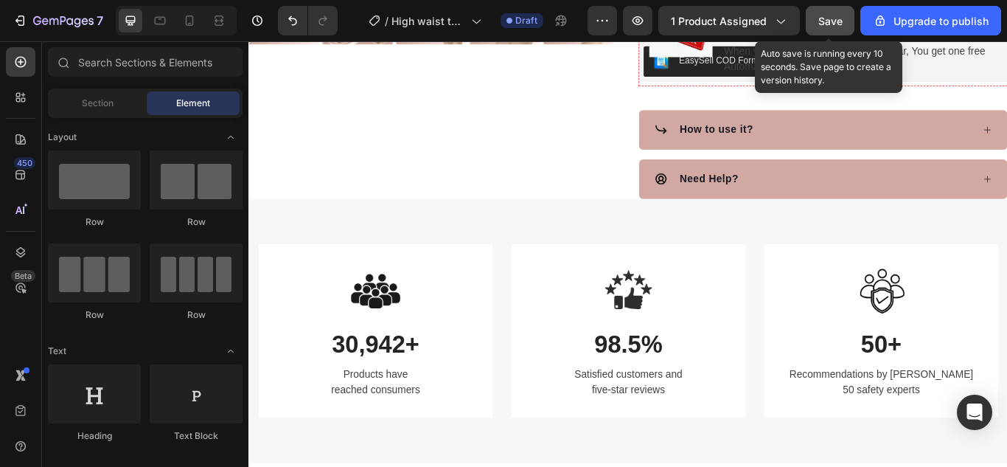
click at [847, 20] on button "Save" at bounding box center [830, 20] width 49 height 29
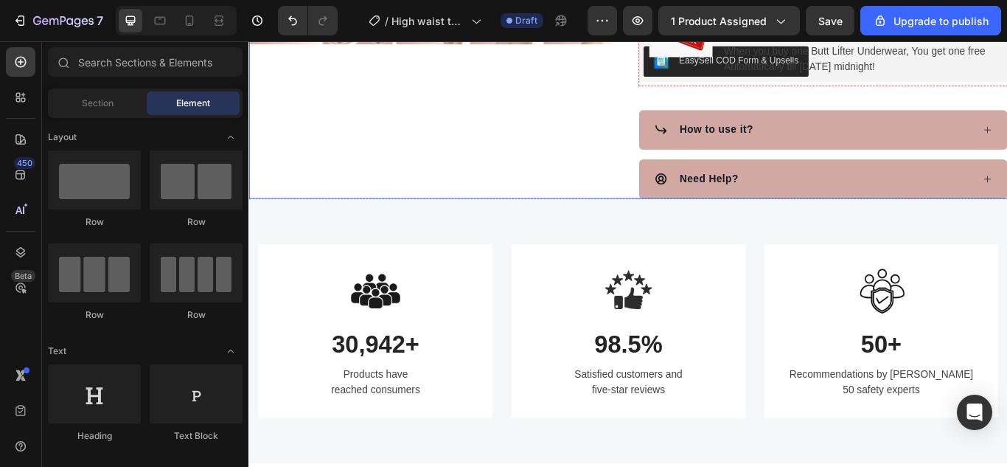
drag, startPoint x: 565, startPoint y: 161, endPoint x: 685, endPoint y: 42, distance: 168.4
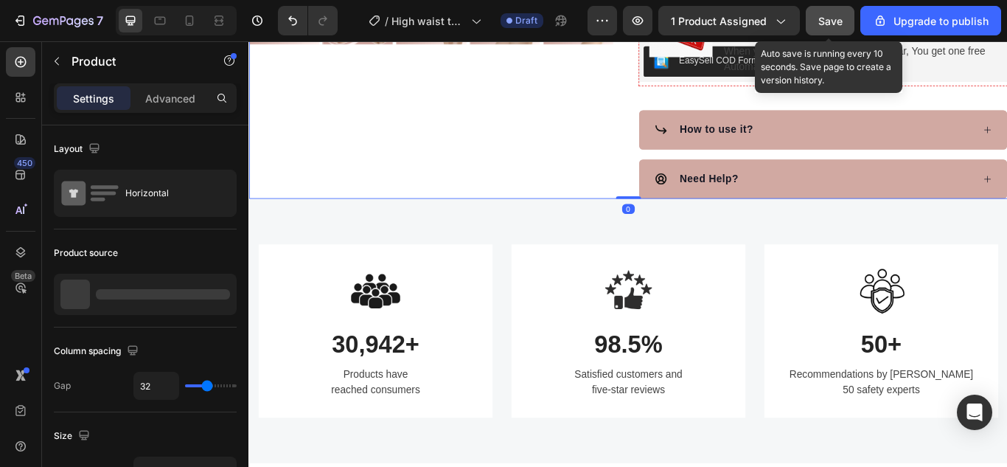
click at [829, 27] on span "Save" at bounding box center [830, 21] width 24 height 13
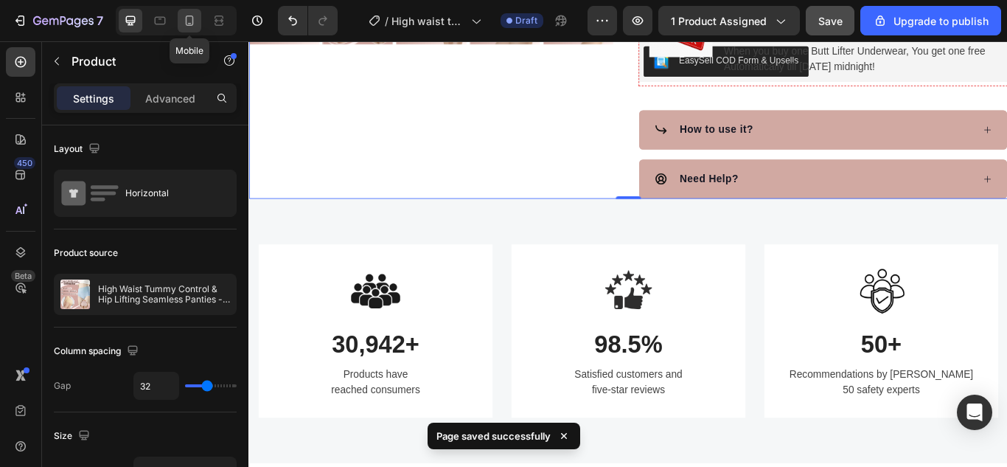
click at [186, 20] on icon at bounding box center [190, 20] width 8 height 10
type input "0"
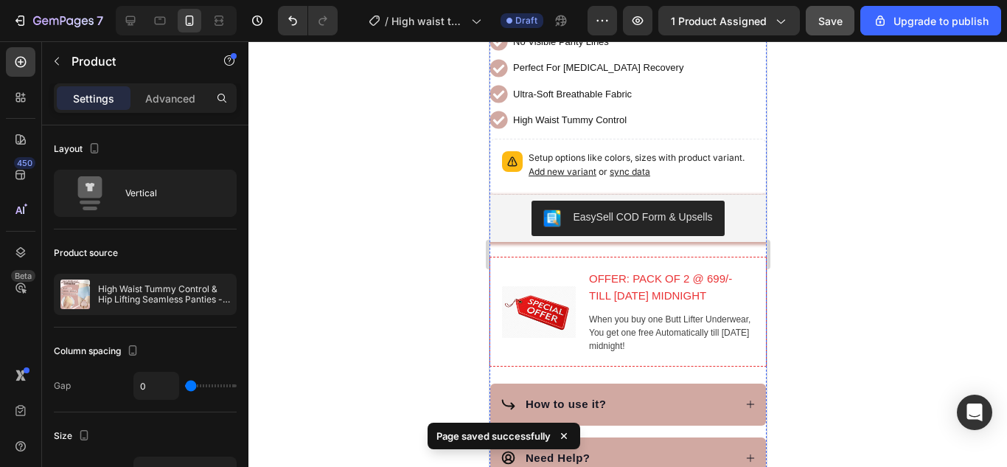
scroll to position [795, 0]
